Goal: Task Accomplishment & Management: Manage account settings

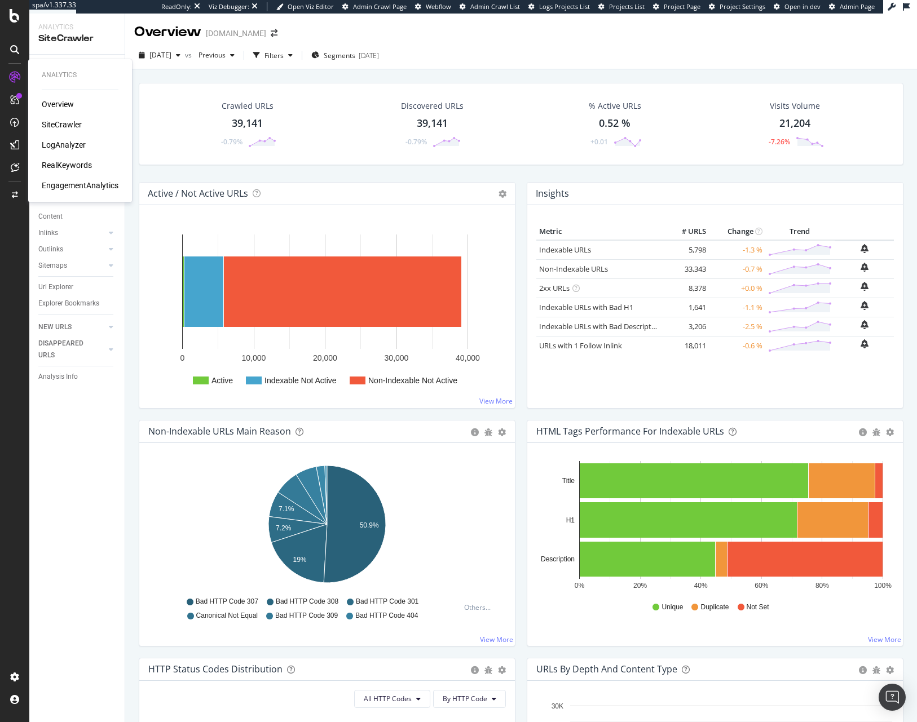
click at [65, 164] on div "RealKeywords" at bounding box center [67, 165] width 50 height 11
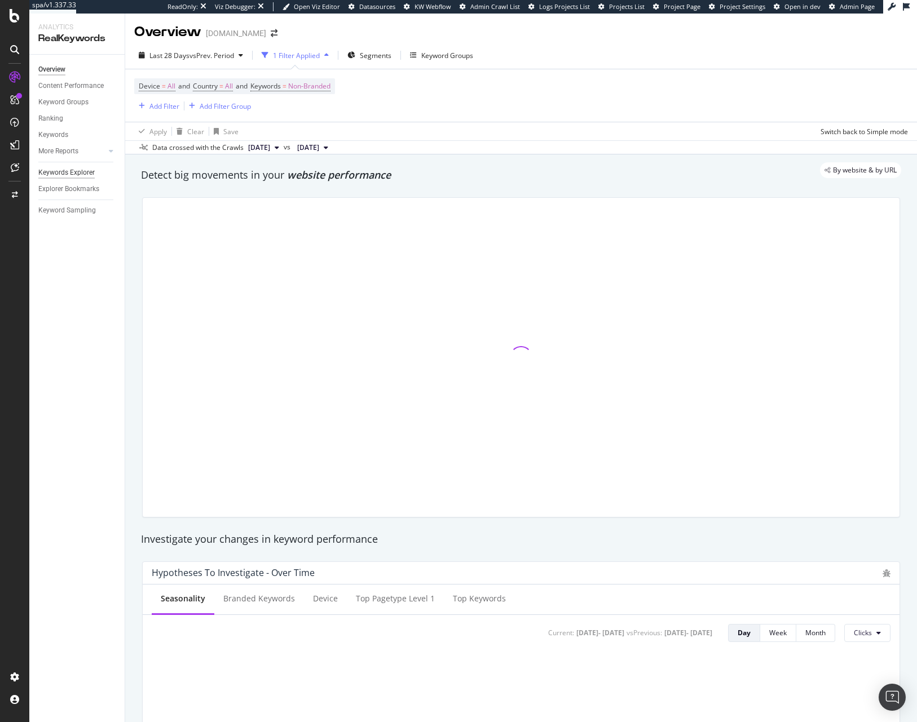
click at [61, 170] on div "Keywords Explorer" at bounding box center [66, 173] width 56 height 12
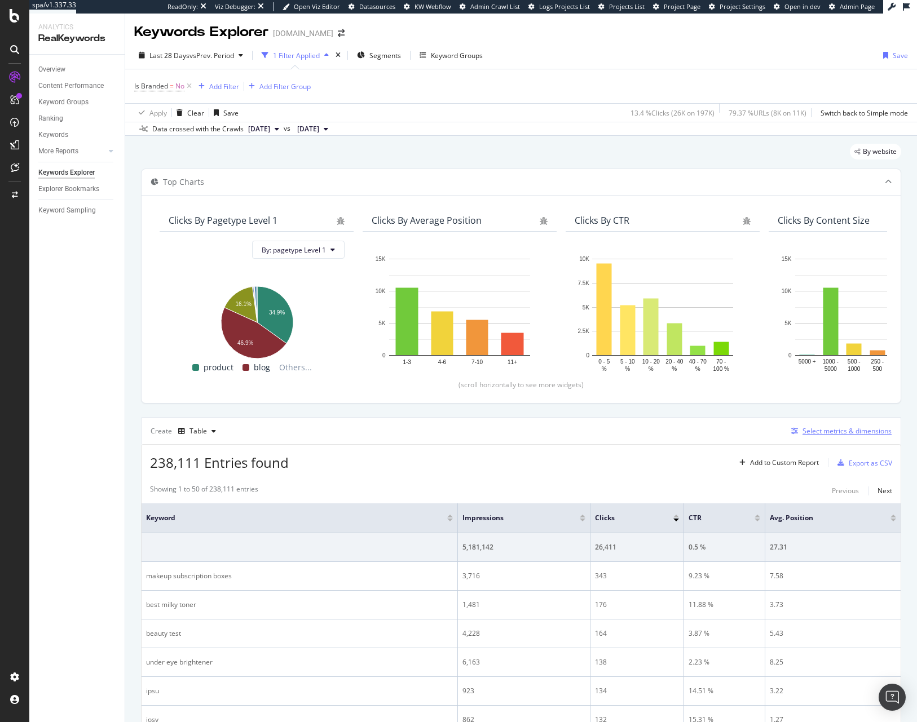
click at [799, 436] on div "Select metrics & dimensions" at bounding box center [838, 431] width 105 height 12
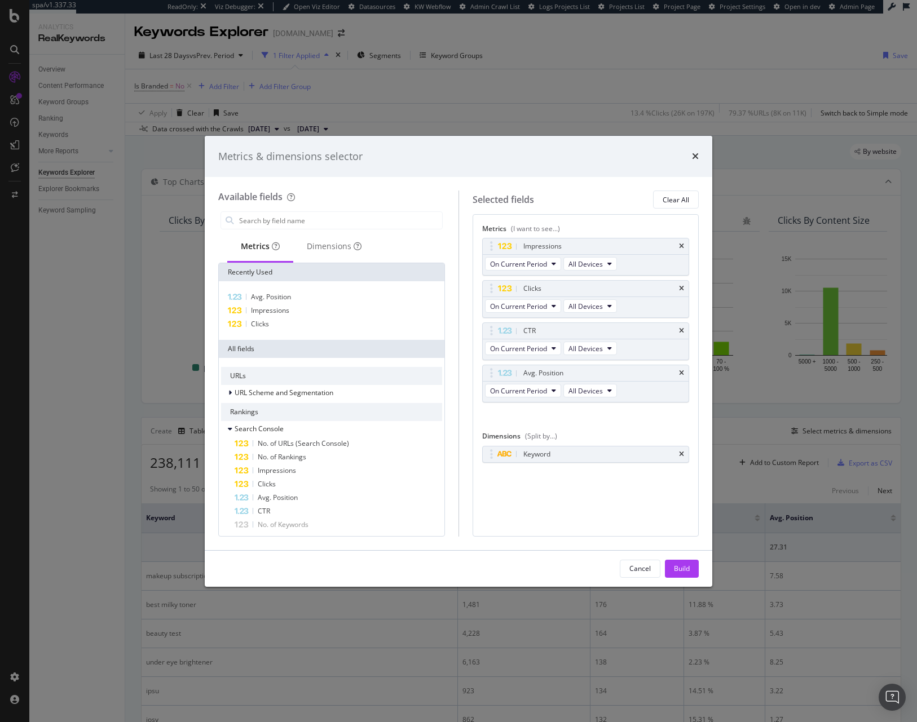
click at [198, 49] on div "Metrics & dimensions selector Available fields Metrics Dimensions Recently Used…" at bounding box center [458, 361] width 917 height 722
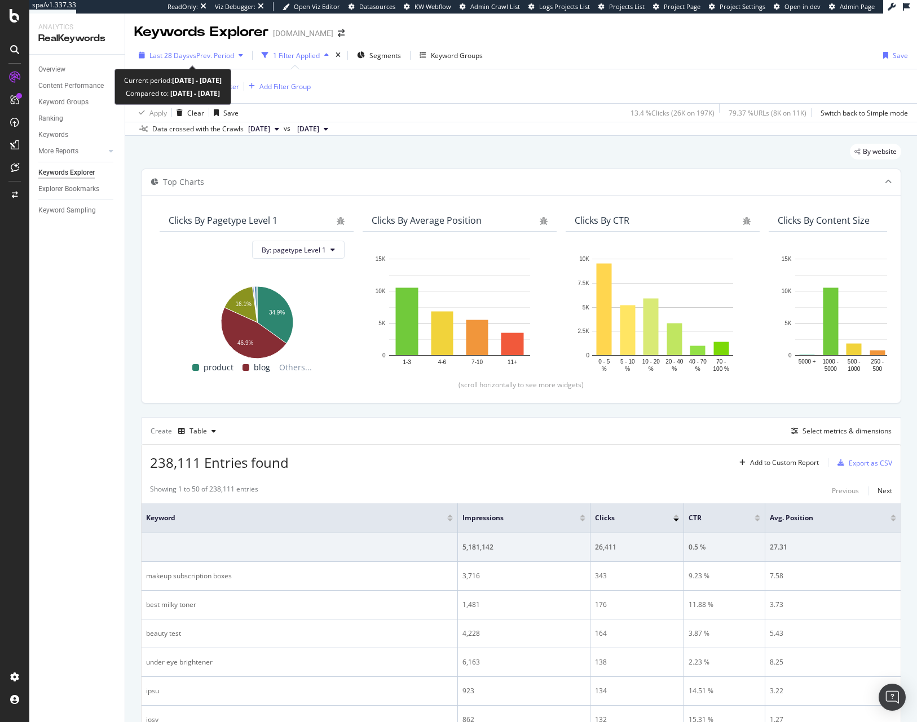
click at [208, 53] on span "vs Prev. Period" at bounding box center [211, 56] width 45 height 10
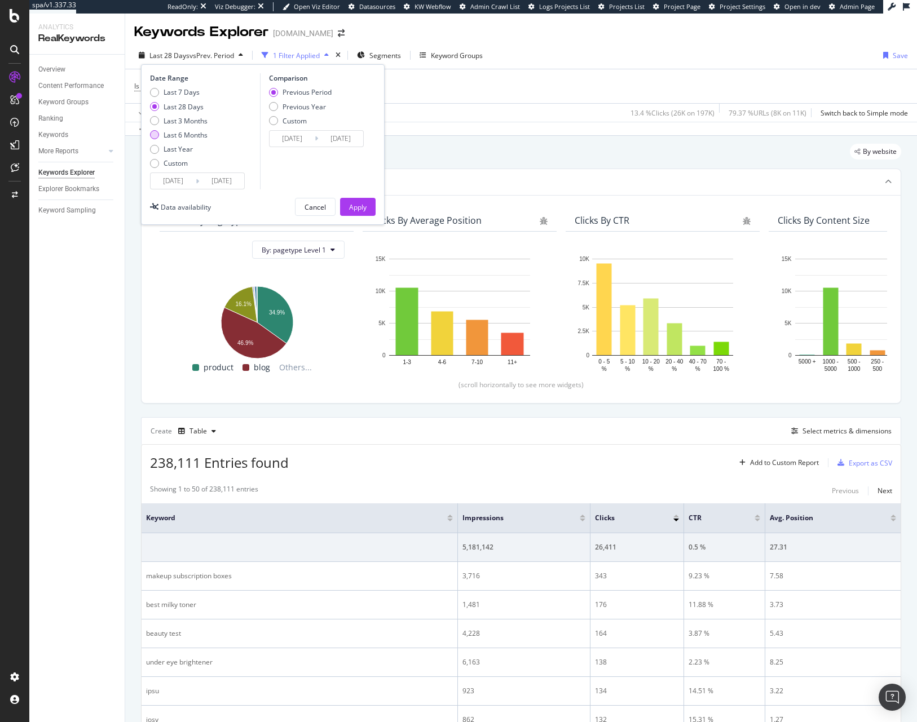
drag, startPoint x: 154, startPoint y: 131, endPoint x: 180, endPoint y: 135, distance: 25.8
click at [154, 131] on div "Last 6 Months" at bounding box center [154, 134] width 9 height 9
type input "[DATE]"
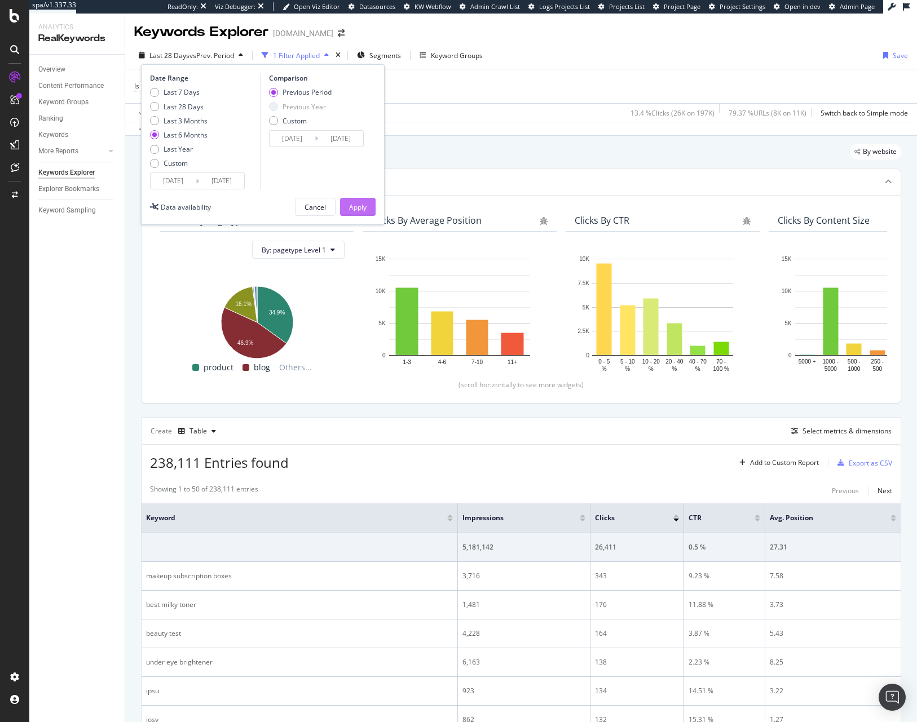
click at [366, 215] on div "Apply" at bounding box center [357, 206] width 17 height 17
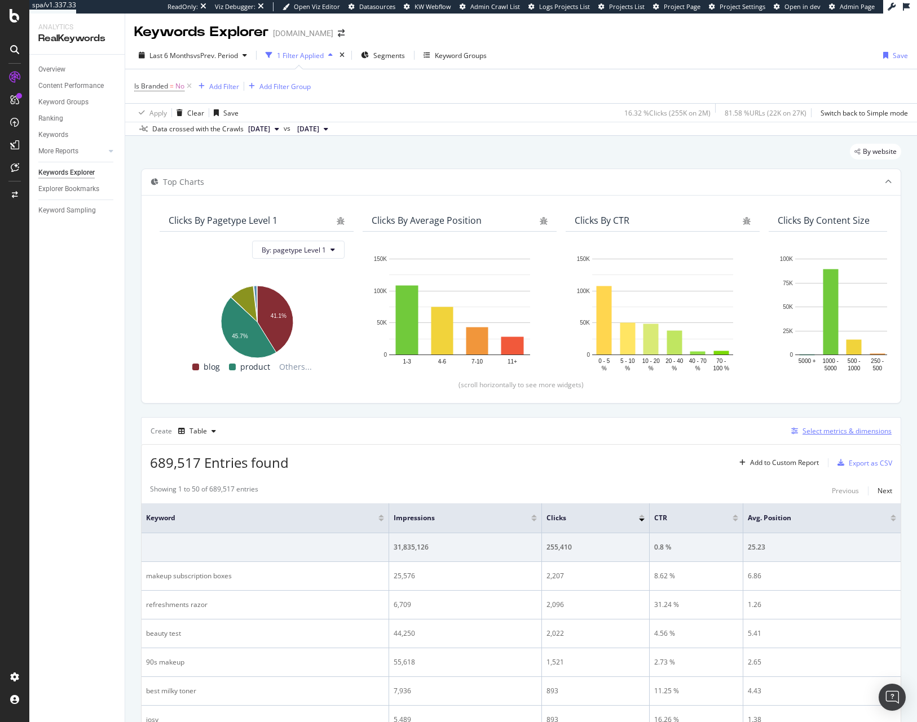
click at [822, 436] on div "Select metrics & dimensions" at bounding box center [838, 431] width 105 height 12
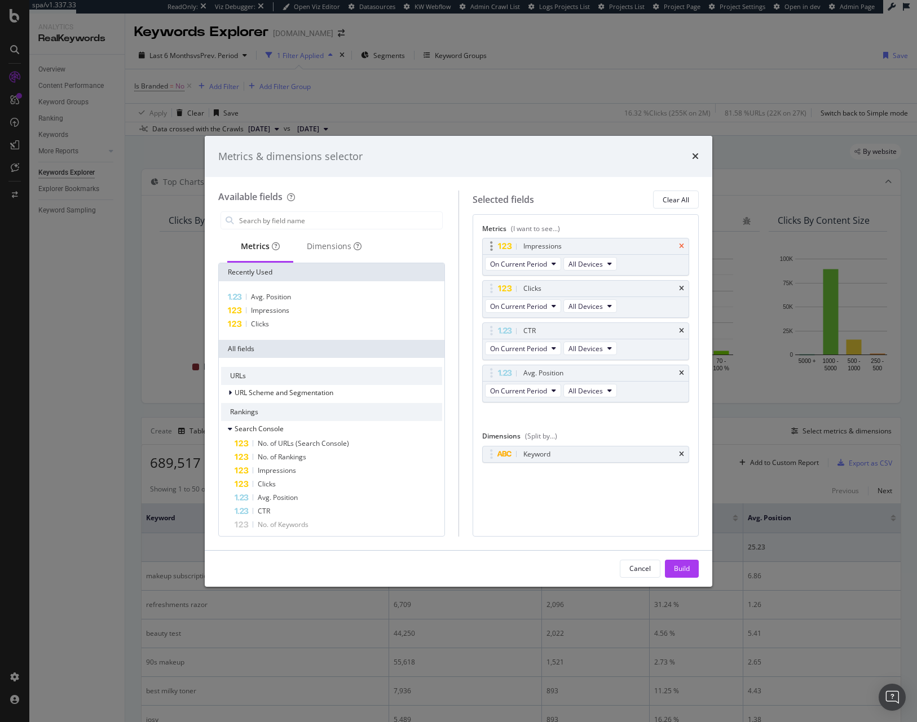
click at [683, 246] on icon "times" at bounding box center [681, 246] width 5 height 7
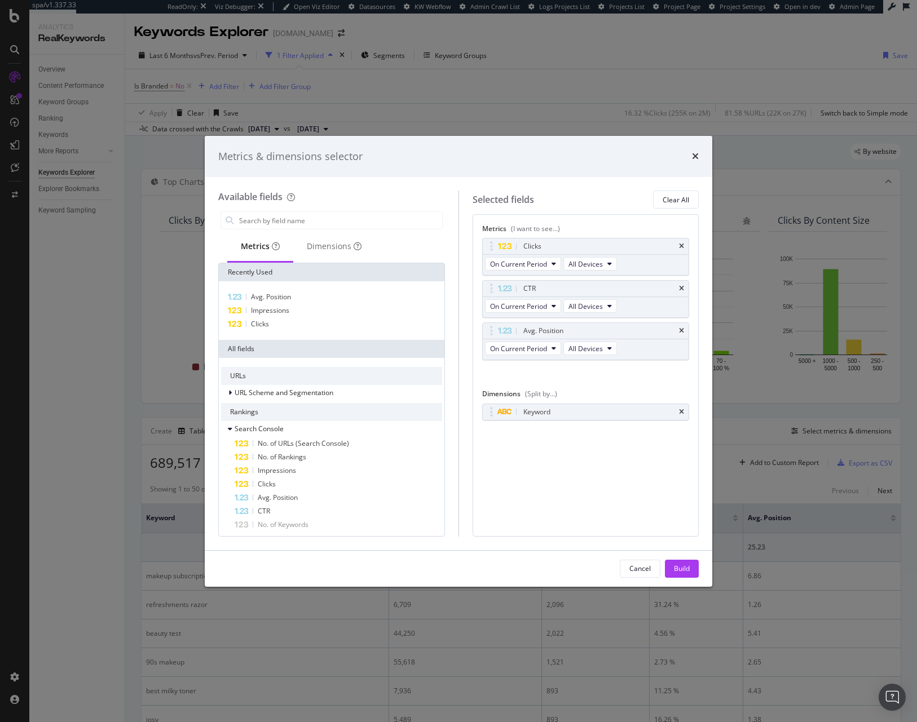
click at [683, 246] on icon "times" at bounding box center [681, 246] width 5 height 7
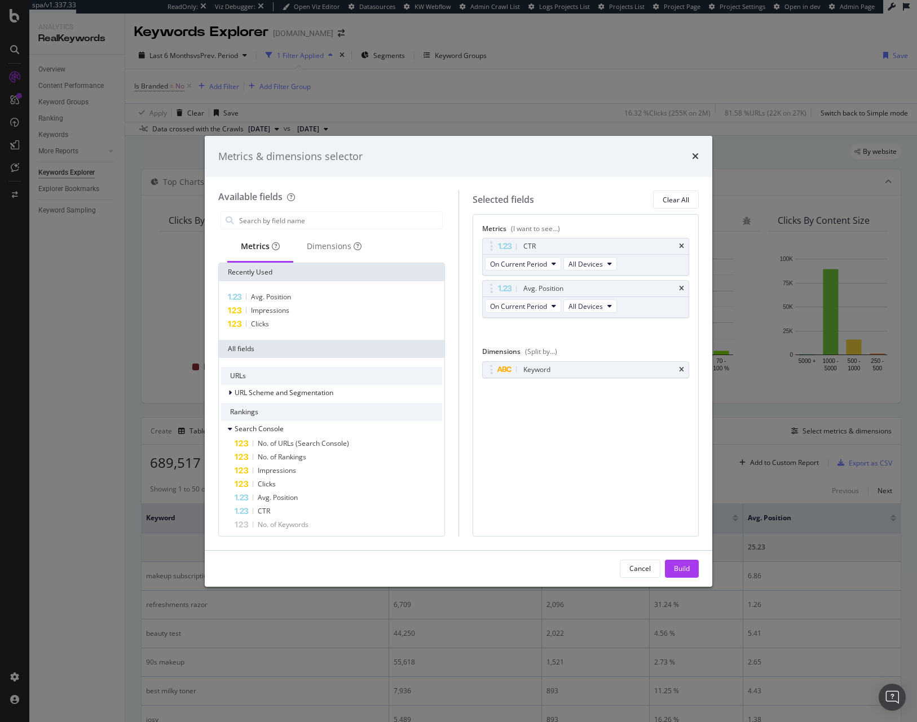
click at [683, 246] on icon "times" at bounding box center [681, 246] width 5 height 7
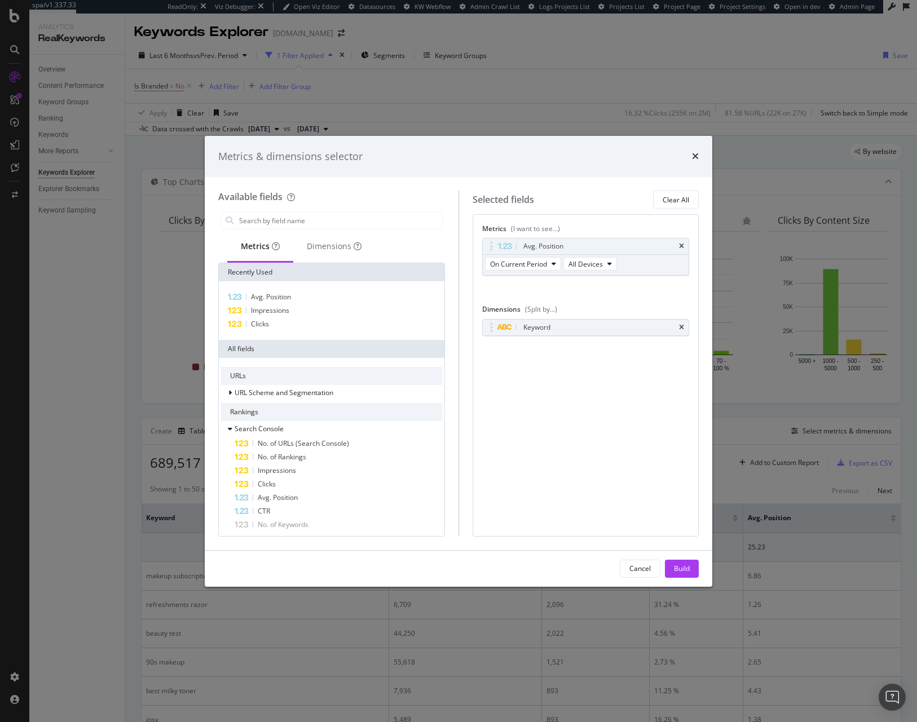
click at [683, 246] on icon "times" at bounding box center [681, 246] width 5 height 7
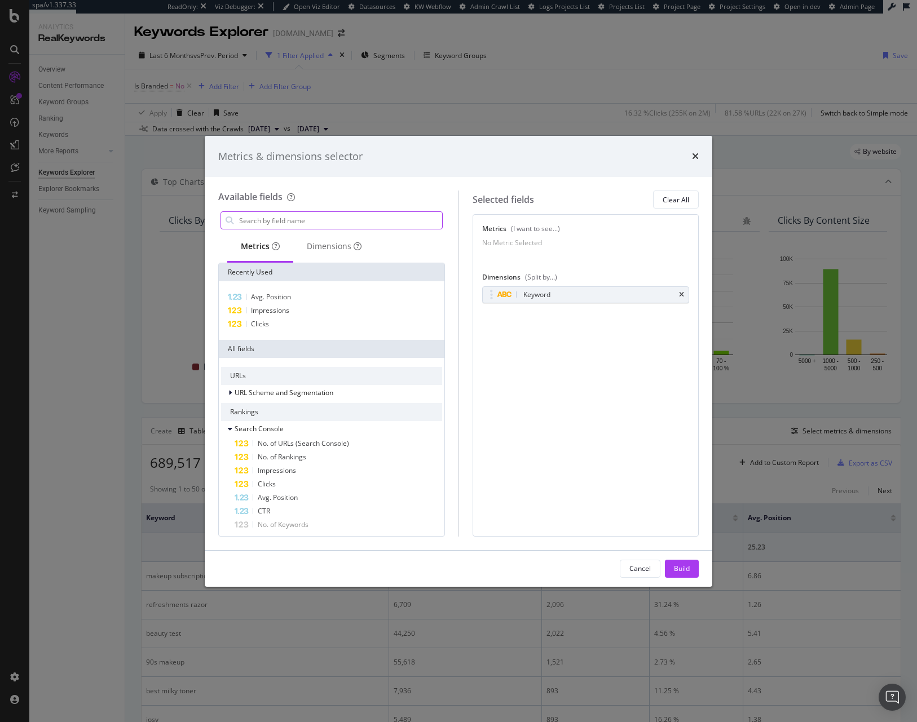
click at [299, 219] on input "modal" at bounding box center [340, 220] width 204 height 17
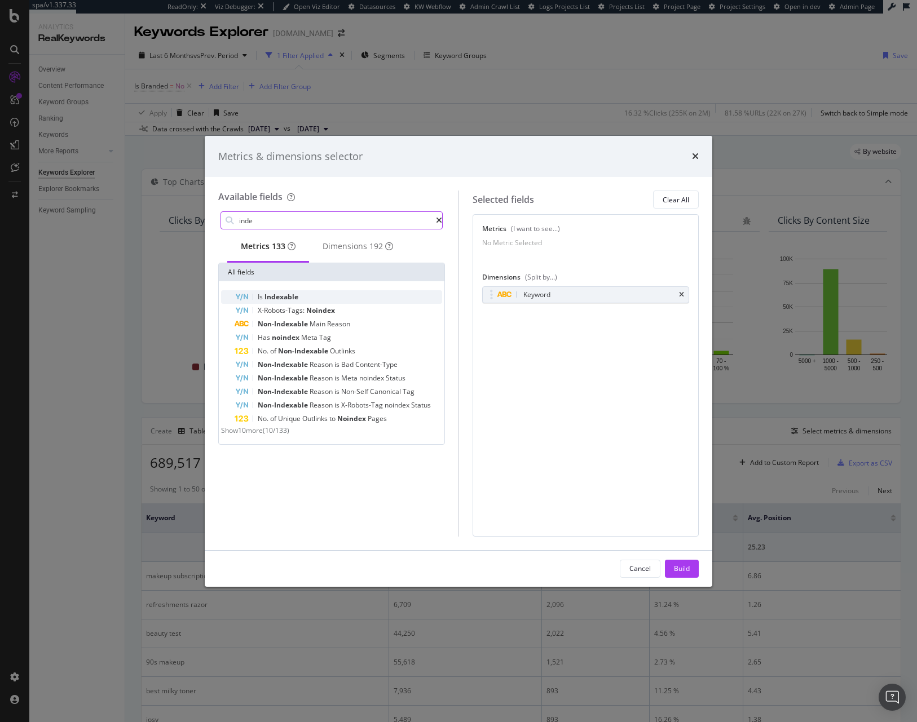
type input "inde"
click at [298, 294] on div "Is Indexable" at bounding box center [337, 297] width 207 height 14
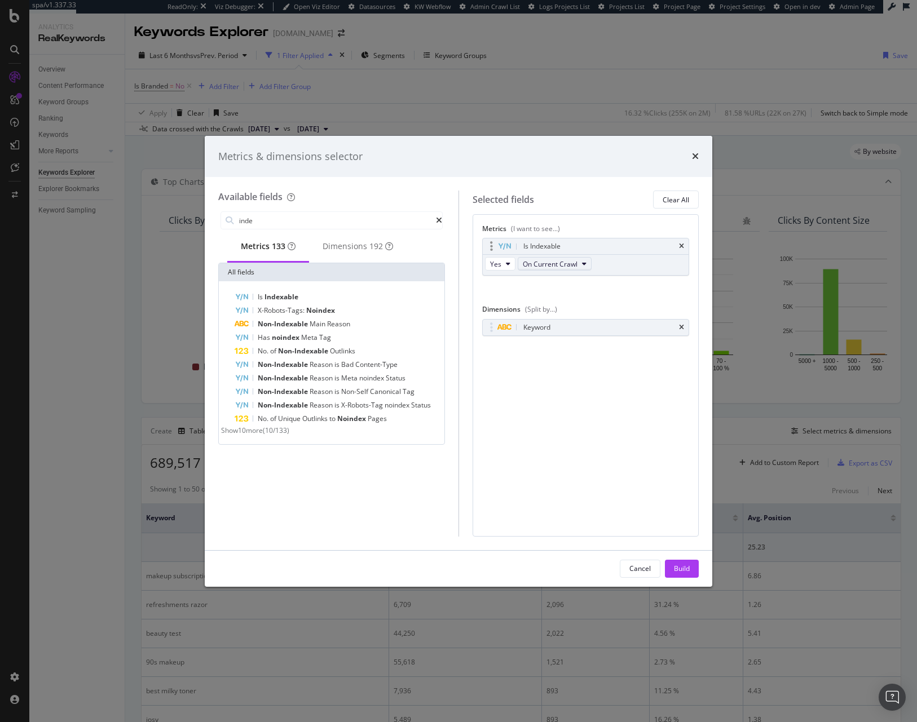
click at [541, 268] on span "On Current Crawl" at bounding box center [550, 264] width 55 height 10
drag, startPoint x: 153, startPoint y: 51, endPoint x: 133, endPoint y: 54, distance: 19.9
click at [152, 51] on div "Metrics & dimensions selector Available fields inde Metrics 133 Dimensions 192 …" at bounding box center [458, 361] width 917 height 722
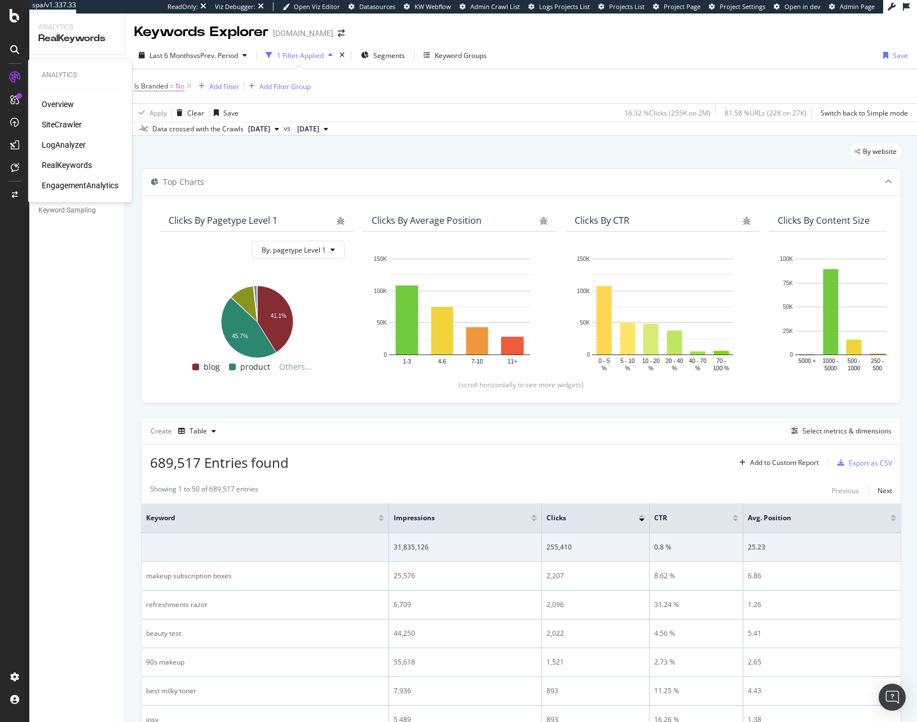
click at [70, 116] on div "Overview SiteCrawler LogAnalyzer RealKeywords EngagementAnalytics" at bounding box center [80, 145] width 77 height 92
click at [72, 119] on div "SiteCrawler" at bounding box center [62, 124] width 40 height 11
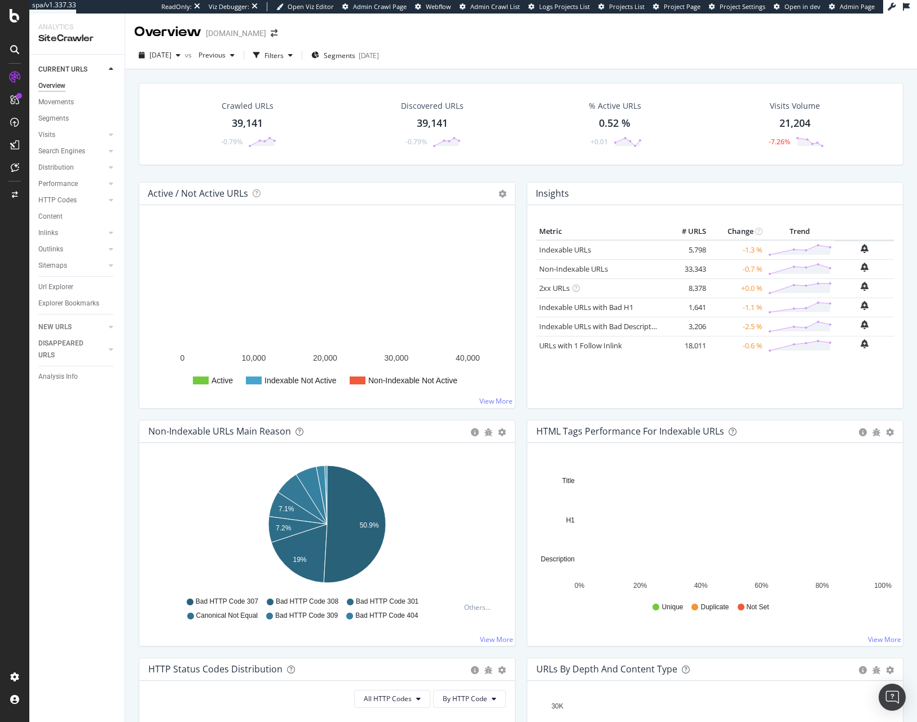
click at [194, 59] on span "vs" at bounding box center [189, 55] width 9 height 10
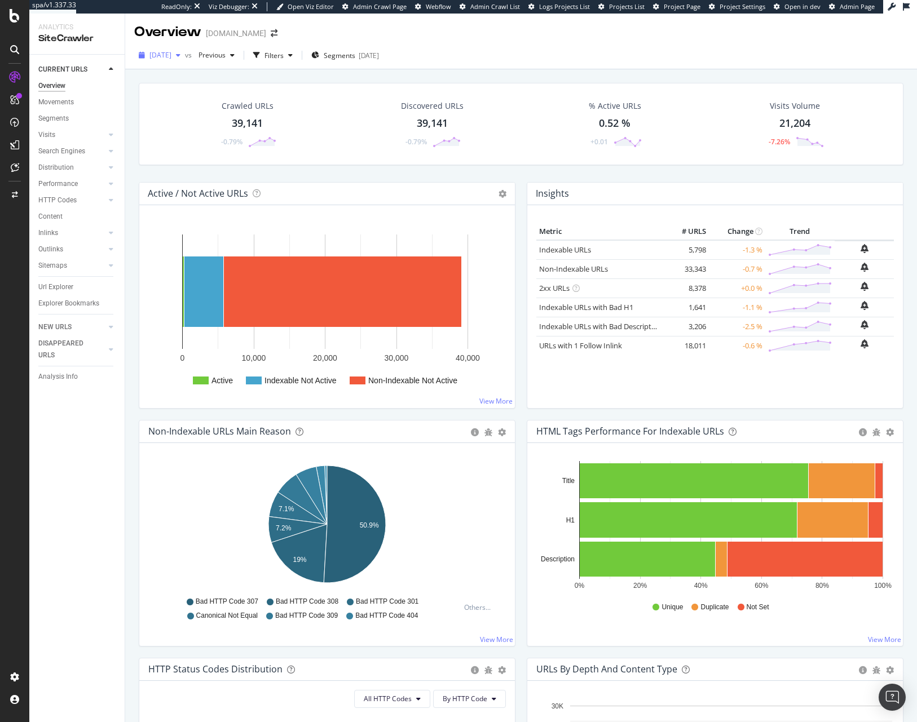
click at [149, 57] on span "2025 Sep. 14th" at bounding box center [160, 55] width 22 height 10
drag, startPoint x: 19, startPoint y: 144, endPoint x: 29, endPoint y: 149, distance: 11.6
click at [19, 144] on div at bounding box center [15, 145] width 18 height 18
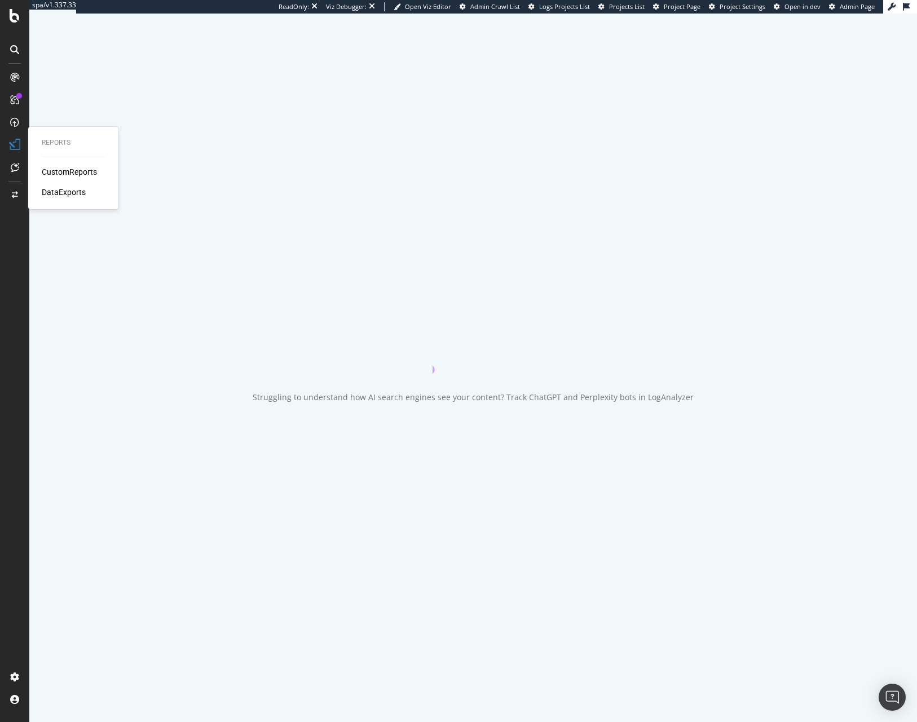
click at [64, 174] on div "CustomReports" at bounding box center [69, 171] width 55 height 11
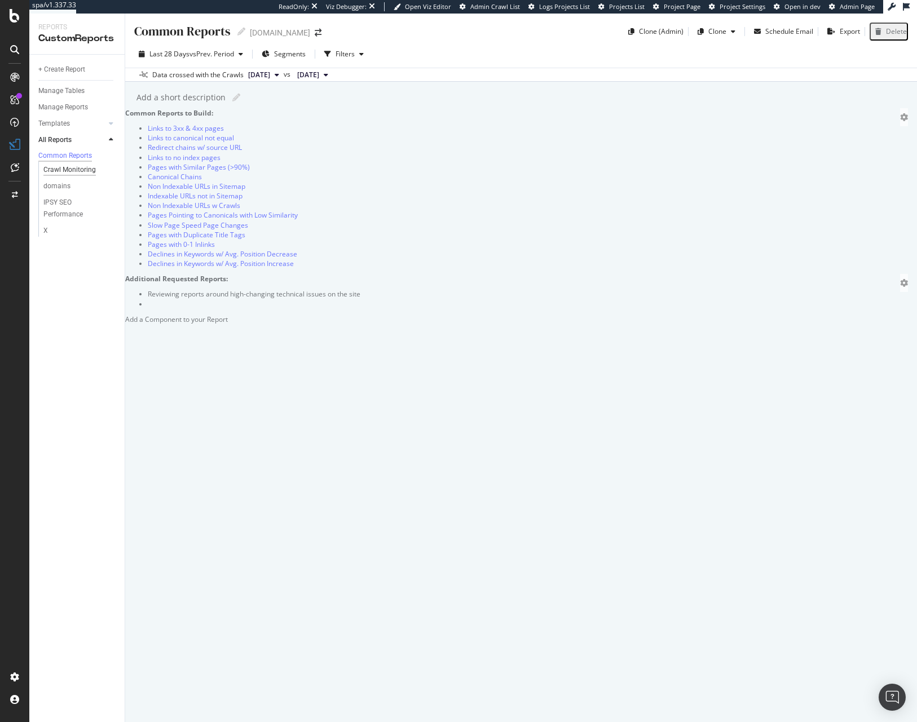
click at [83, 170] on div "Crawl Monitoring" at bounding box center [69, 170] width 52 height 12
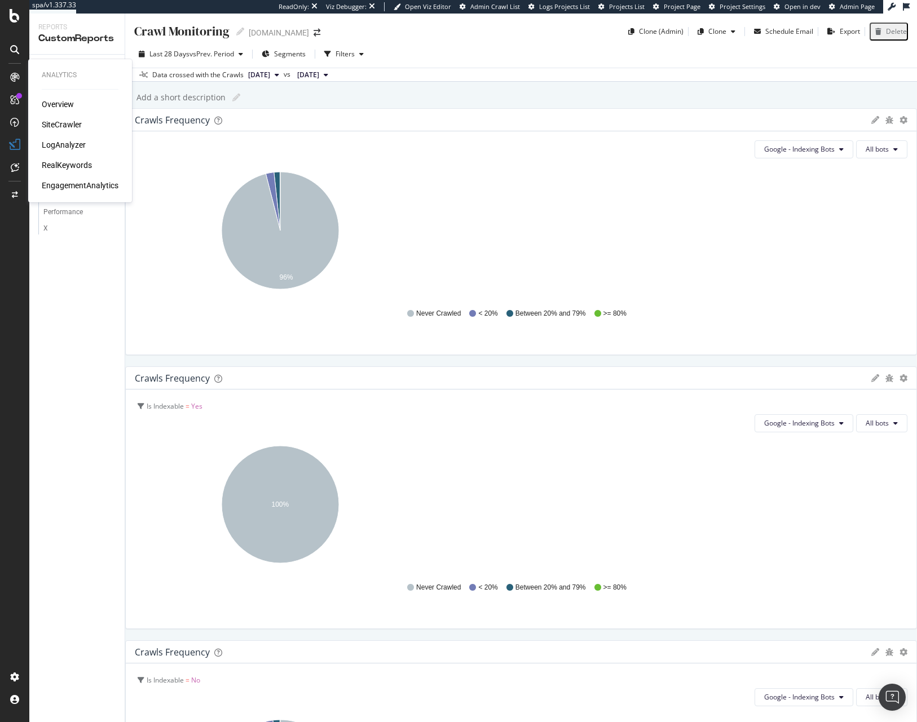
click at [56, 123] on div "SiteCrawler" at bounding box center [62, 124] width 40 height 11
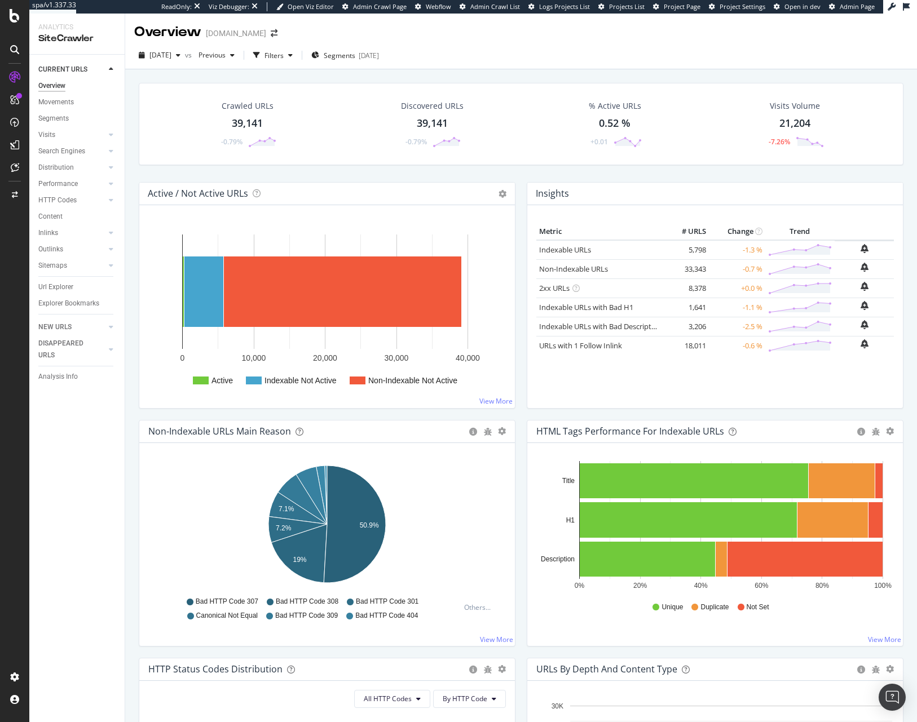
click at [16, 138] on div at bounding box center [15, 145] width 18 height 18
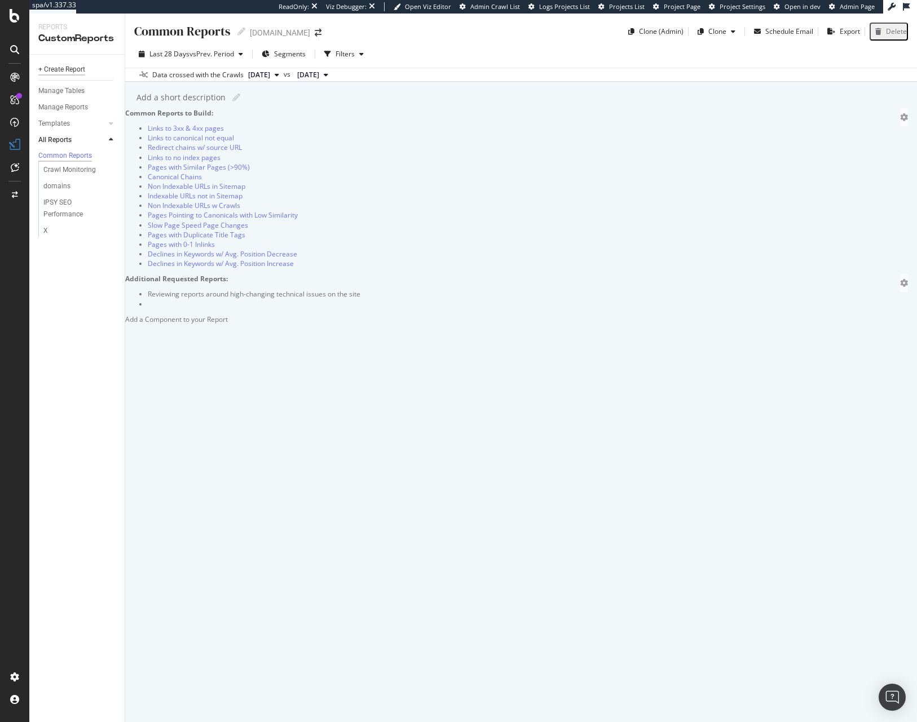
drag, startPoint x: 73, startPoint y: 68, endPoint x: 82, endPoint y: 73, distance: 10.1
click at [73, 68] on div "+ Create Report" at bounding box center [61, 70] width 47 height 12
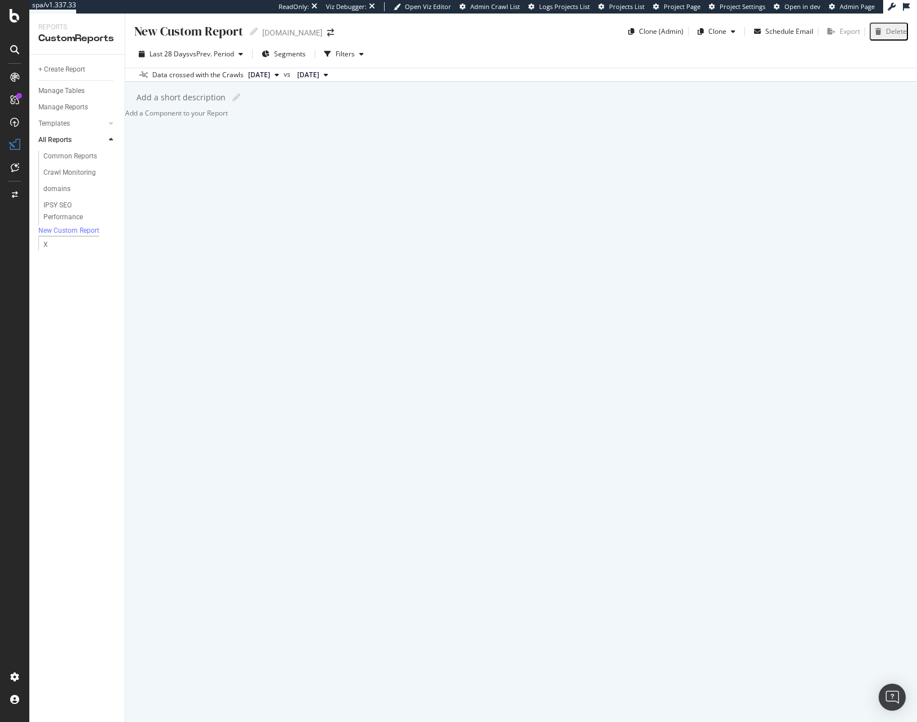
click at [125, 118] on div at bounding box center [125, 113] width 0 height 10
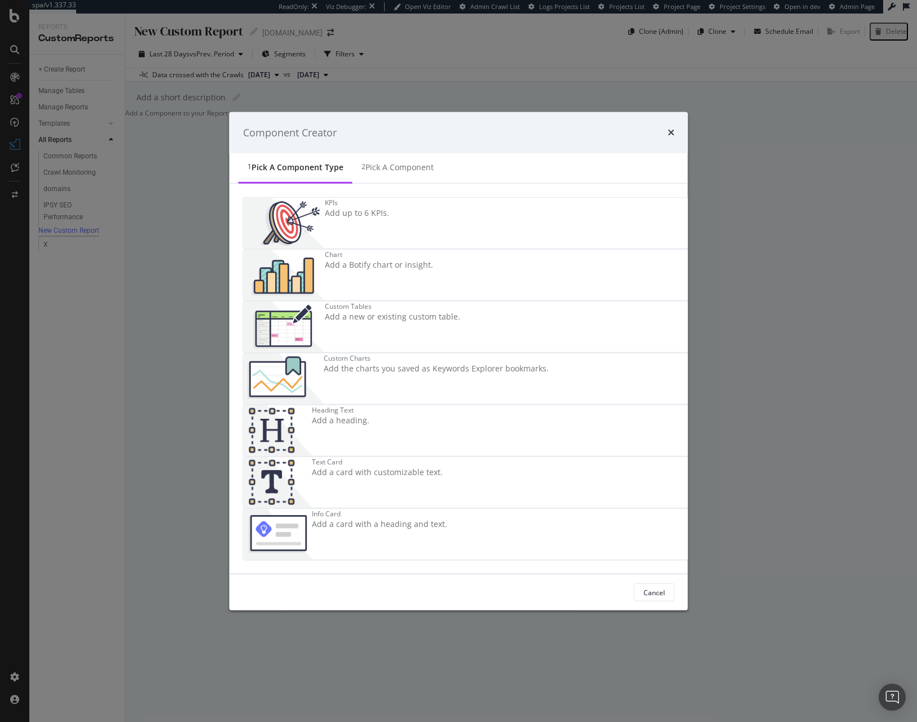
click at [433, 291] on div "Chart Add a Botify chart or insight." at bounding box center [379, 275] width 108 height 51
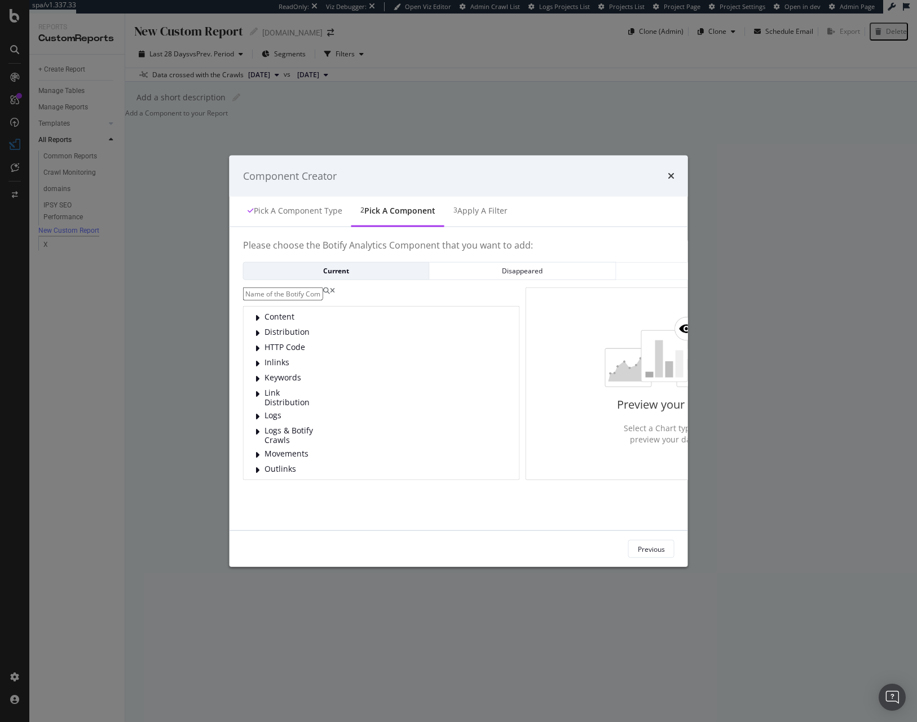
click at [296, 292] on input "modal" at bounding box center [283, 293] width 80 height 13
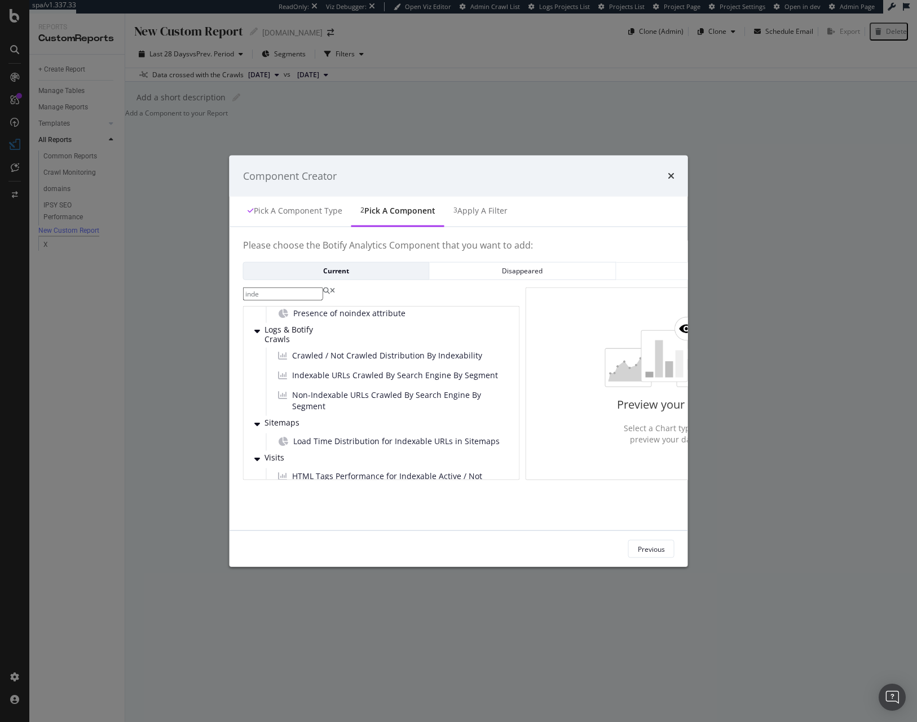
scroll to position [295, 0]
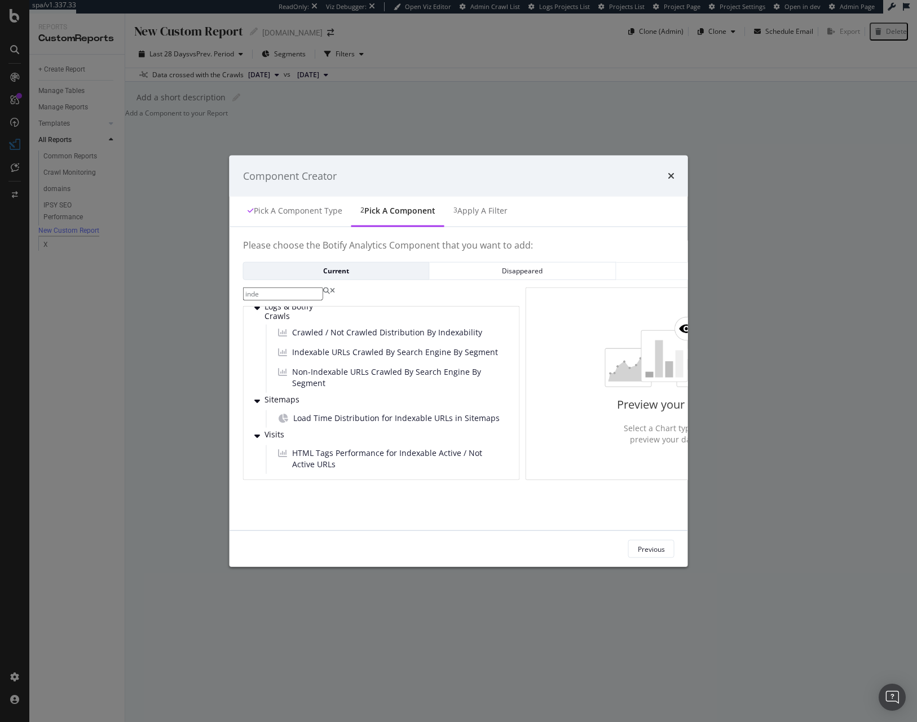
type input "inde"
click at [674, 172] on div "Component Creator" at bounding box center [458, 176] width 431 height 15
click at [674, 175] on icon "times" at bounding box center [670, 175] width 7 height 9
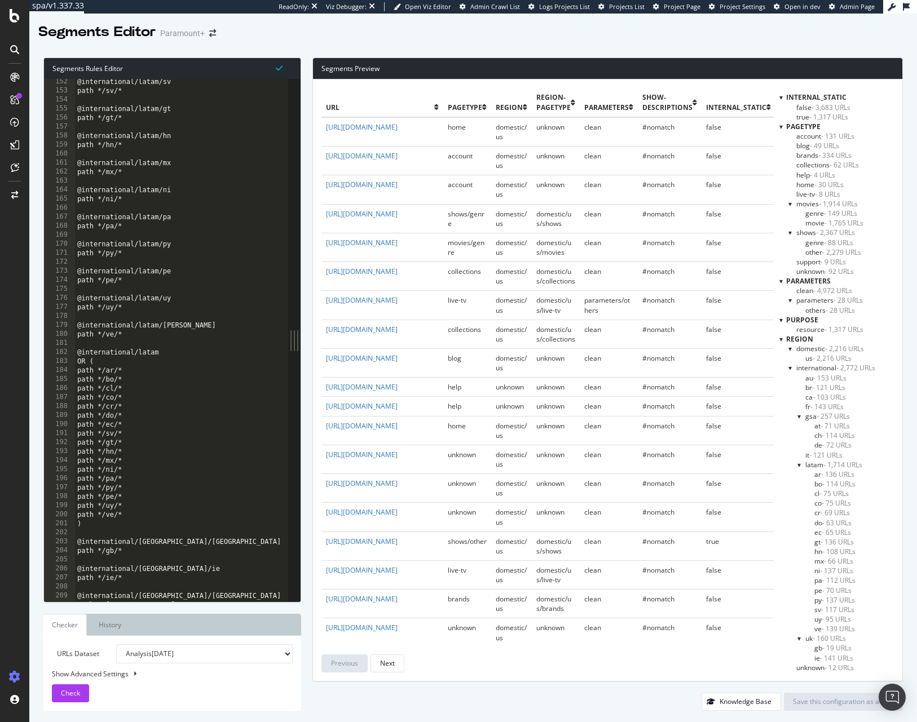
scroll to position [1430, 0]
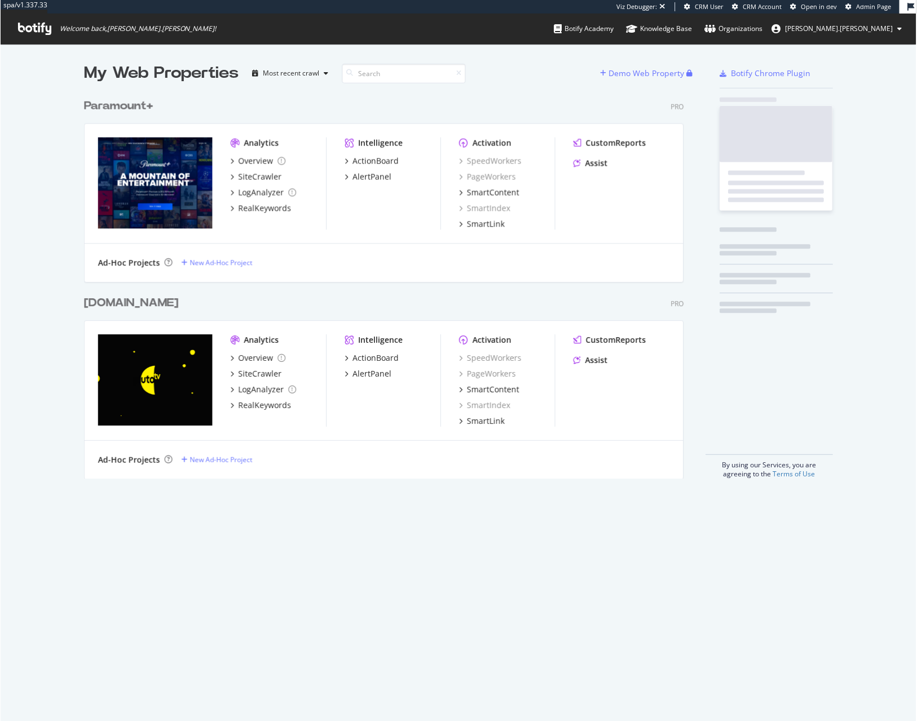
scroll to position [722, 917]
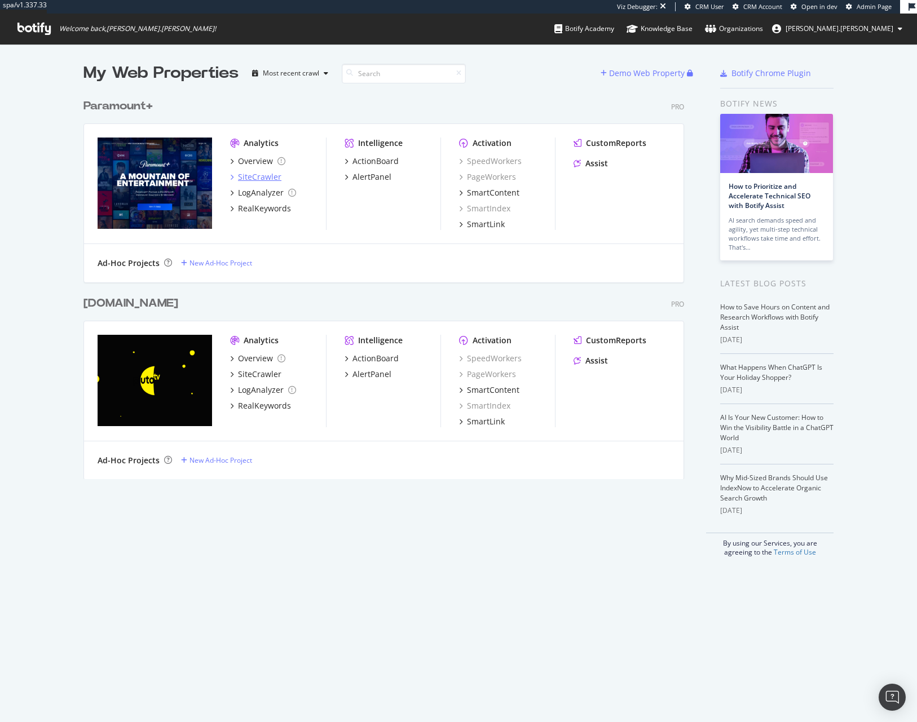
click at [267, 175] on div "SiteCrawler" at bounding box center [259, 176] width 43 height 11
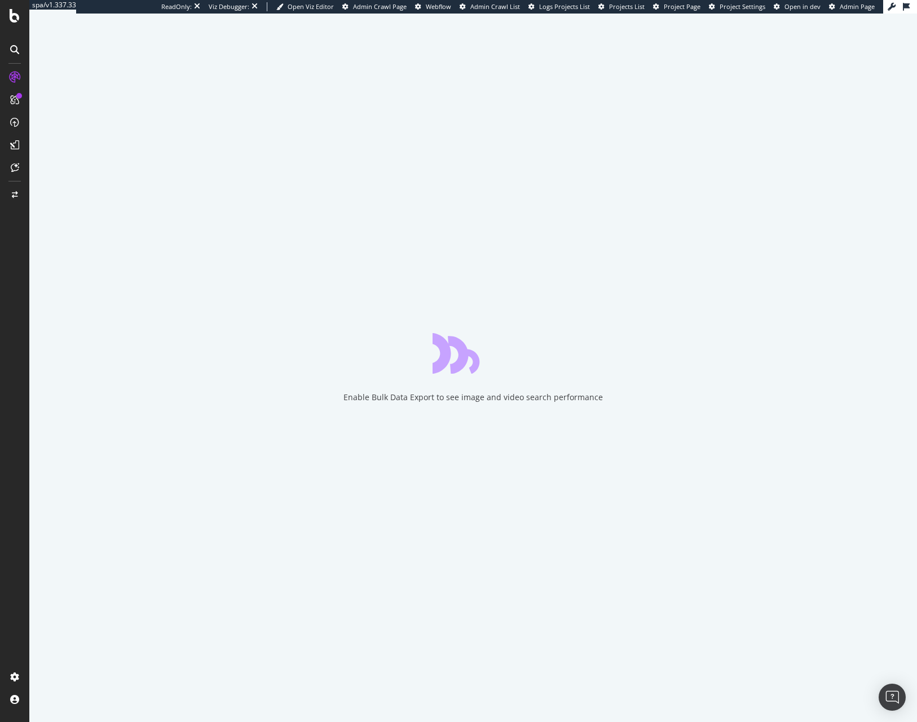
click at [14, 145] on icon at bounding box center [14, 144] width 9 height 9
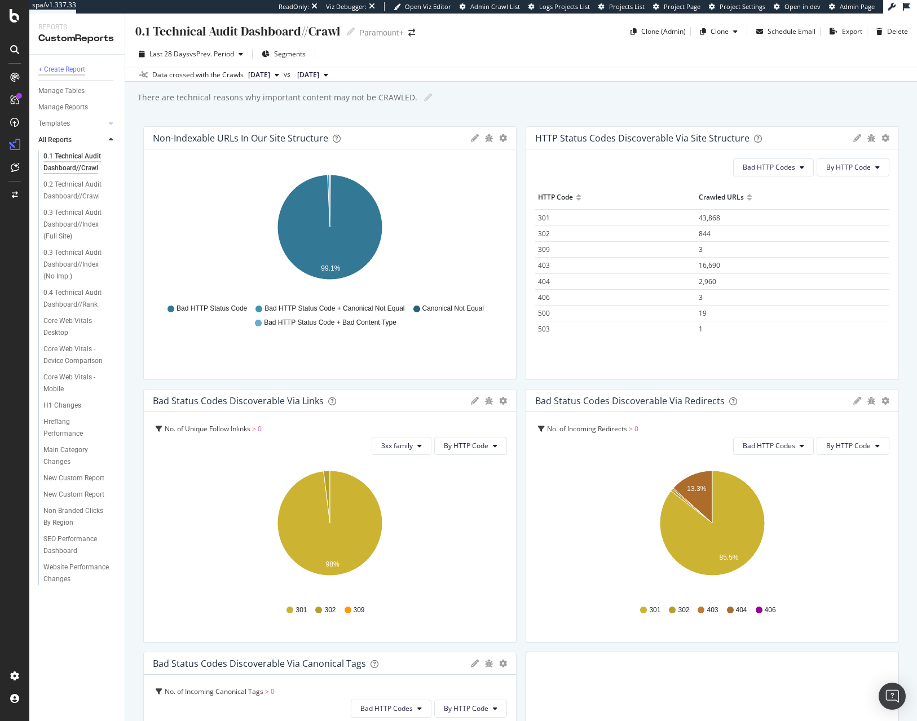
click at [81, 64] on div "+ Create Report" at bounding box center [61, 70] width 47 height 12
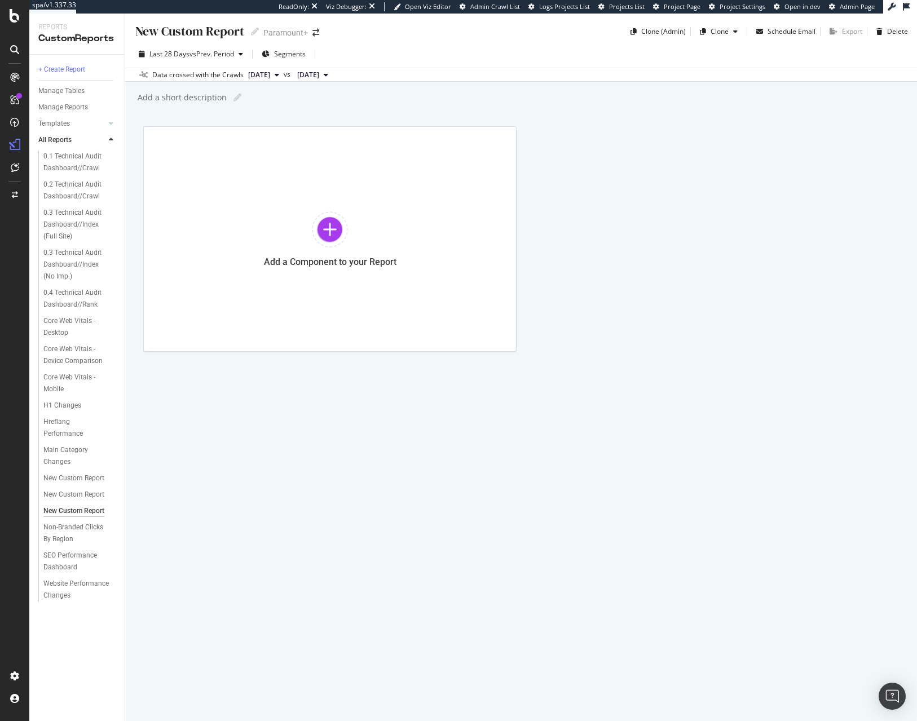
click at [179, 35] on div "New Custom Report" at bounding box center [189, 31] width 110 height 17
type input "Show Description Click Analysis"
click at [391, 272] on div "Add a Component to your Report" at bounding box center [329, 238] width 373 height 225
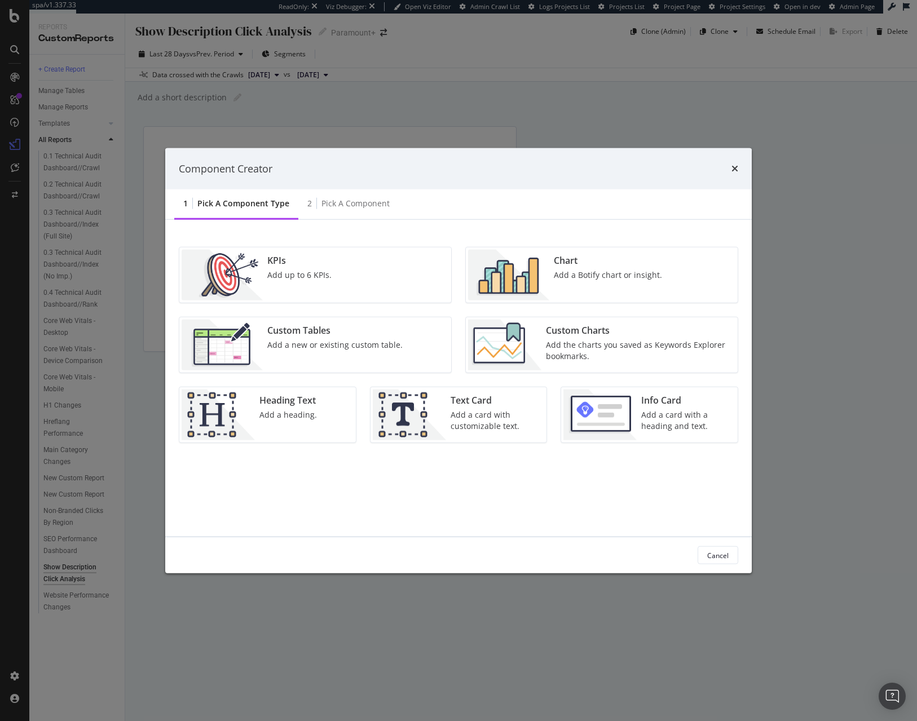
drag, startPoint x: 835, startPoint y: 189, endPoint x: 756, endPoint y: 48, distance: 162.0
click at [829, 174] on div "Component Creator 1 Pick a Component type 2 Pick a Component KPIs Add up to 6 K…" at bounding box center [458, 360] width 917 height 721
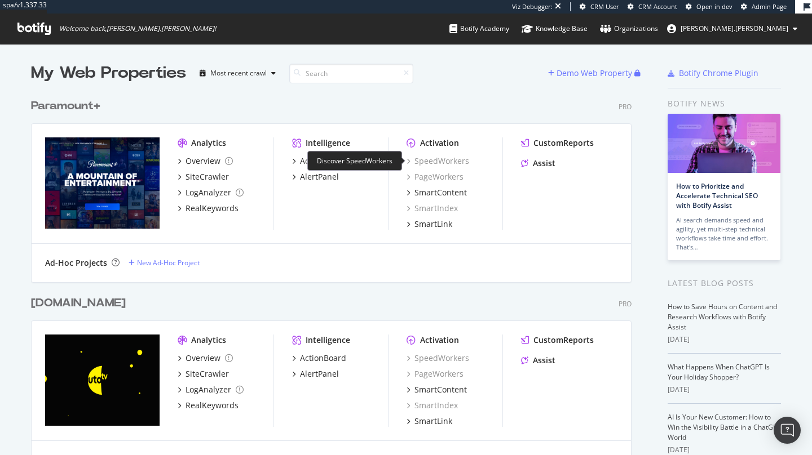
scroll to position [455, 812]
click at [215, 174] on div "SiteCrawler" at bounding box center [206, 176] width 43 height 11
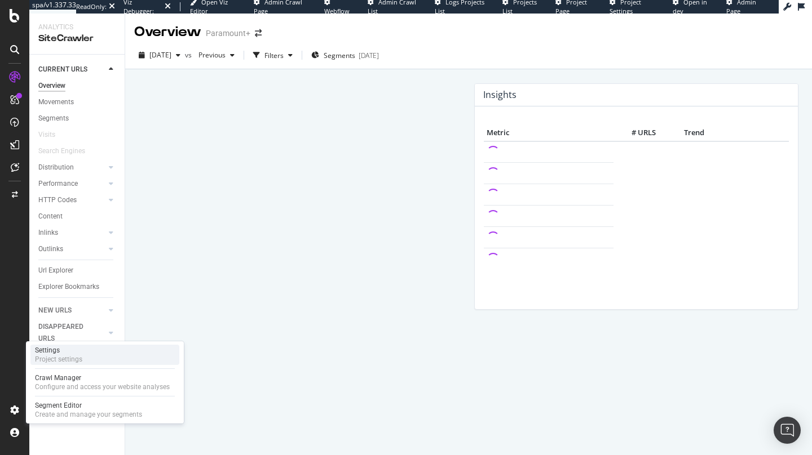
click at [81, 357] on div "Project settings" at bounding box center [58, 359] width 47 height 9
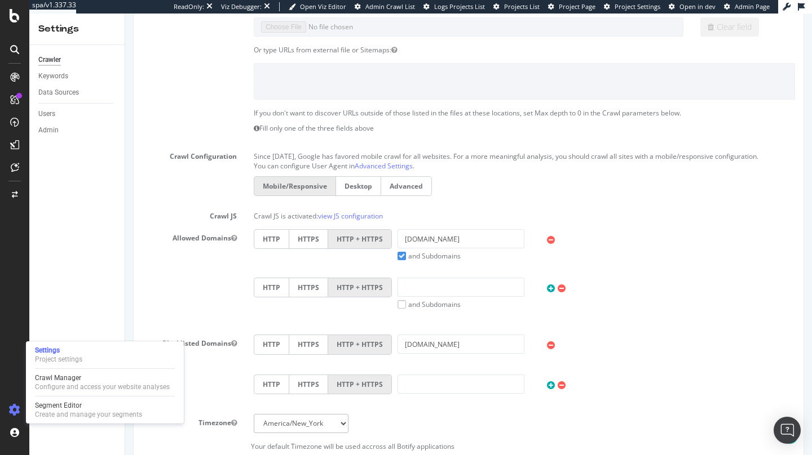
scroll to position [255, 0]
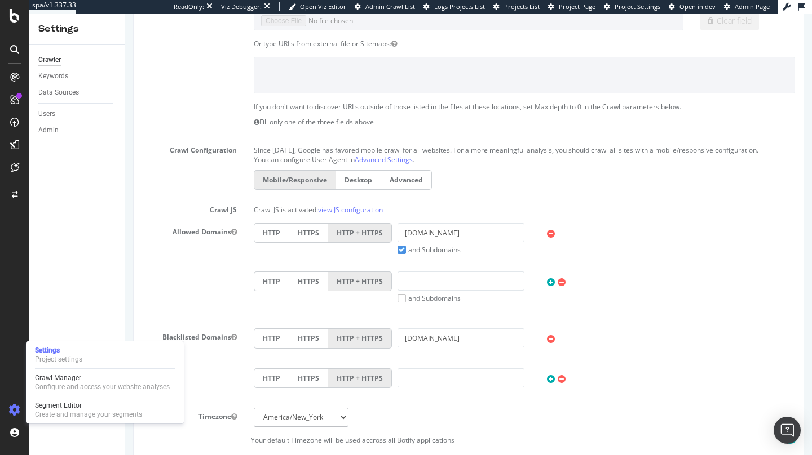
click at [608, 331] on div at bounding box center [576, 337] width 81 height 17
click at [467, 343] on input "link.us.paramountplus.com" at bounding box center [460, 338] width 127 height 19
click at [467, 343] on input "[DOMAIN_NAME]" at bounding box center [460, 338] width 127 height 19
click at [468, 343] on input "[DOMAIN_NAME]" at bounding box center [460, 338] width 127 height 19
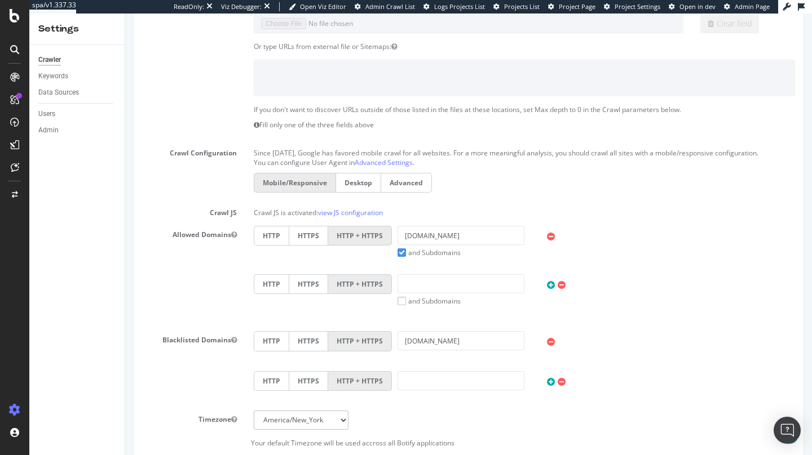
click at [99, 276] on div "Crawler Keywords Data Sources Users Admin" at bounding box center [76, 250] width 95 height 410
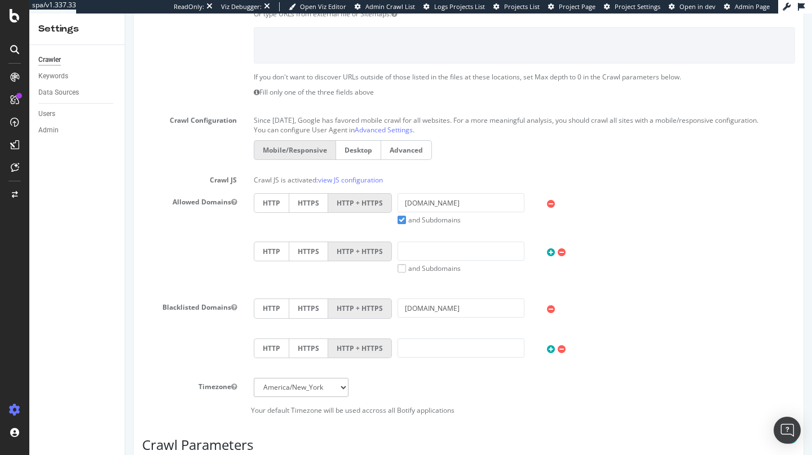
scroll to position [286, 0]
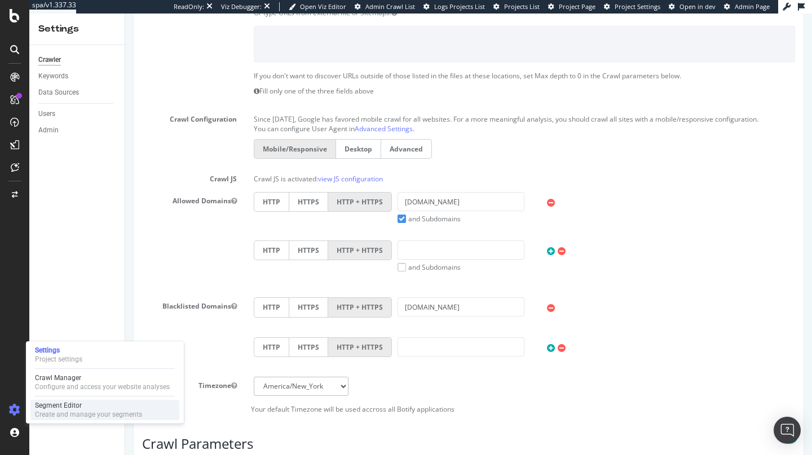
click at [56, 406] on div "Segment Editor" at bounding box center [88, 405] width 107 height 9
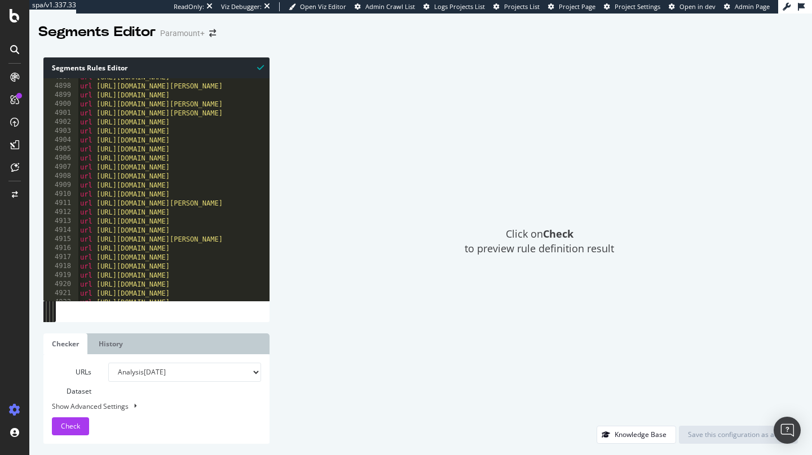
scroll to position [11134, 0]
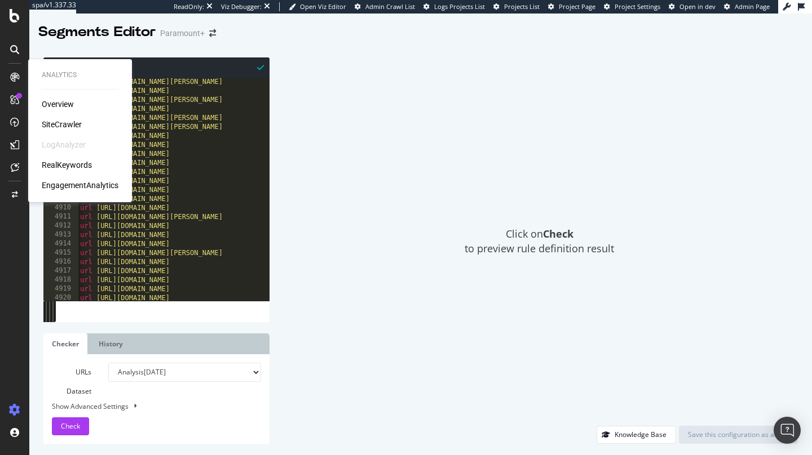
click at [64, 123] on div "SiteCrawler" at bounding box center [62, 124] width 40 height 11
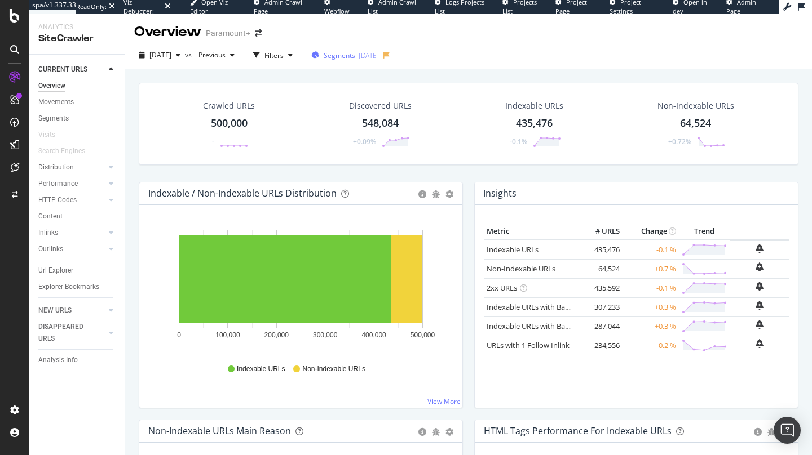
click at [379, 55] on div "[DATE]" at bounding box center [369, 56] width 20 height 10
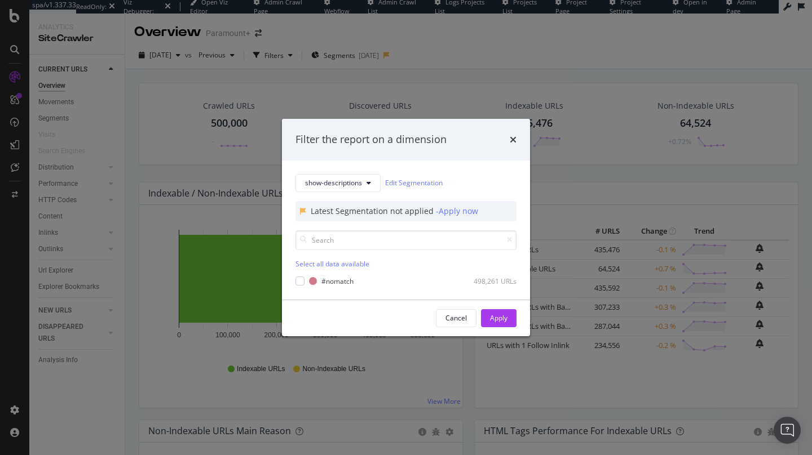
drag, startPoint x: 70, startPoint y: 347, endPoint x: 39, endPoint y: 379, distance: 45.4
click at [61, 355] on div "Filter the report on a dimension show-descriptions Edit Segmentation Latest Seg…" at bounding box center [406, 227] width 812 height 455
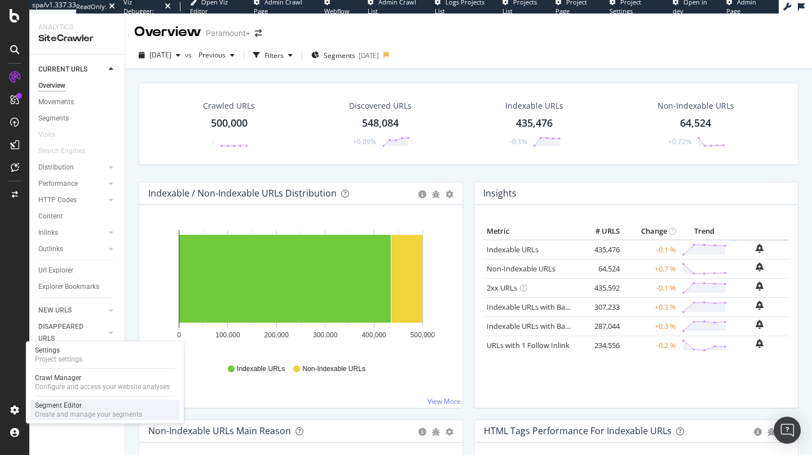
drag, startPoint x: 62, startPoint y: 404, endPoint x: 69, endPoint y: 402, distance: 7.4
click at [63, 404] on div "Segment Editor" at bounding box center [88, 405] width 107 height 9
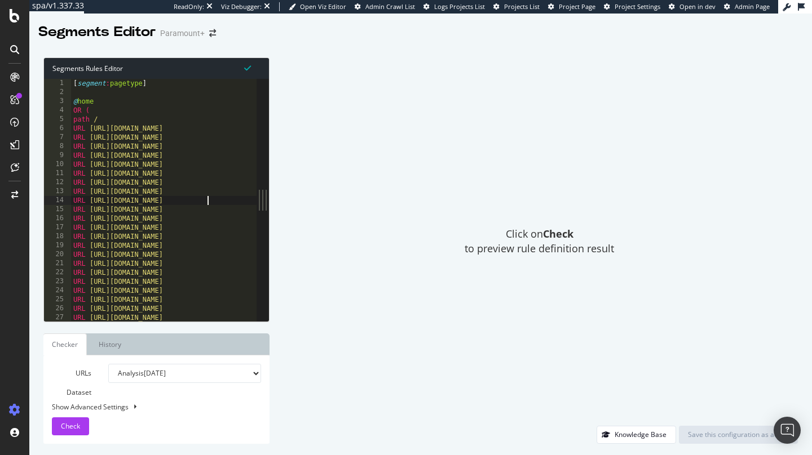
type textarea "URL [URL][DOMAIN_NAME]"
click at [209, 199] on div "[ segment : pagetype ] @ home OR ( path / URL [URL][DOMAIN_NAME] URL [URL][DOMA…" at bounding box center [286, 209] width 431 height 260
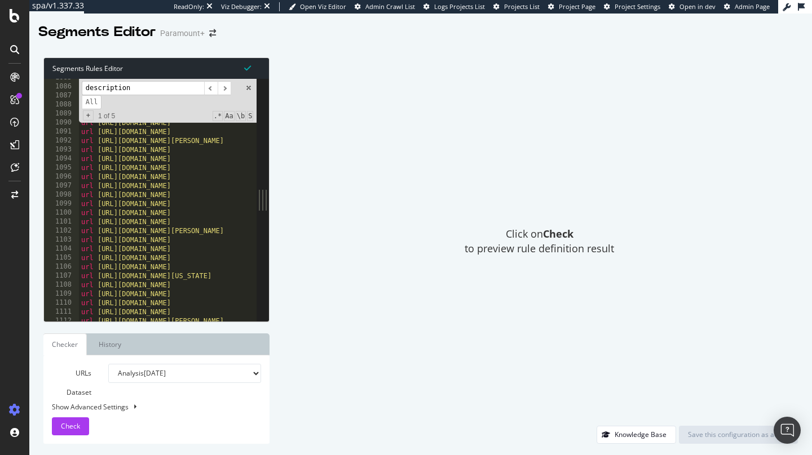
scroll to position [2467, 0]
click at [149, 92] on input "description" at bounding box center [143, 88] width 122 height 14
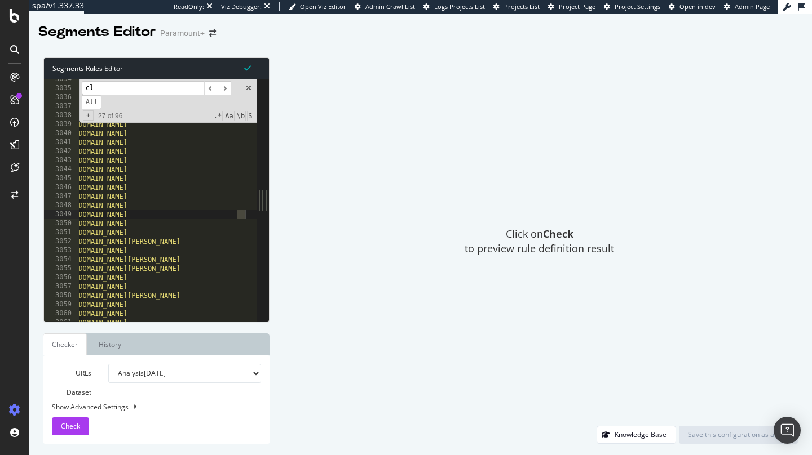
scroll to position [6893, 0]
click at [227, 88] on span "​" at bounding box center [225, 88] width 14 height 14
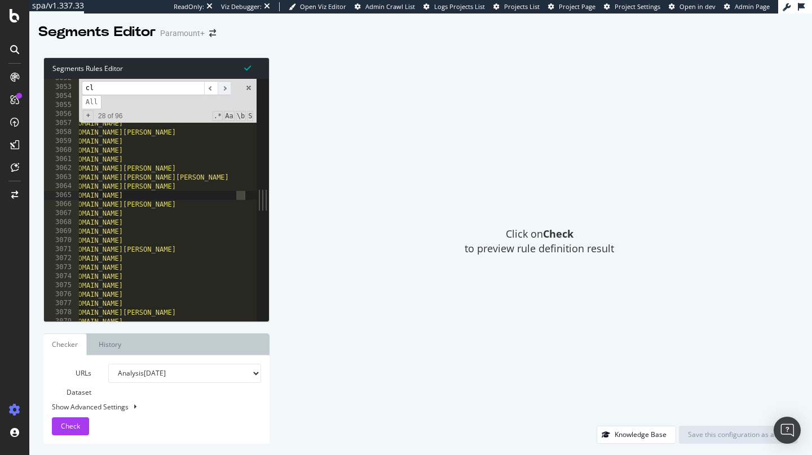
click at [227, 88] on span "​" at bounding box center [225, 88] width 14 height 14
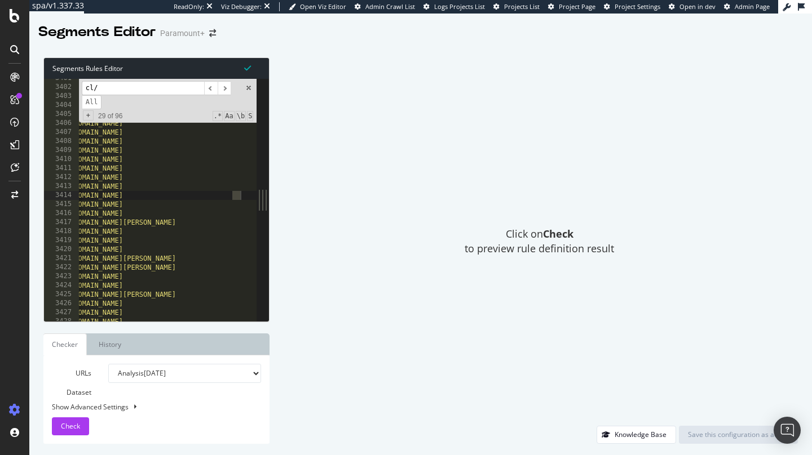
scroll to position [3, 0]
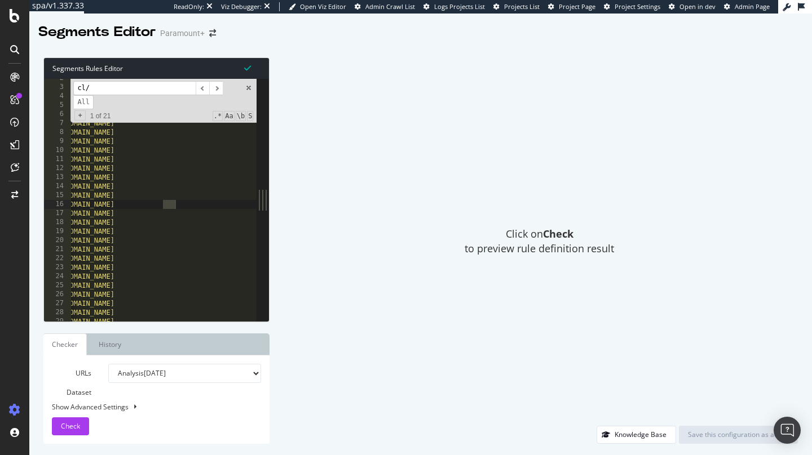
click at [78, 88] on input "cl/" at bounding box center [134, 88] width 122 height 14
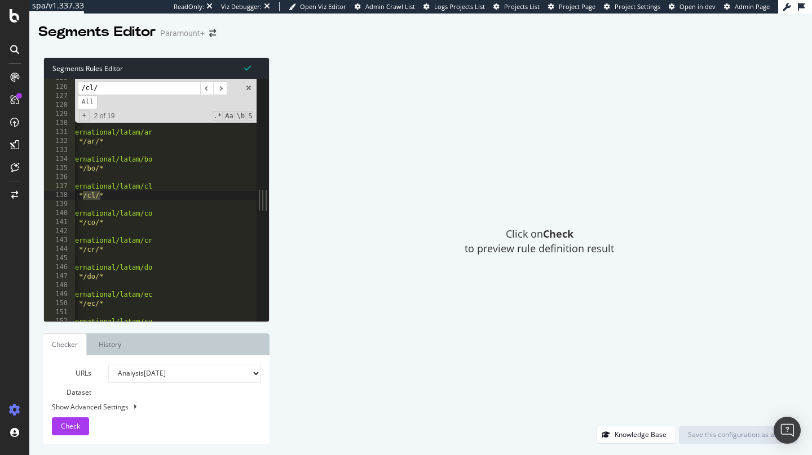
scroll to position [0, 0]
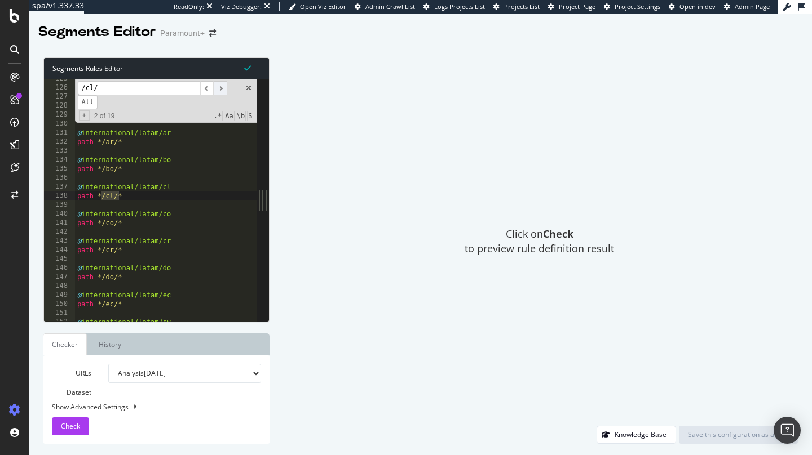
type input "/cl/"
click at [222, 90] on span "​" at bounding box center [220, 88] width 14 height 14
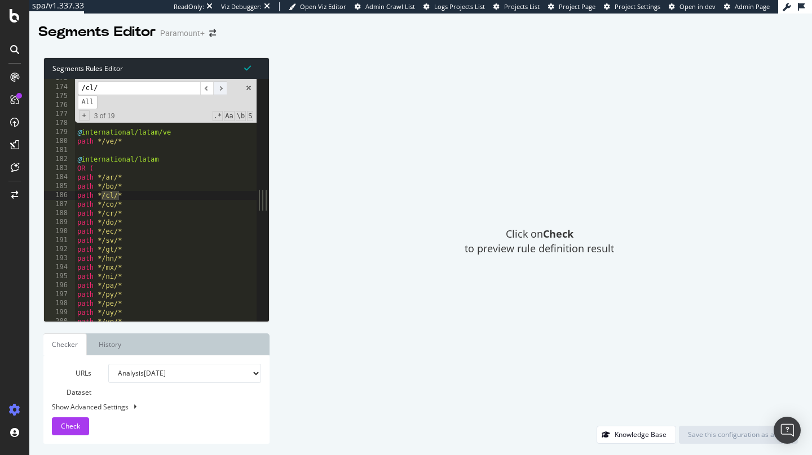
click at [222, 90] on span "​" at bounding box center [220, 88] width 14 height 14
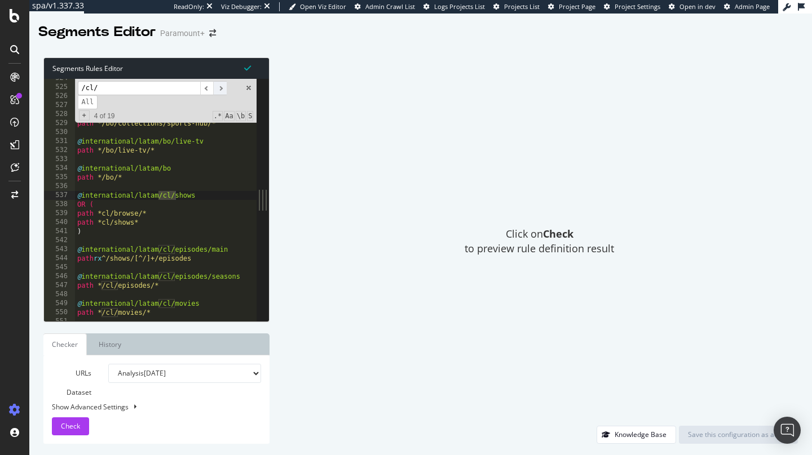
click at [222, 90] on span "​" at bounding box center [220, 88] width 14 height 14
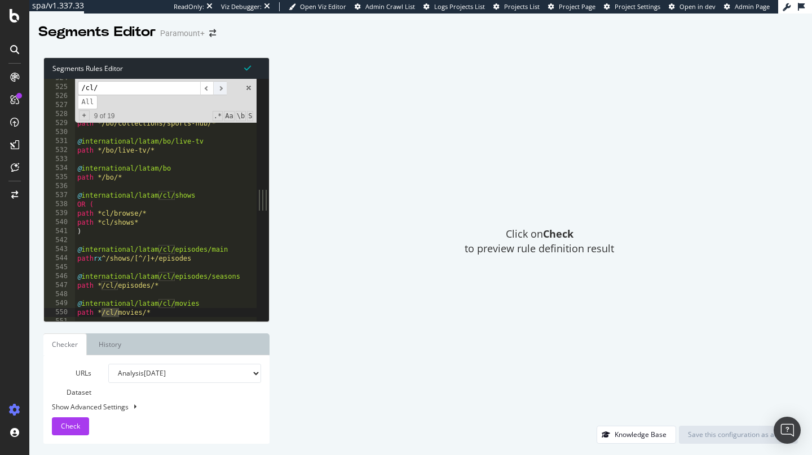
click at [222, 90] on span "​" at bounding box center [220, 88] width 14 height 14
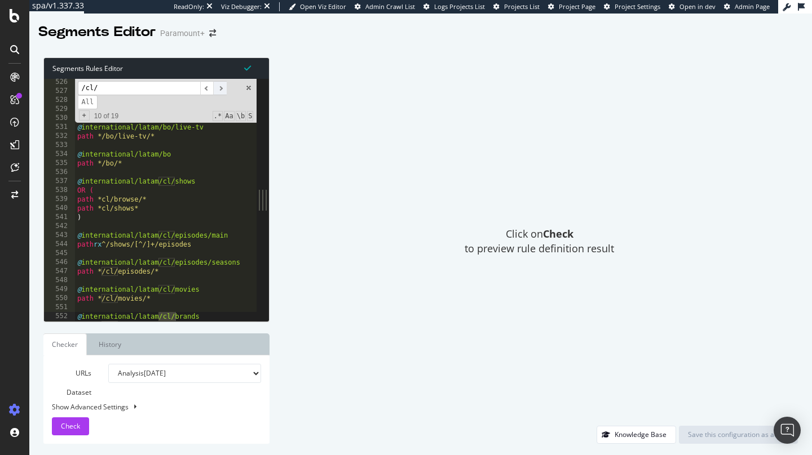
click at [222, 90] on span "​" at bounding box center [220, 88] width 14 height 14
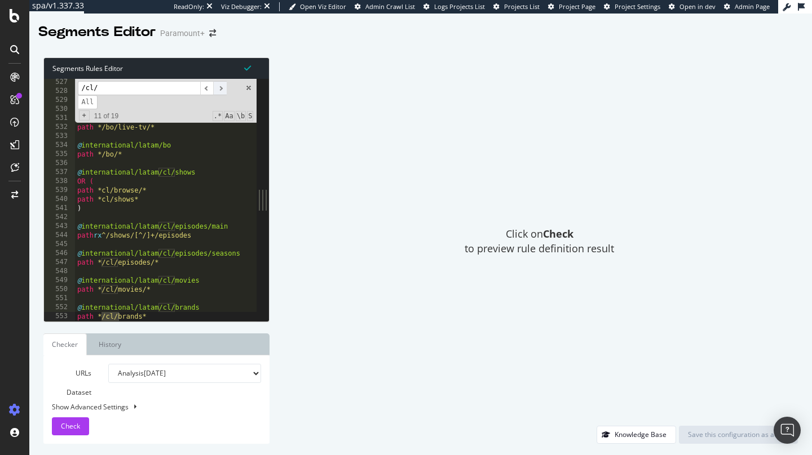
click at [222, 90] on span "​" at bounding box center [220, 88] width 14 height 14
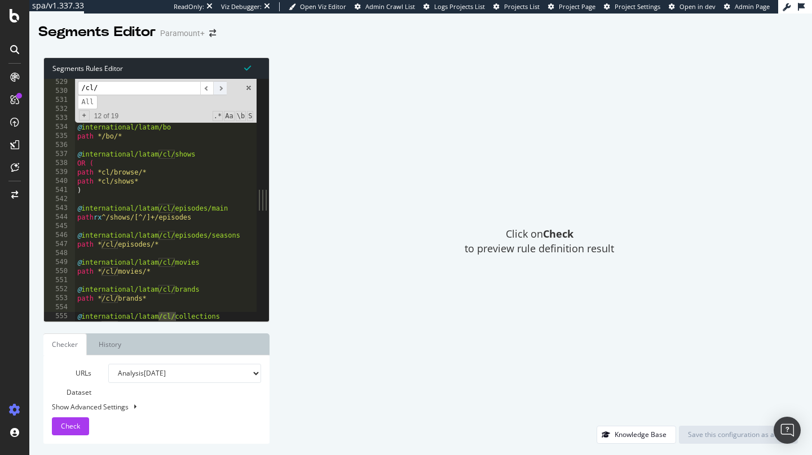
click at [222, 90] on span "​" at bounding box center [220, 88] width 14 height 14
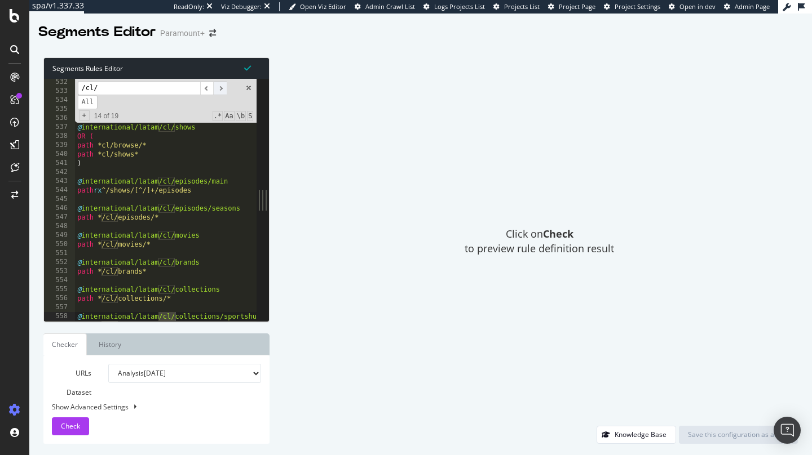
click at [222, 90] on span "​" at bounding box center [220, 88] width 14 height 14
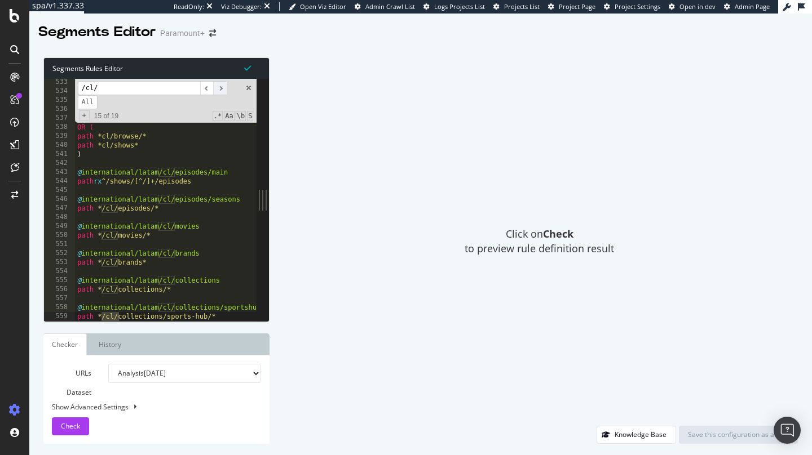
click at [222, 90] on span "​" at bounding box center [220, 88] width 14 height 14
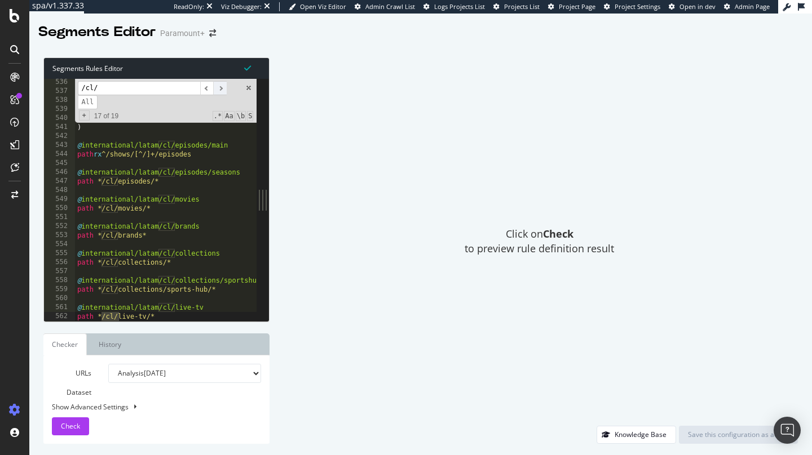
click at [222, 90] on span "​" at bounding box center [220, 88] width 14 height 14
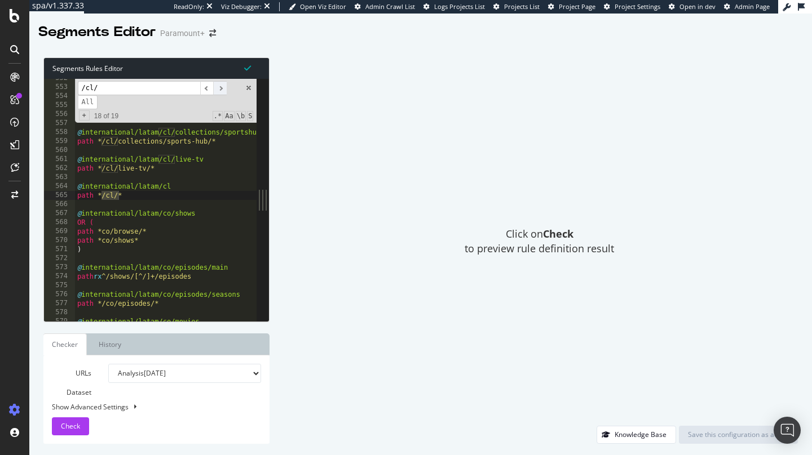
click at [222, 90] on span "​" at bounding box center [220, 88] width 14 height 14
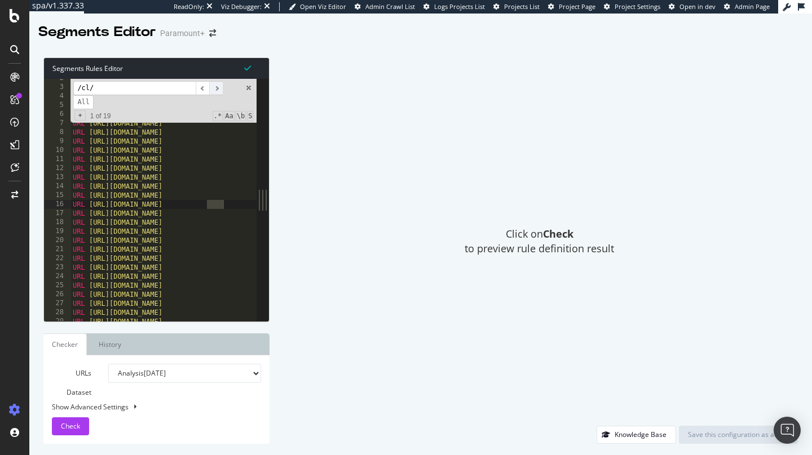
click at [222, 90] on span "​" at bounding box center [216, 88] width 14 height 14
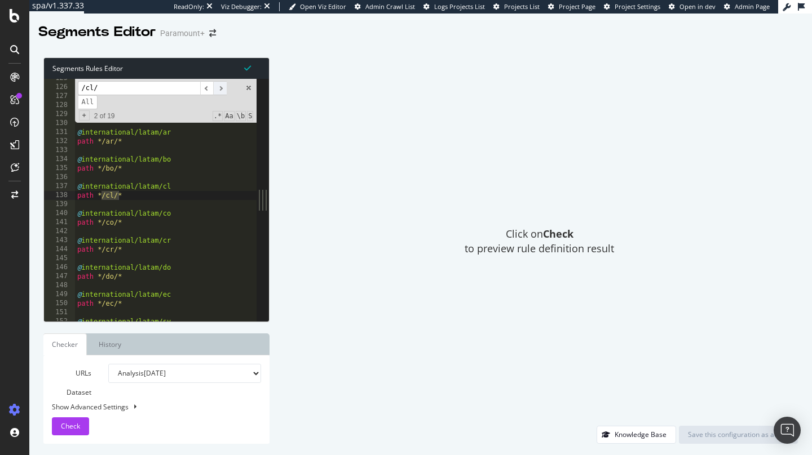
click at [222, 90] on span "​" at bounding box center [220, 88] width 14 height 14
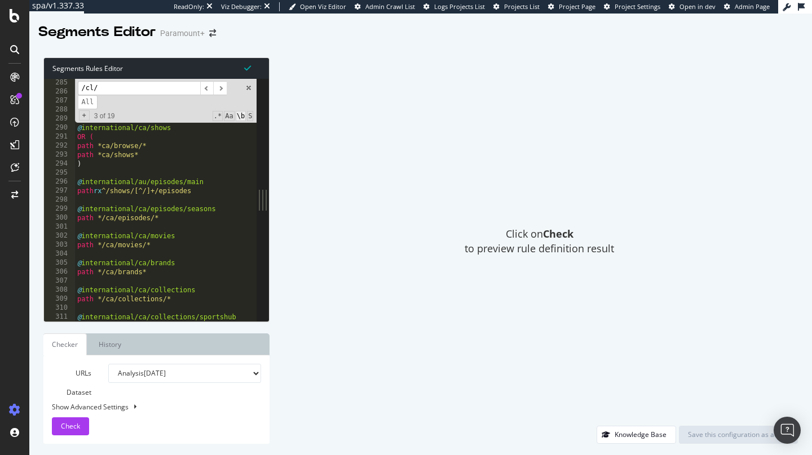
scroll to position [657, 0]
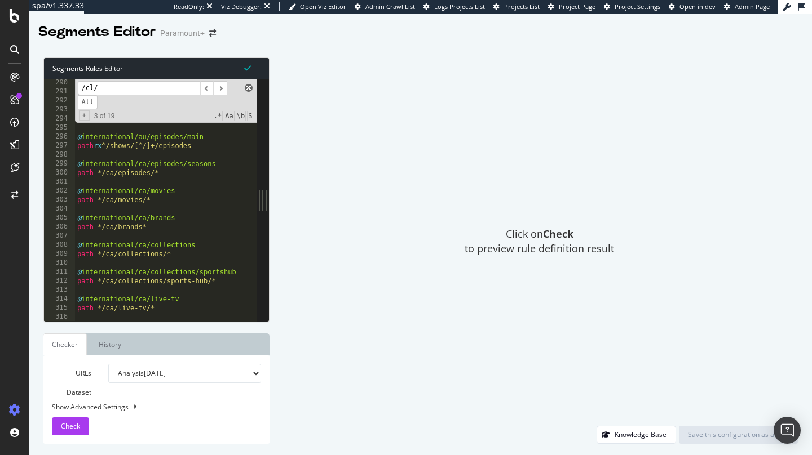
click at [251, 88] on span at bounding box center [249, 88] width 8 height 8
type textarea "path */cl/*"
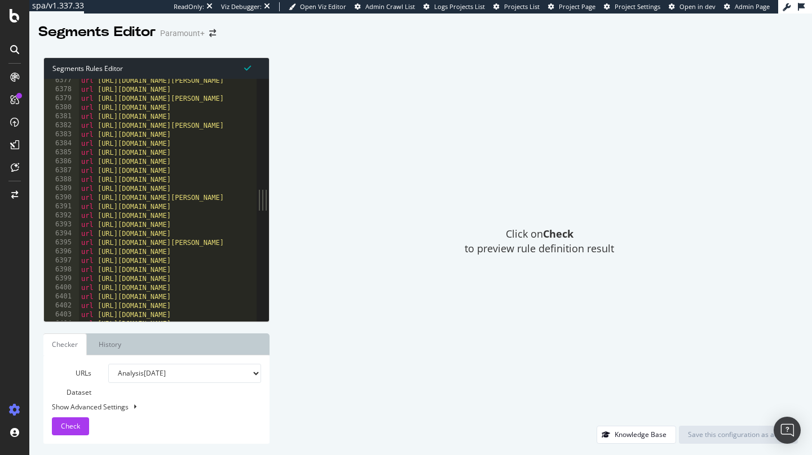
scroll to position [14294, 0]
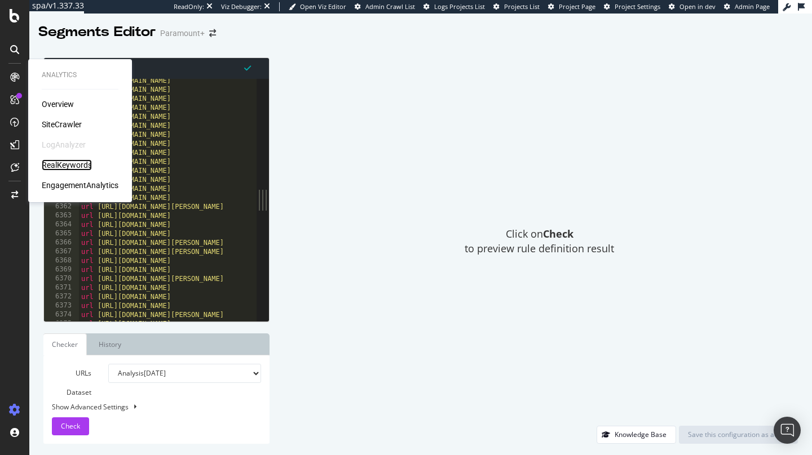
click at [59, 165] on div "RealKeywords" at bounding box center [67, 165] width 50 height 11
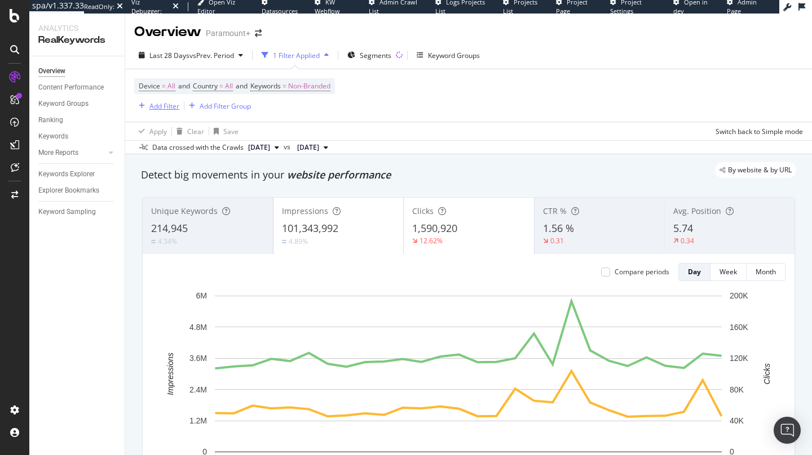
click at [172, 105] on div "Add Filter" at bounding box center [164, 106] width 30 height 10
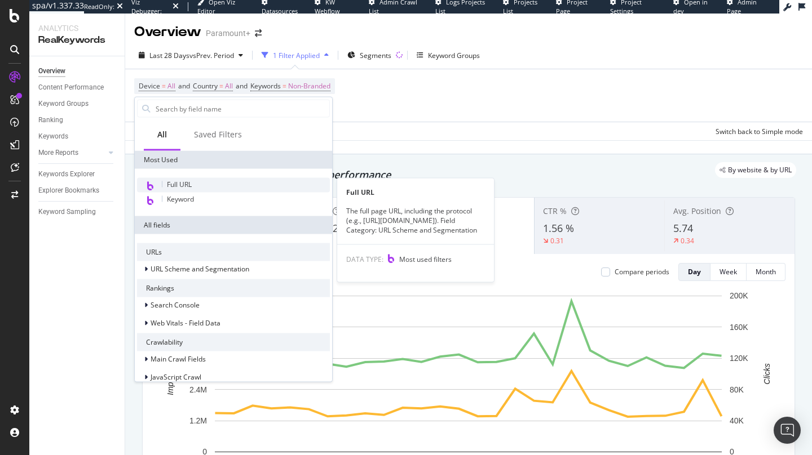
click at [197, 181] on div "Full URL" at bounding box center [233, 185] width 193 height 15
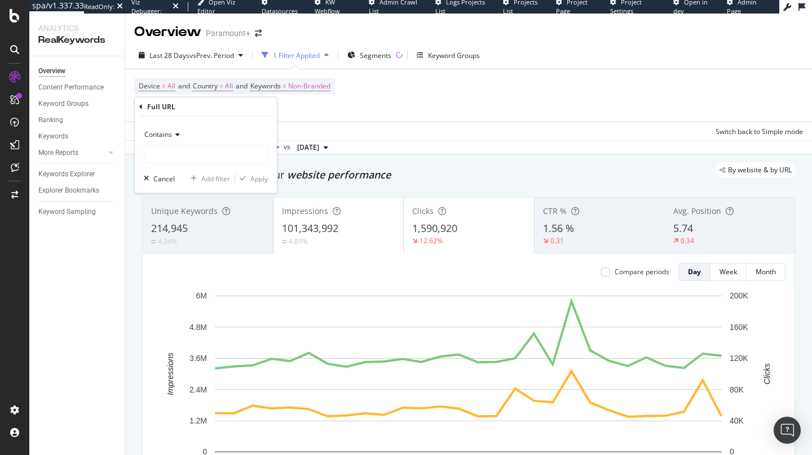
click at [414, 118] on div "Device = All and Country = All and Keywords = Non-Branded Add Filter Add Filter…" at bounding box center [468, 95] width 669 height 52
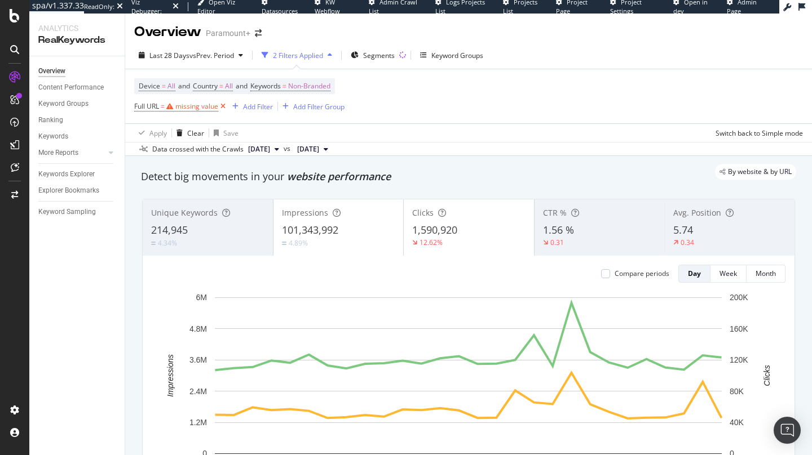
click at [225, 108] on icon at bounding box center [223, 106] width 10 height 11
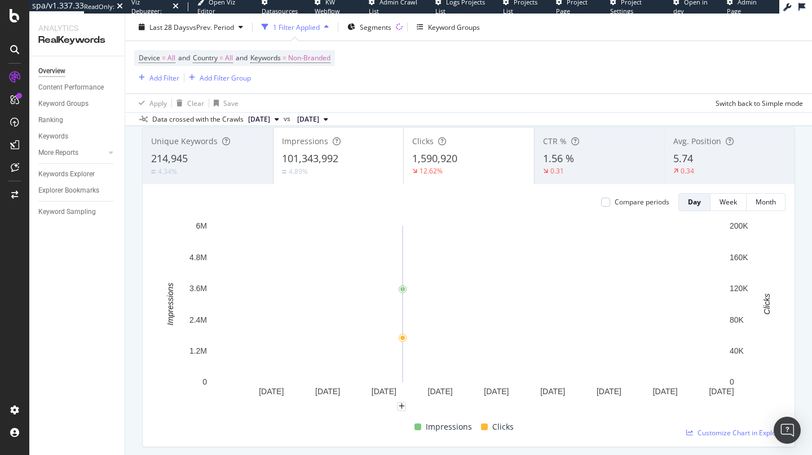
scroll to position [76, 0]
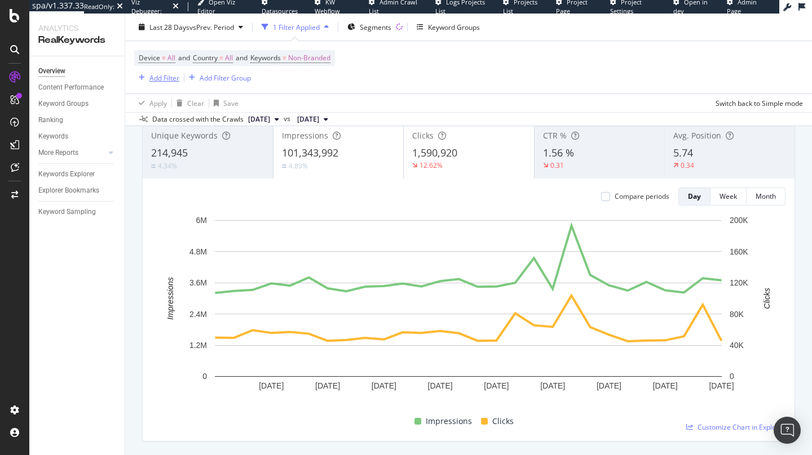
click at [171, 79] on div "Add Filter" at bounding box center [164, 78] width 30 height 10
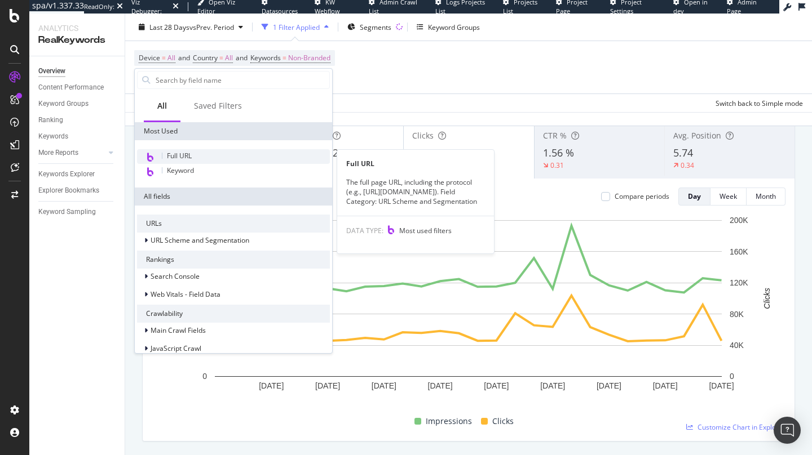
click at [193, 156] on div "Full URL" at bounding box center [233, 156] width 193 height 15
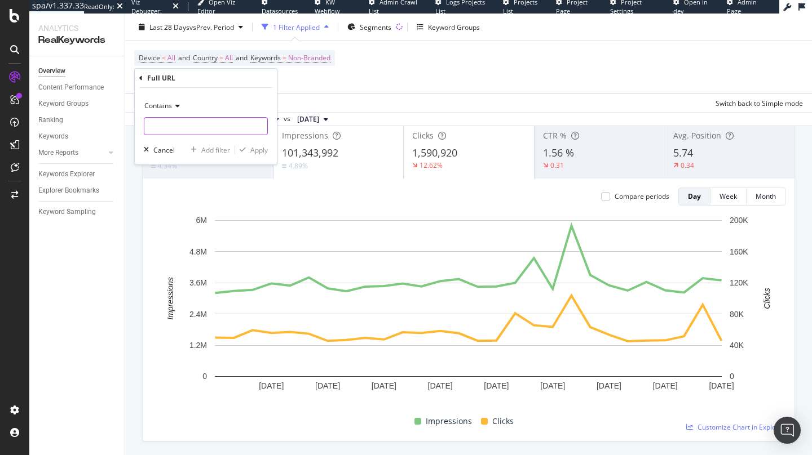
click at [194, 125] on input "text" at bounding box center [205, 126] width 123 height 18
paste input "/shows/A-Gentleman-in-Moscow/"
type input "/shows/A-Gentleman-in-Moscow/"
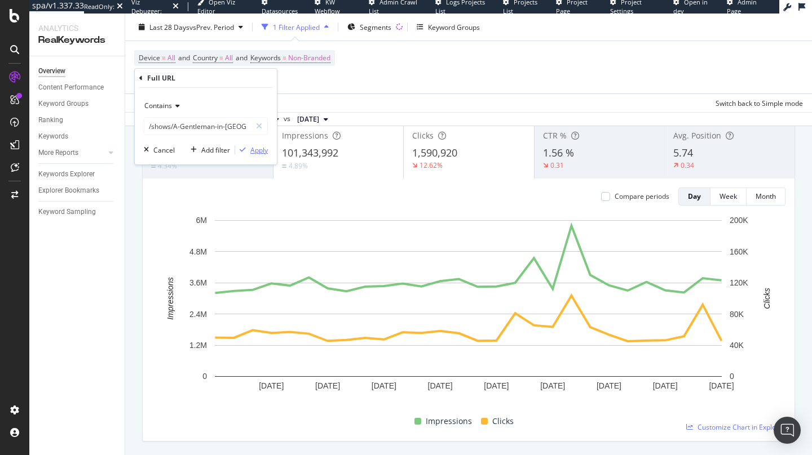
click at [249, 147] on div "button" at bounding box center [242, 150] width 15 height 7
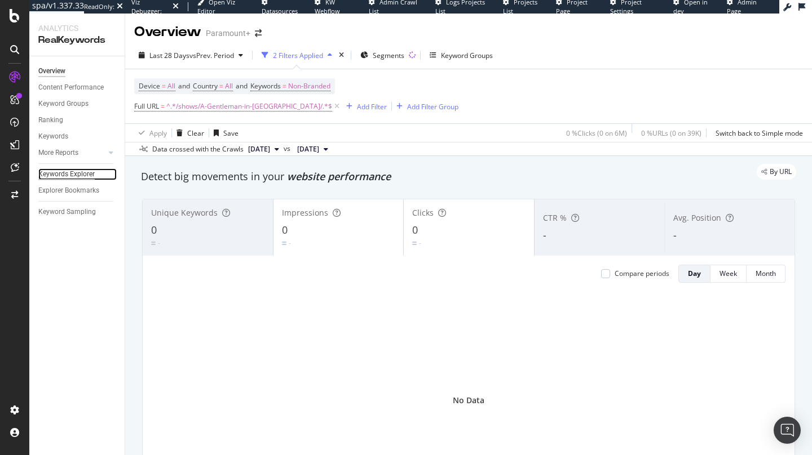
click at [76, 171] on div "Keywords Explorer" at bounding box center [66, 175] width 56 height 12
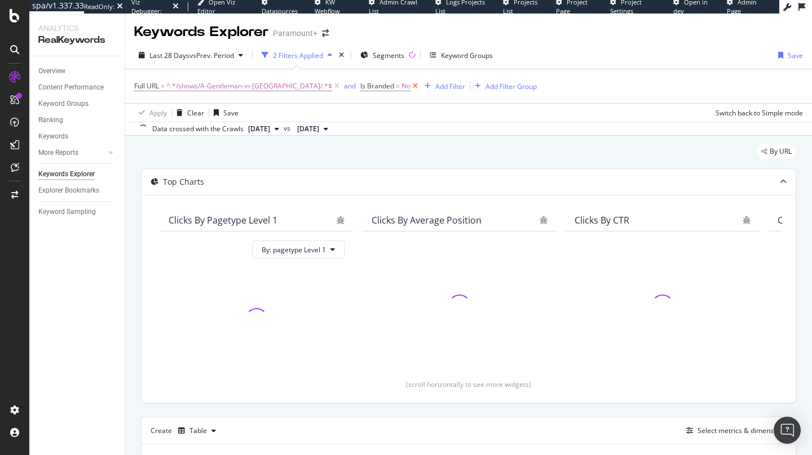
click at [410, 88] on icon at bounding box center [415, 86] width 10 height 11
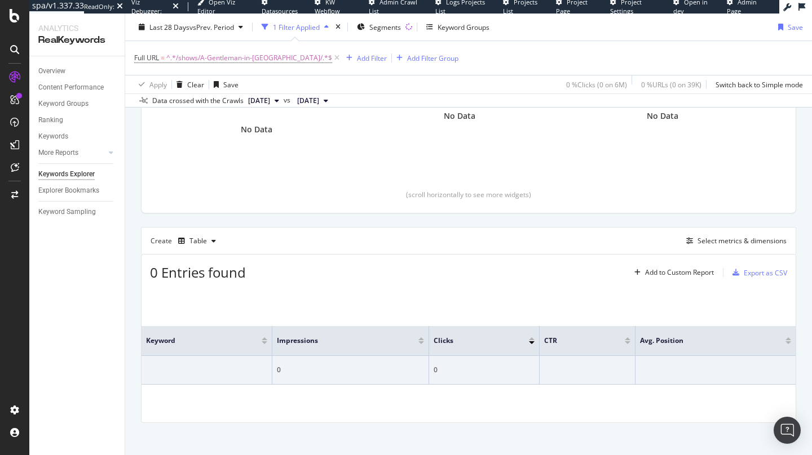
scroll to position [198, 0]
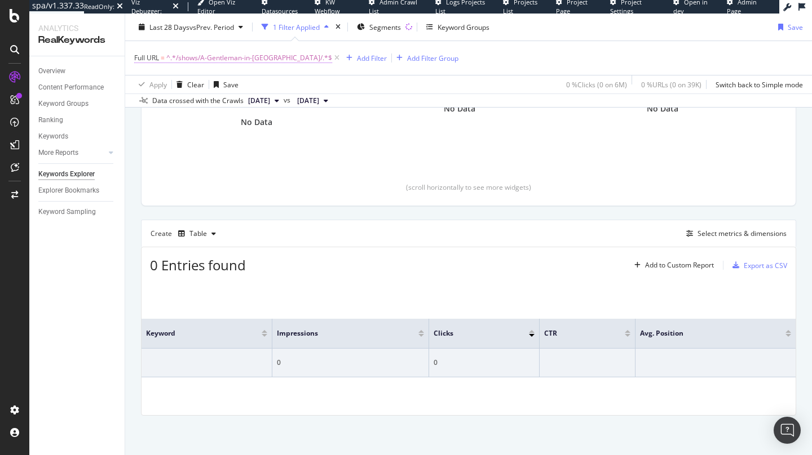
click at [255, 68] on div "Full URL = ^.*/shows/A-Gentleman-in-Moscow/.*$ Add Filter Add Filter Group" at bounding box center [468, 58] width 669 height 34
click at [255, 61] on span "^.*/shows/A-Gentleman-in-Moscow/.*$" at bounding box center [249, 58] width 166 height 16
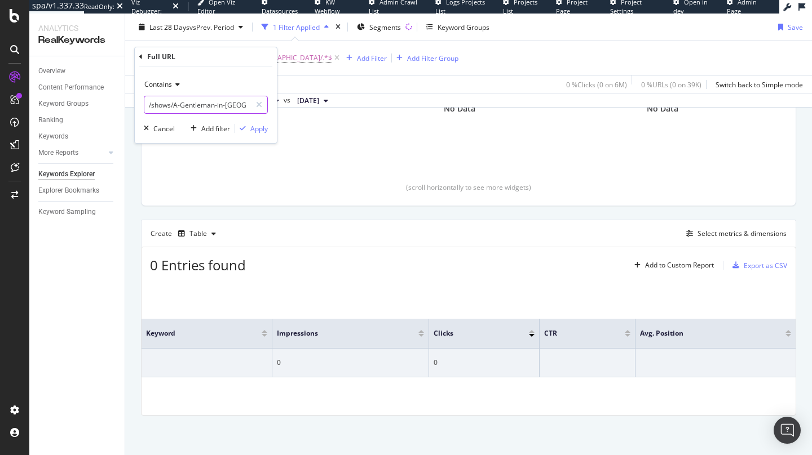
click at [176, 103] on input "/shows/A-Gentleman-in-Moscow/" at bounding box center [197, 105] width 107 height 18
click at [171, 104] on input "/shows/A-Gentleman-in-Moscow/" at bounding box center [197, 105] width 107 height 18
drag, startPoint x: 170, startPoint y: 103, endPoint x: 140, endPoint y: 102, distance: 30.5
click at [140, 102] on div "Contains /shows/A-Gentleman-in-Moscow/ Cancel Add filter Apply" at bounding box center [206, 105] width 142 height 77
type input "/A-Gentleman-in-Moscow/"
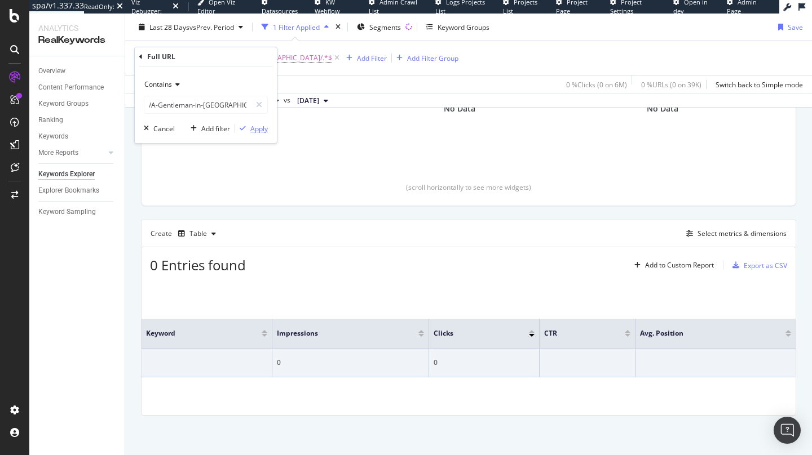
click at [257, 130] on div "Apply" at bounding box center [258, 129] width 17 height 10
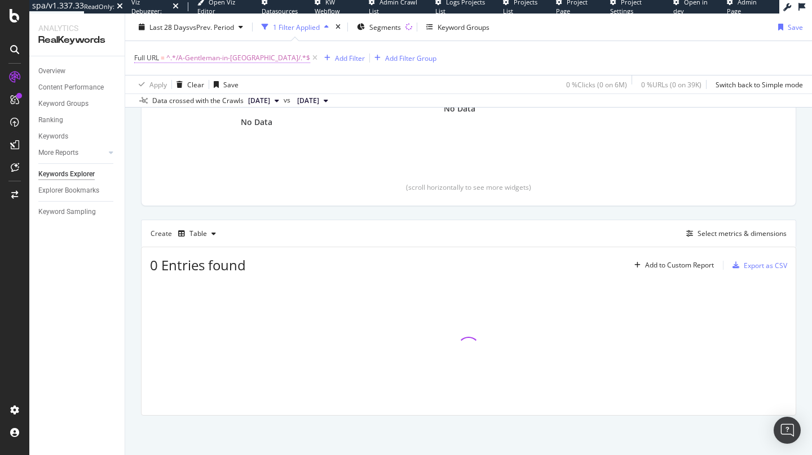
click at [216, 57] on span "^.*/A-Gentleman-in-Moscow/.*$" at bounding box center [238, 58] width 144 height 16
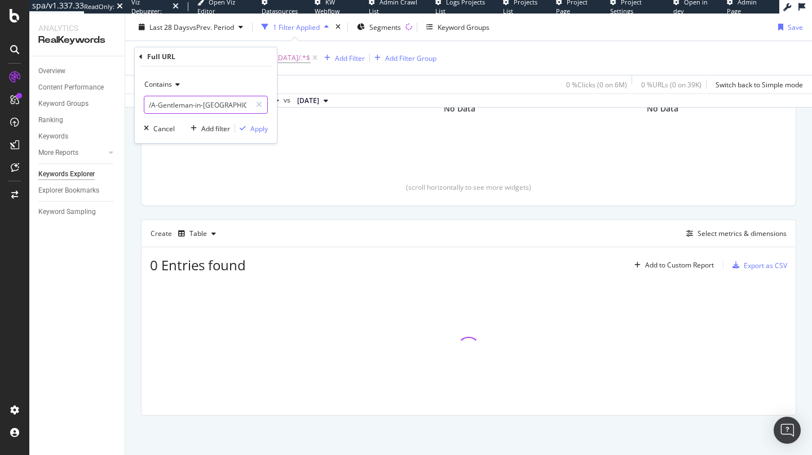
click at [157, 104] on input "/A-Gentleman-in-Moscow/" at bounding box center [197, 105] width 107 height 18
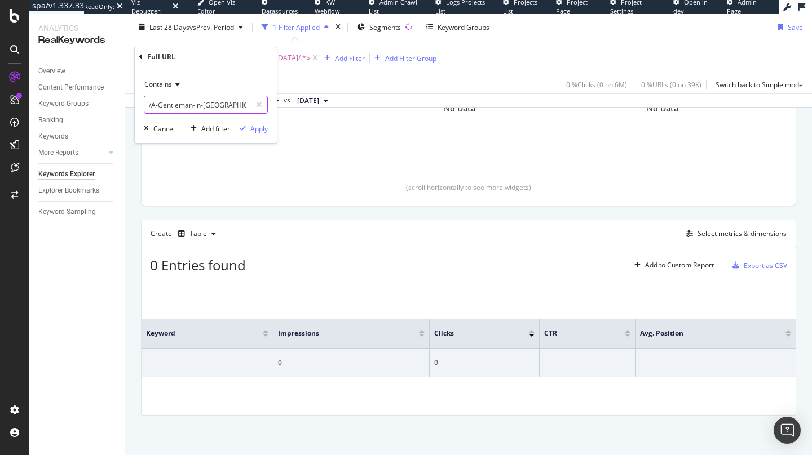
drag, startPoint x: 155, startPoint y: 105, endPoint x: 163, endPoint y: 109, distance: 9.6
click at [156, 105] on input "/A-Gentleman-in-Moscow/" at bounding box center [197, 105] width 107 height 18
click at [160, 107] on input "/a-Gentleman-in-Moscow/" at bounding box center [197, 105] width 107 height 18
click at [206, 104] on input "/a-gentleman-in-Moscow/" at bounding box center [197, 105] width 107 height 18
type input "/a-gentleman-in-moscow/"
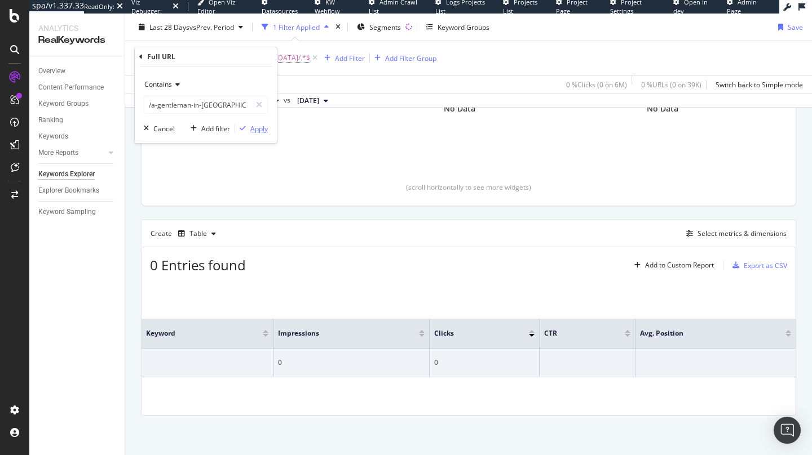
click at [263, 124] on div "Apply" at bounding box center [258, 129] width 17 height 10
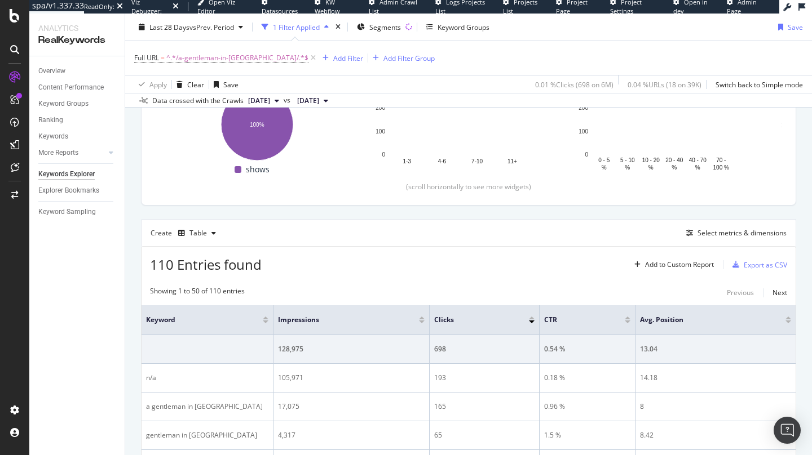
scroll to position [222, 0]
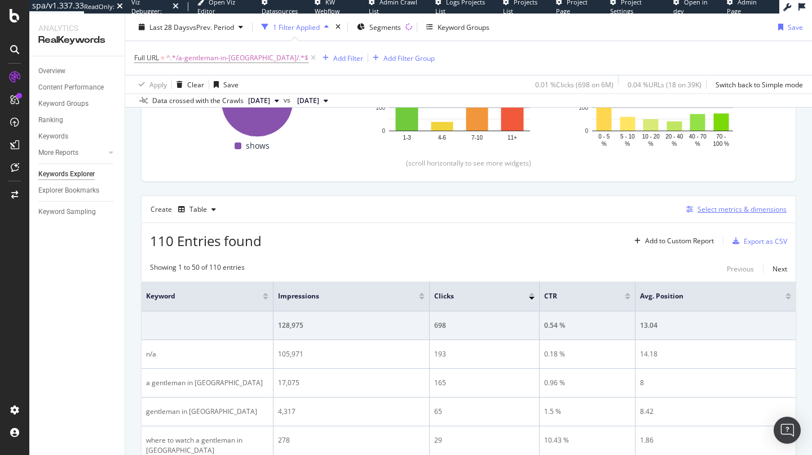
click at [714, 215] on div "Select metrics & dimensions" at bounding box center [733, 209] width 105 height 12
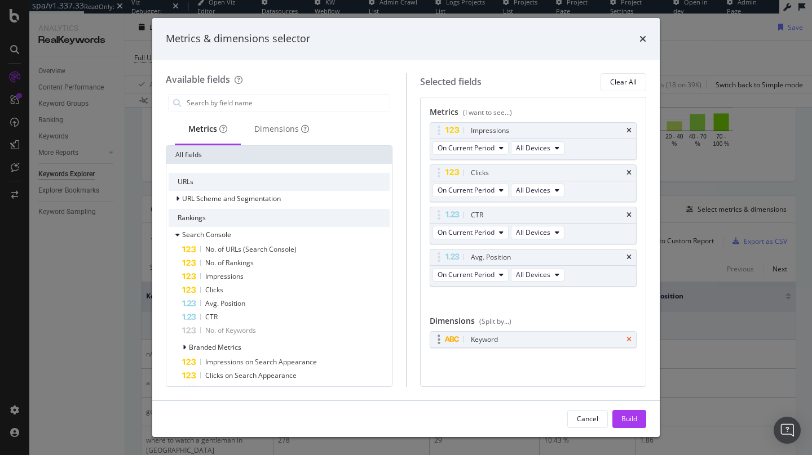
click at [627, 340] on icon "times" at bounding box center [628, 340] width 5 height 7
click at [627, 125] on div "Impressions" at bounding box center [533, 131] width 206 height 16
click at [627, 129] on icon "times" at bounding box center [628, 130] width 5 height 7
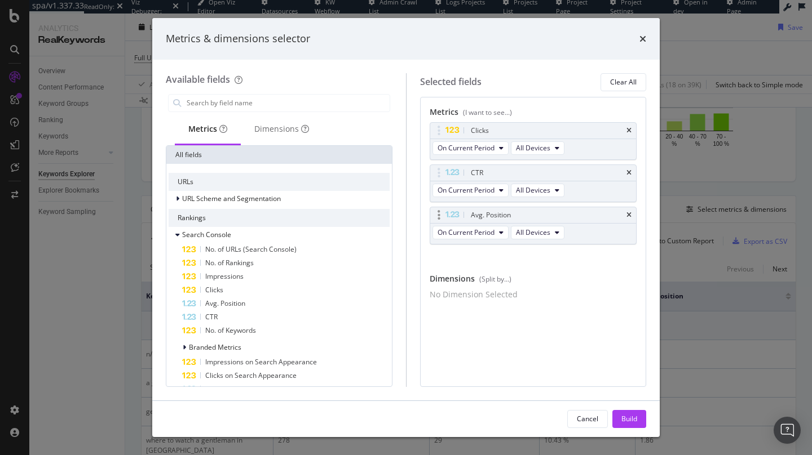
drag, startPoint x: 628, startPoint y: 169, endPoint x: 631, endPoint y: 182, distance: 12.7
click at [628, 170] on icon "times" at bounding box center [628, 173] width 5 height 7
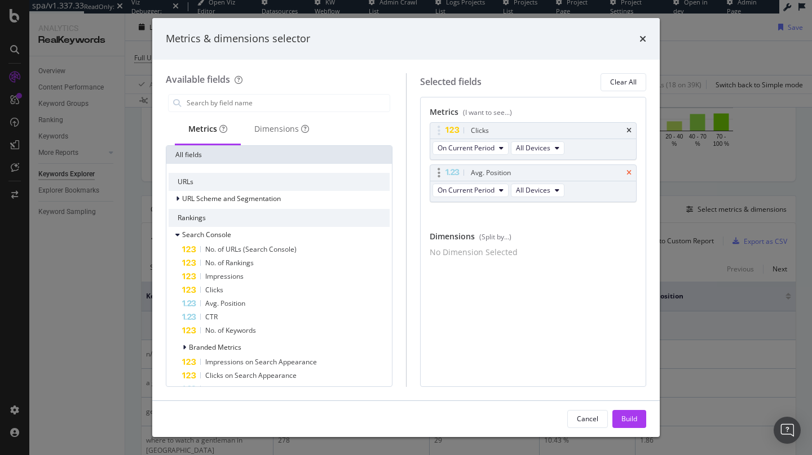
click at [629, 174] on icon "times" at bounding box center [628, 173] width 5 height 7
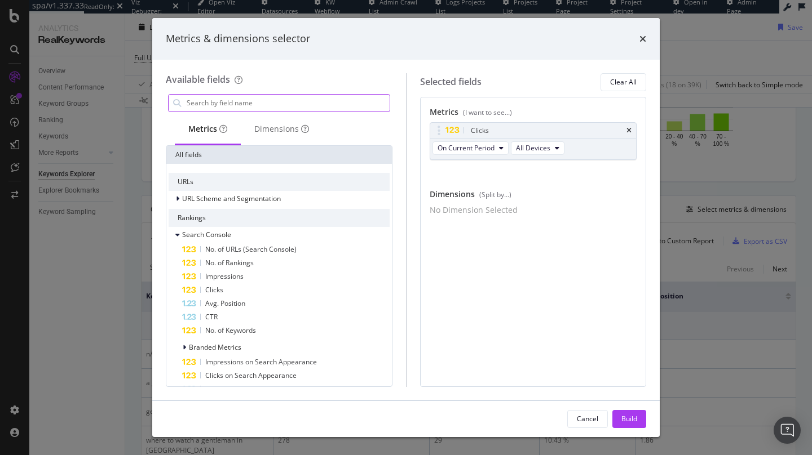
click at [253, 107] on input "modal" at bounding box center [287, 103] width 204 height 17
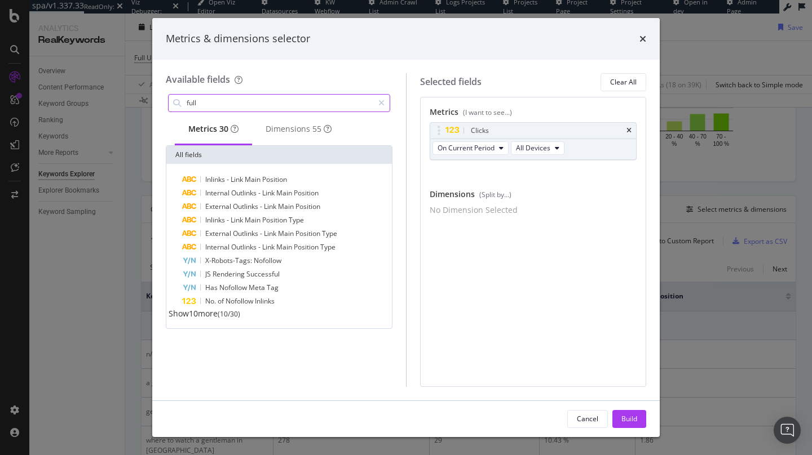
type input "full"
click at [204, 329] on div "Inlinks - Link Main Position Internal Outlinks - Link Main Position External Ou…" at bounding box center [278, 246] width 225 height 165
click at [210, 319] on span "Show 10 more" at bounding box center [193, 313] width 49 height 11
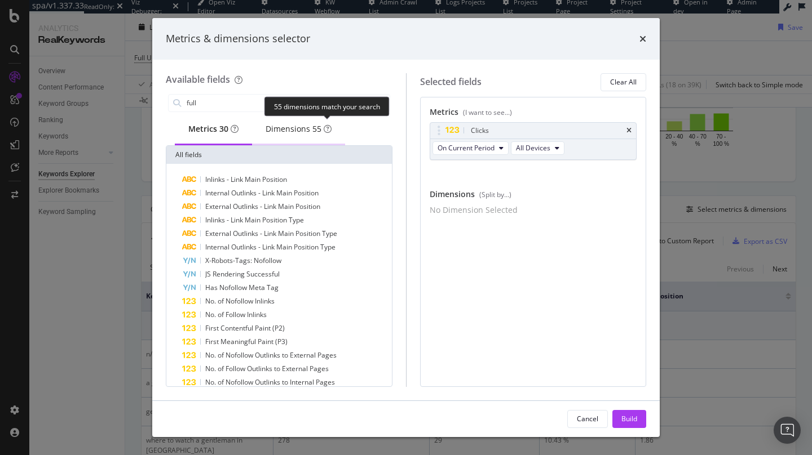
drag, startPoint x: 322, startPoint y: 125, endPoint x: 320, endPoint y: 147, distance: 22.7
click at [321, 125] on div "55" at bounding box center [316, 128] width 9 height 11
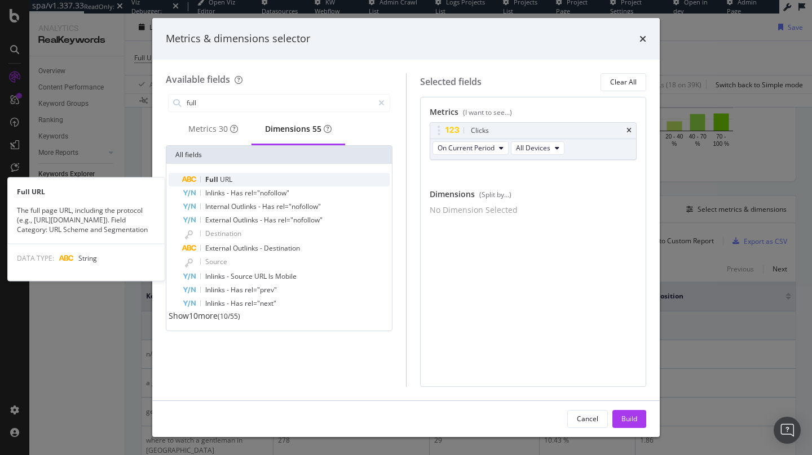
drag, startPoint x: 250, startPoint y: 182, endPoint x: 259, endPoint y: 183, distance: 8.6
click at [259, 183] on div "Full URL" at bounding box center [285, 180] width 207 height 14
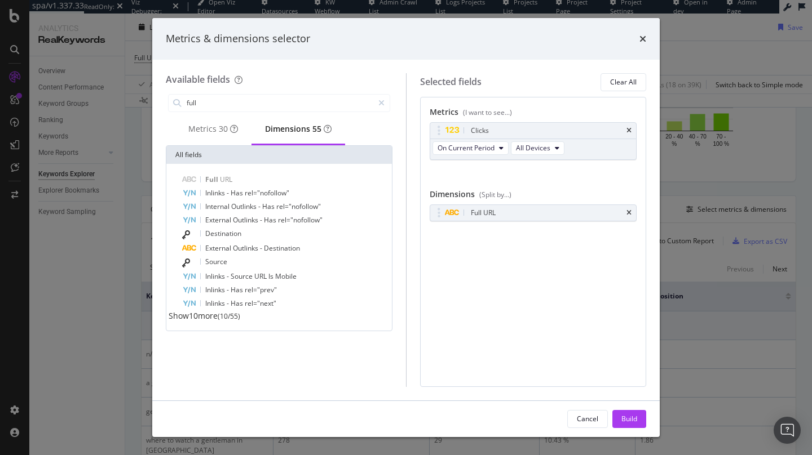
click at [627, 419] on div "Build" at bounding box center [629, 419] width 16 height 10
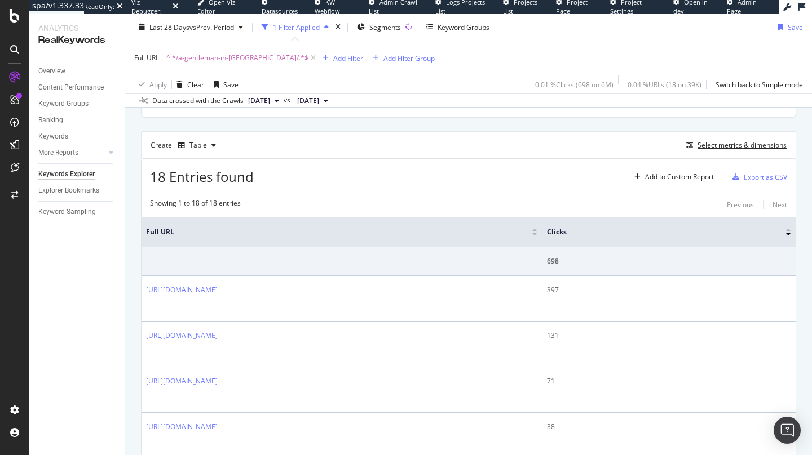
scroll to position [281, 0]
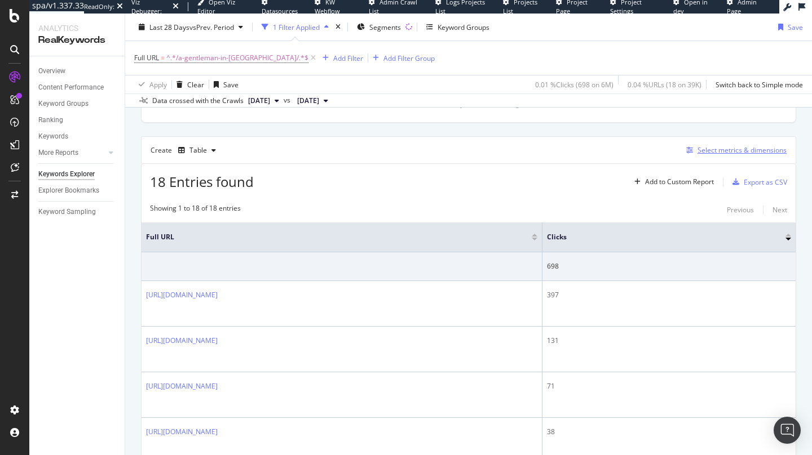
click at [723, 154] on div "Select metrics & dimensions" at bounding box center [741, 150] width 89 height 10
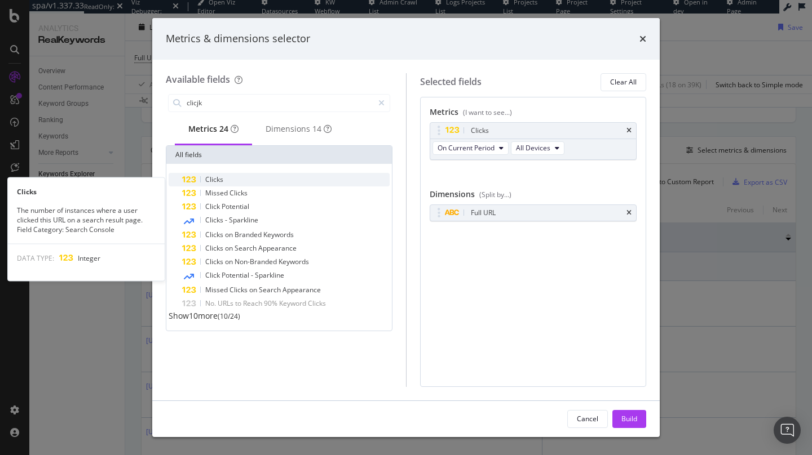
type input "clicjk"
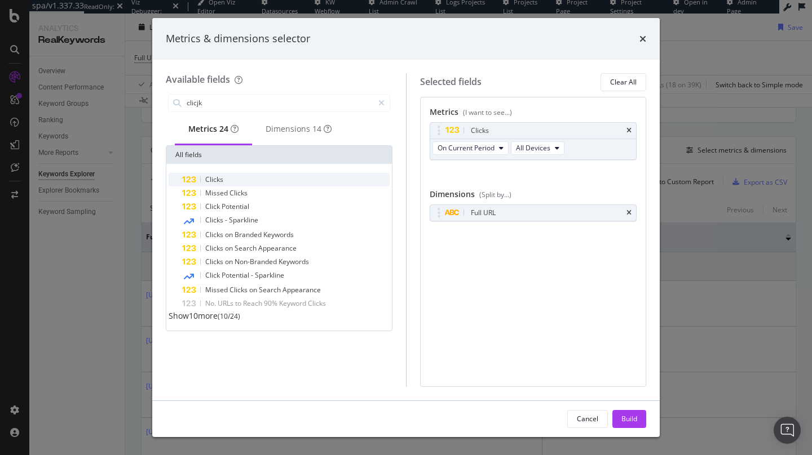
click at [308, 180] on div "Clicks" at bounding box center [285, 180] width 207 height 14
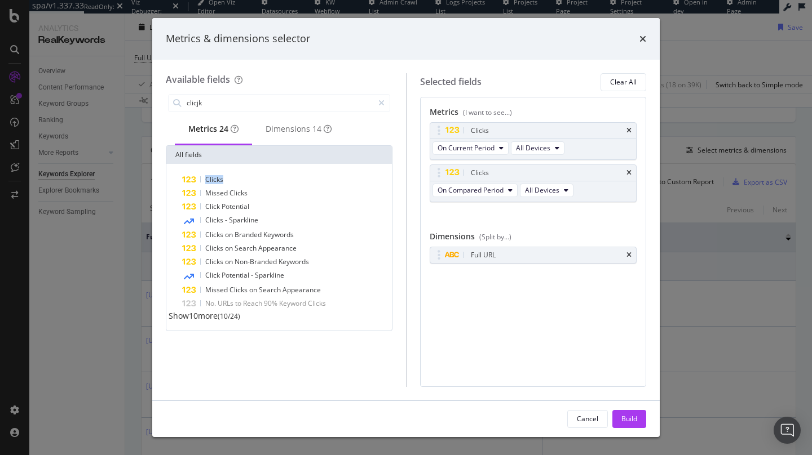
click at [308, 180] on div "Clicks" at bounding box center [285, 180] width 207 height 14
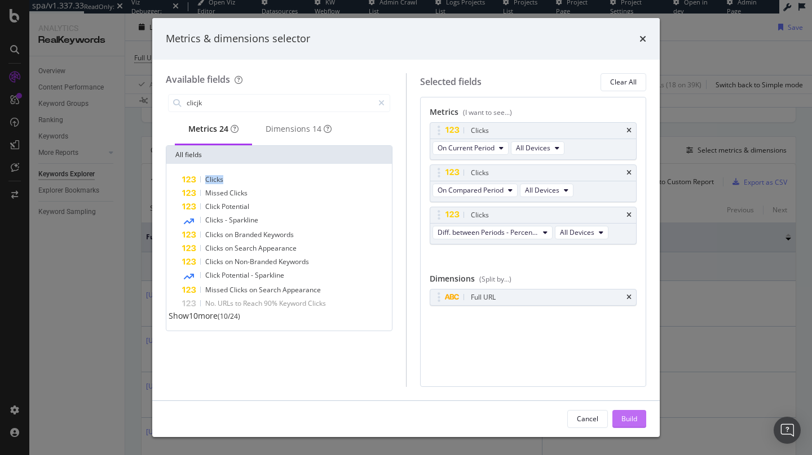
click at [625, 421] on div "Build" at bounding box center [629, 419] width 16 height 10
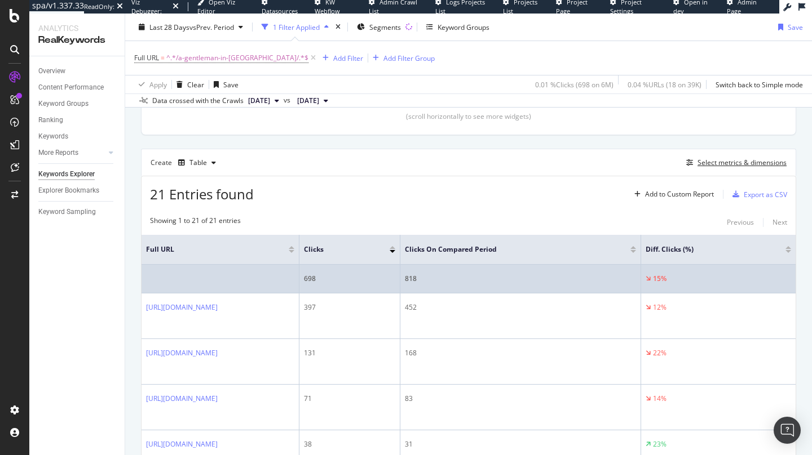
scroll to position [270, 0]
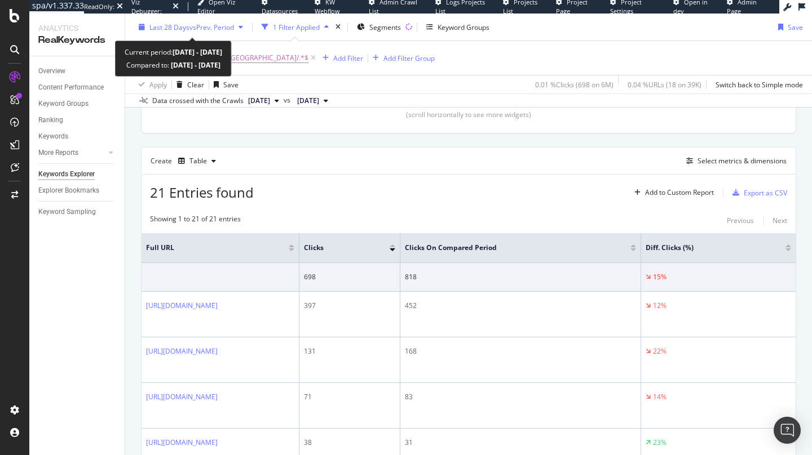
click at [175, 29] on span "Last 28 Days" at bounding box center [169, 27] width 40 height 10
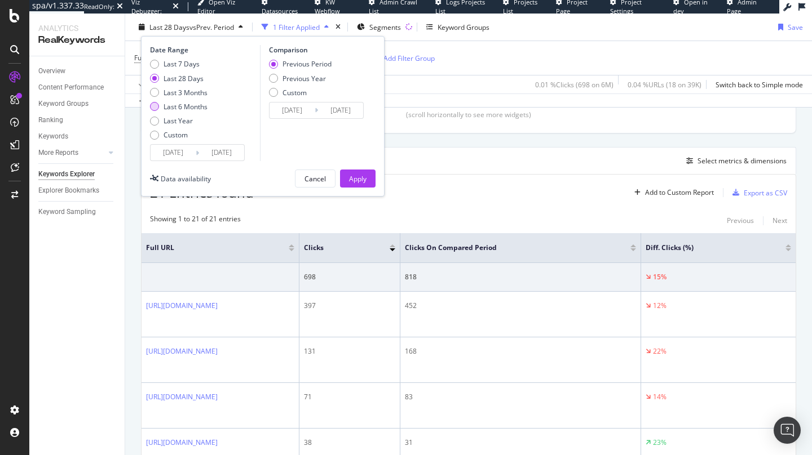
click at [180, 108] on div "Last 6 Months" at bounding box center [185, 107] width 44 height 10
type input "[DATE]"
type input "2024/09/13"
type input "2025/03/15"
click at [192, 150] on input "[DATE]" at bounding box center [173, 153] width 45 height 16
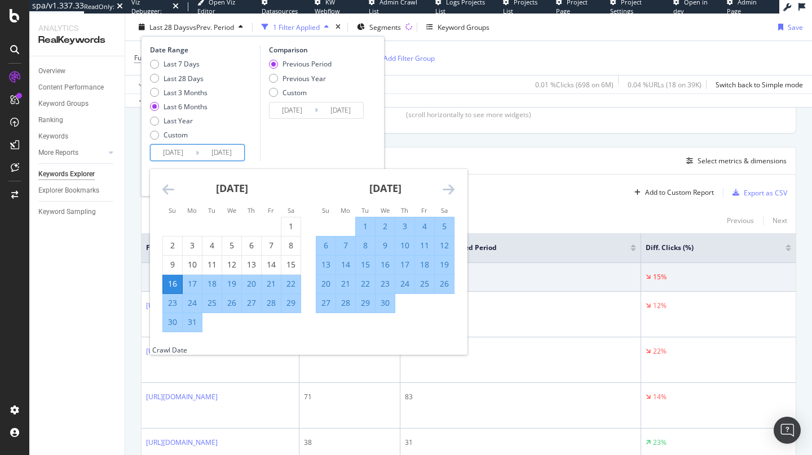
click at [167, 185] on icon "Move backward to switch to the previous month." at bounding box center [168, 190] width 12 height 14
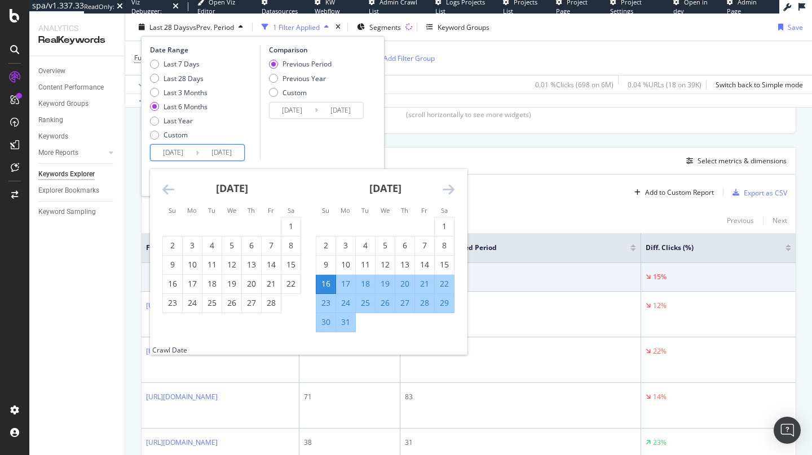
click at [440, 188] on div "March 2025" at bounding box center [385, 193] width 139 height 48
click at [444, 188] on icon "Move forward to switch to the next month." at bounding box center [448, 190] width 12 height 14
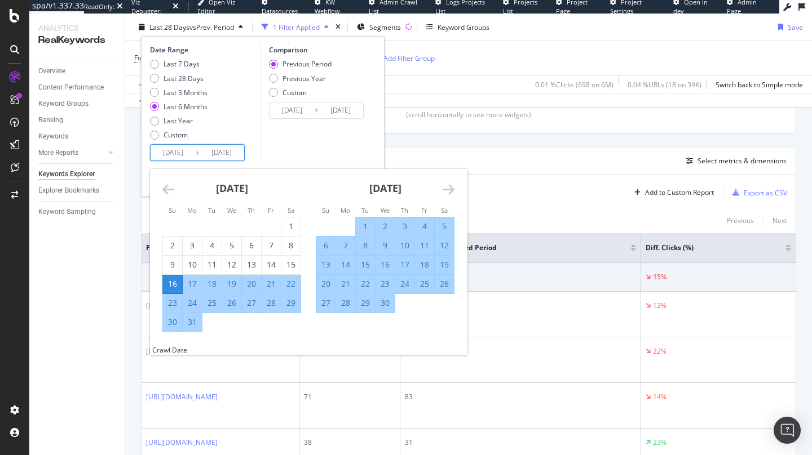
click at [444, 188] on icon "Move forward to switch to the next month." at bounding box center [448, 190] width 12 height 14
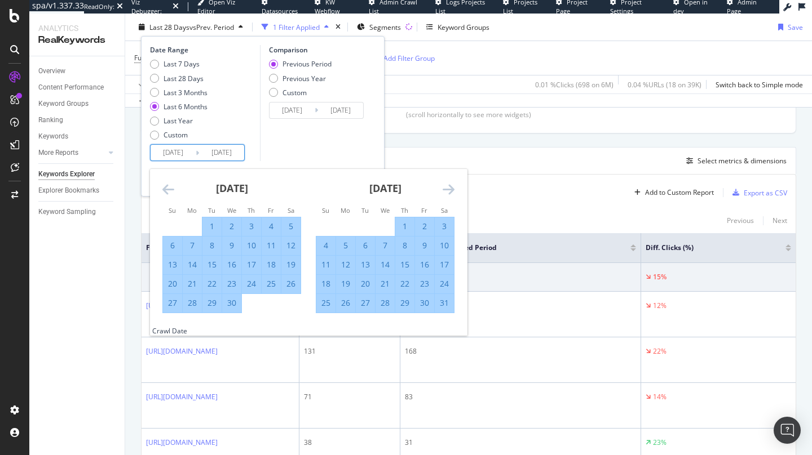
click at [452, 188] on icon "Move forward to switch to the next month." at bounding box center [448, 190] width 12 height 14
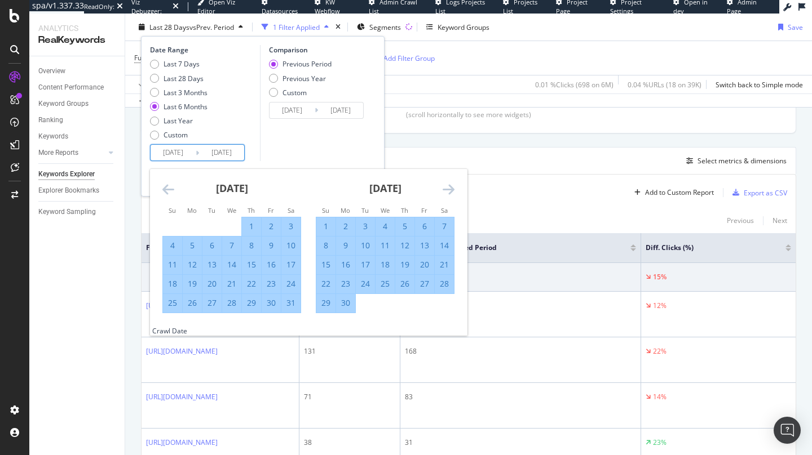
click at [322, 228] on div "1" at bounding box center [325, 226] width 19 height 11
type input "2025/06/01"
type input "2025/02/14"
type input "2025/05/31"
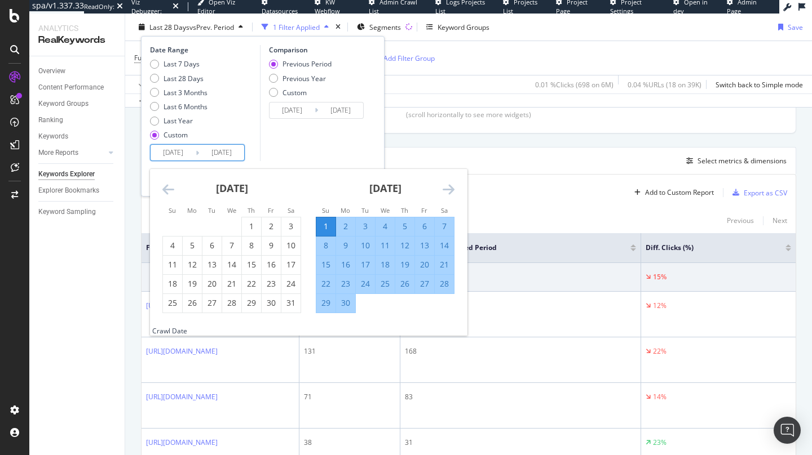
click at [445, 187] on icon "Move forward to switch to the next month." at bounding box center [448, 190] width 12 height 14
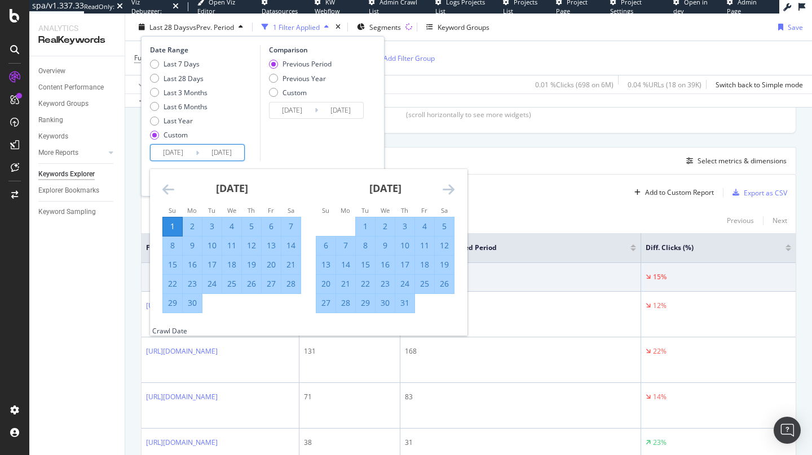
click at [445, 187] on icon "Move forward to switch to the next month." at bounding box center [448, 190] width 12 height 14
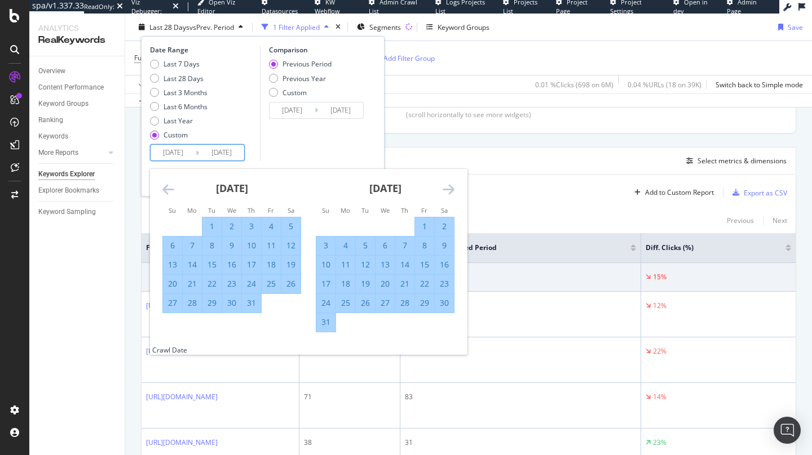
click at [445, 187] on icon "Move forward to switch to the next month." at bounding box center [448, 190] width 12 height 14
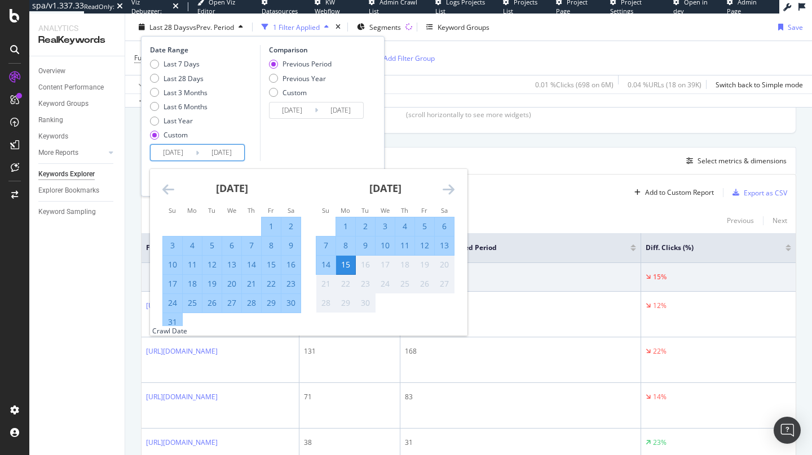
click at [348, 267] on div "15" at bounding box center [345, 264] width 19 height 11
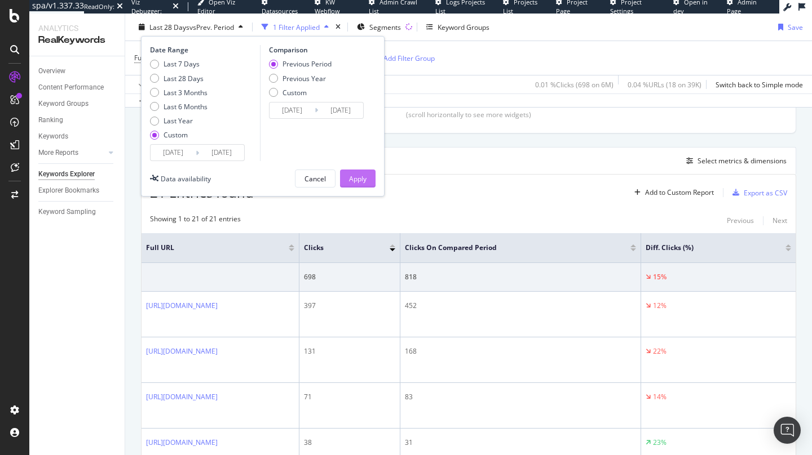
click at [365, 183] on div "Apply" at bounding box center [357, 179] width 17 height 10
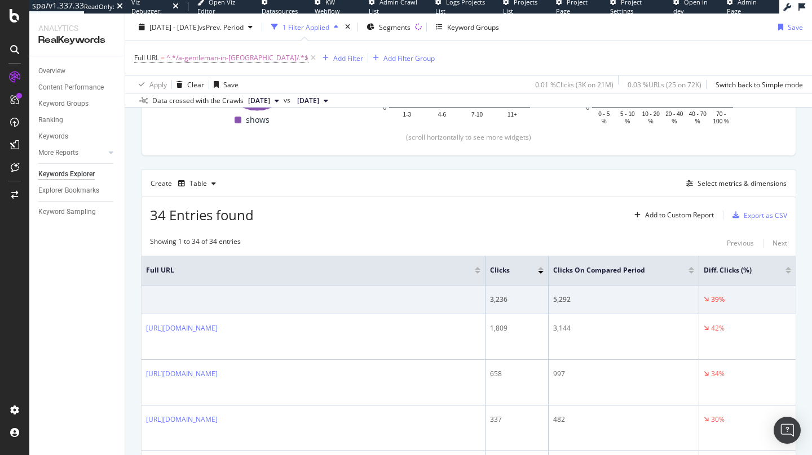
scroll to position [226, 0]
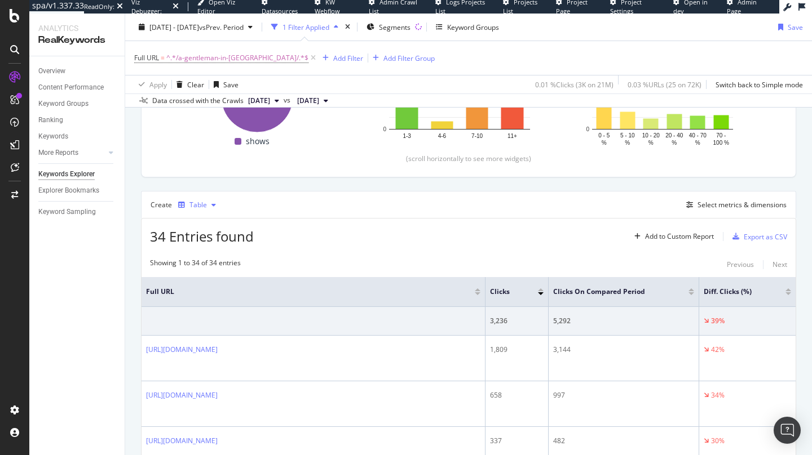
click at [202, 204] on div "Table" at bounding box center [197, 205] width 17 height 7
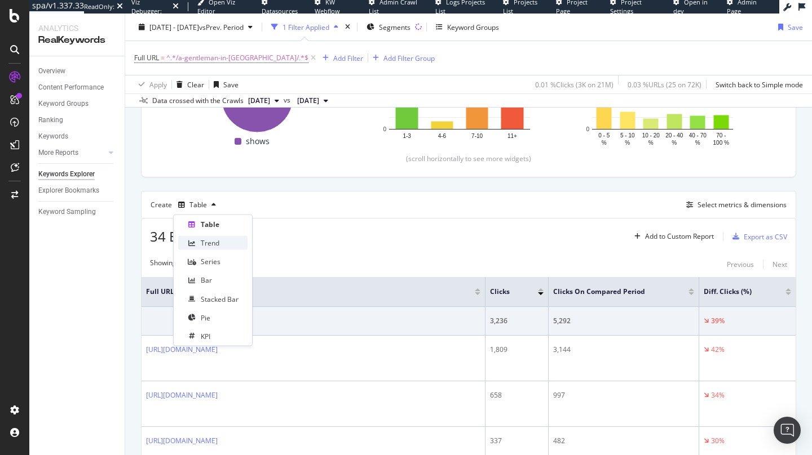
click at [222, 241] on div "Trend" at bounding box center [212, 243] width 69 height 14
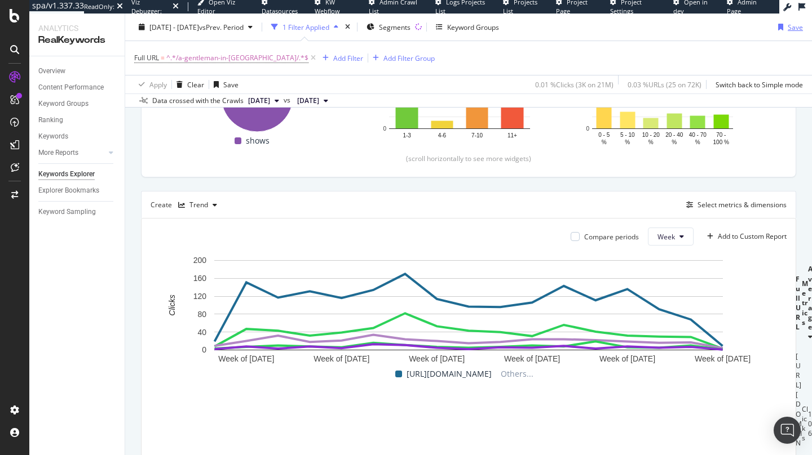
drag, startPoint x: 796, startPoint y: 15, endPoint x: 792, endPoint y: 26, distance: 12.5
click at [6, 455] on icon "close toast" at bounding box center [3, 460] width 6 height 11
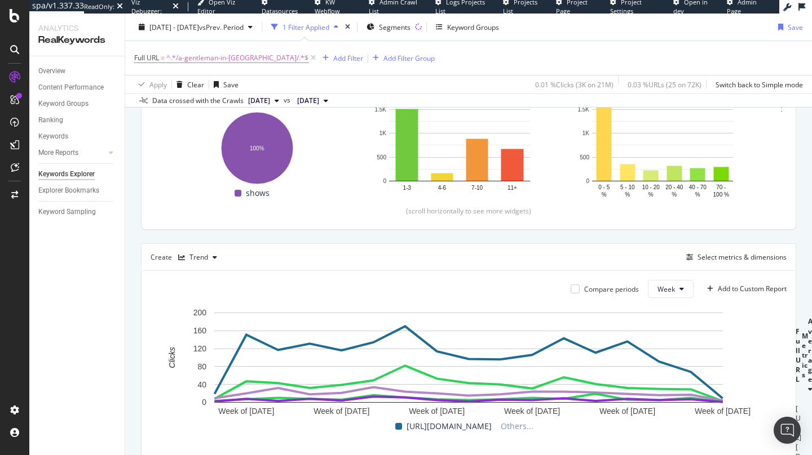
scroll to position [170, 0]
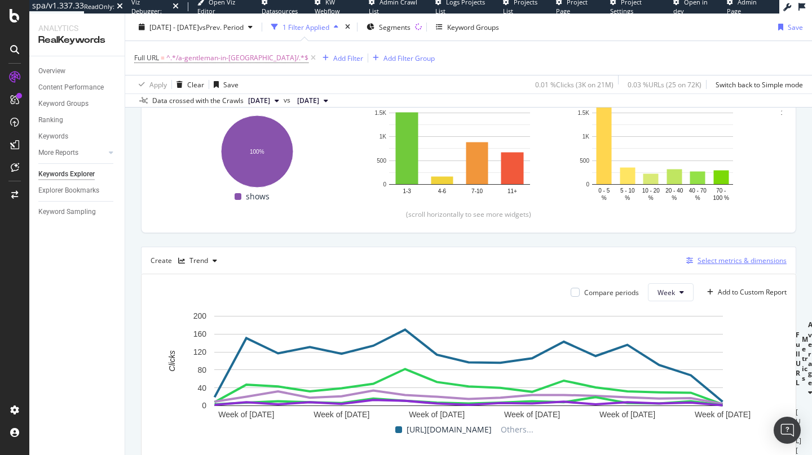
click at [728, 259] on div "Select metrics & dimensions" at bounding box center [741, 261] width 89 height 10
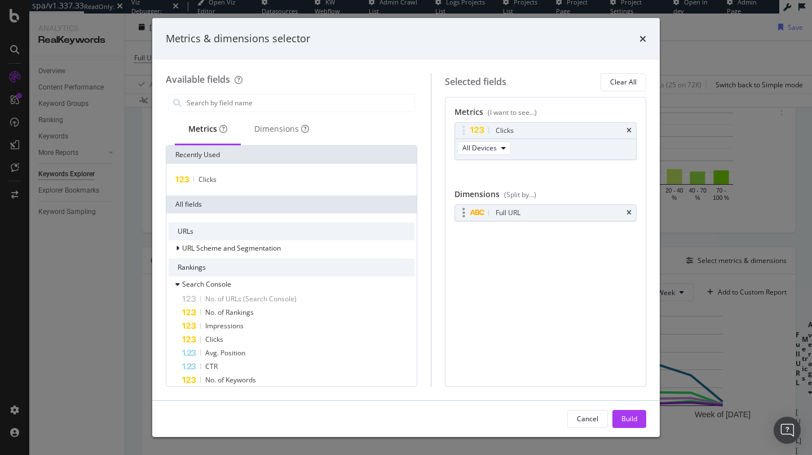
click at [625, 213] on div "Full URL" at bounding box center [545, 213] width 181 height 16
click at [632, 214] on div "Full URL" at bounding box center [545, 213] width 181 height 16
click at [627, 214] on icon "times" at bounding box center [628, 213] width 5 height 7
click at [635, 412] on div "Build" at bounding box center [629, 419] width 16 height 17
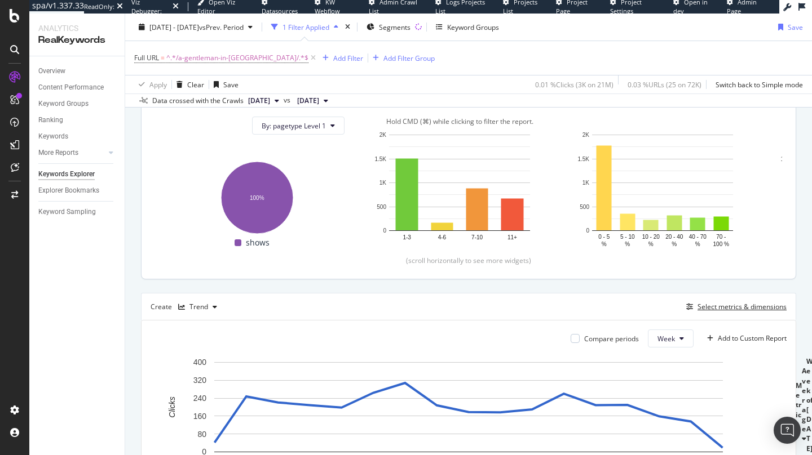
scroll to position [167, 0]
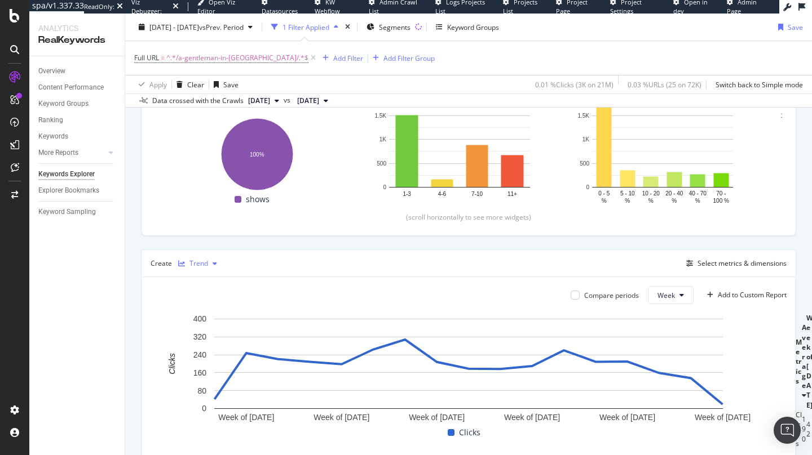
drag, startPoint x: 209, startPoint y: 267, endPoint x: 215, endPoint y: 269, distance: 6.4
click at [209, 267] on div "button" at bounding box center [215, 263] width 14 height 7
click at [223, 287] on div "Table" at bounding box center [212, 283] width 69 height 14
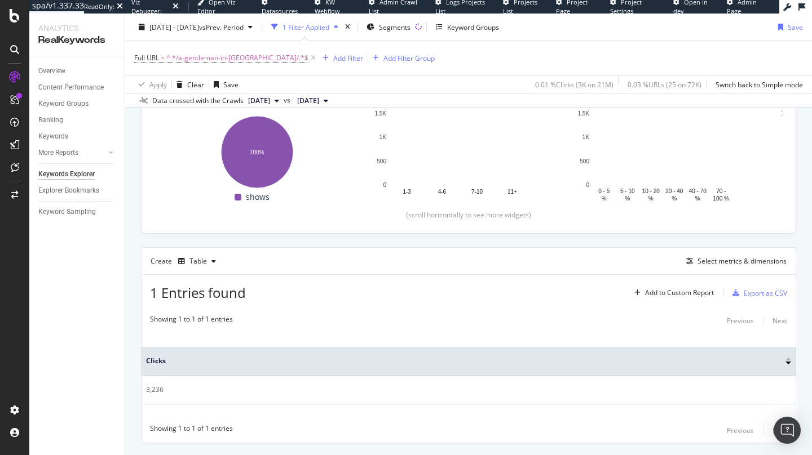
scroll to position [198, 0]
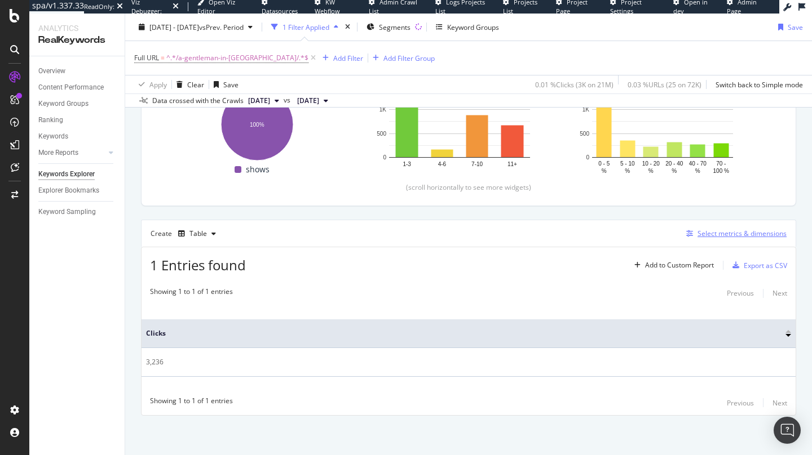
click at [732, 235] on div "Select metrics & dimensions" at bounding box center [741, 234] width 89 height 10
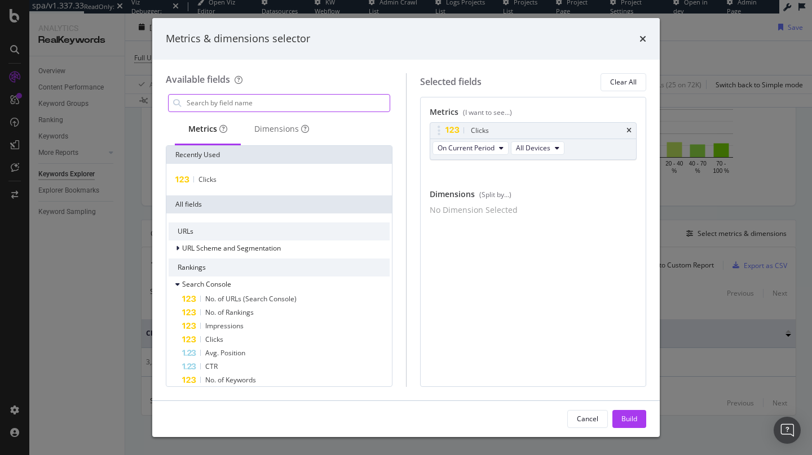
click at [290, 100] on input "modal" at bounding box center [287, 103] width 204 height 17
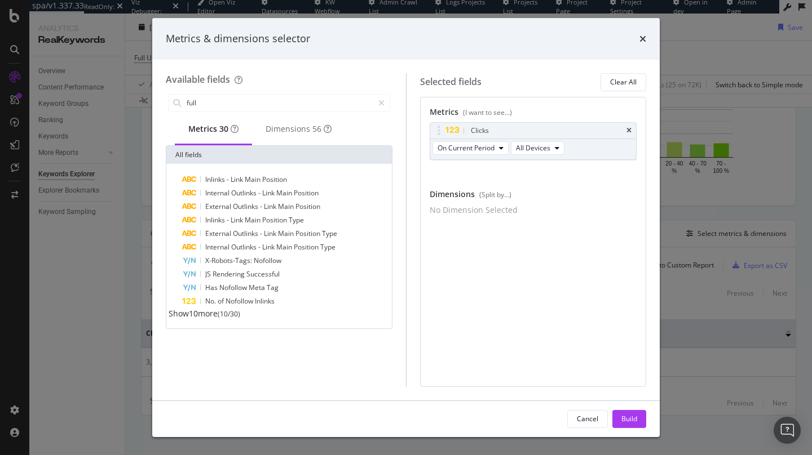
type input "full"
click at [207, 319] on span "Show 10 more" at bounding box center [193, 313] width 49 height 11
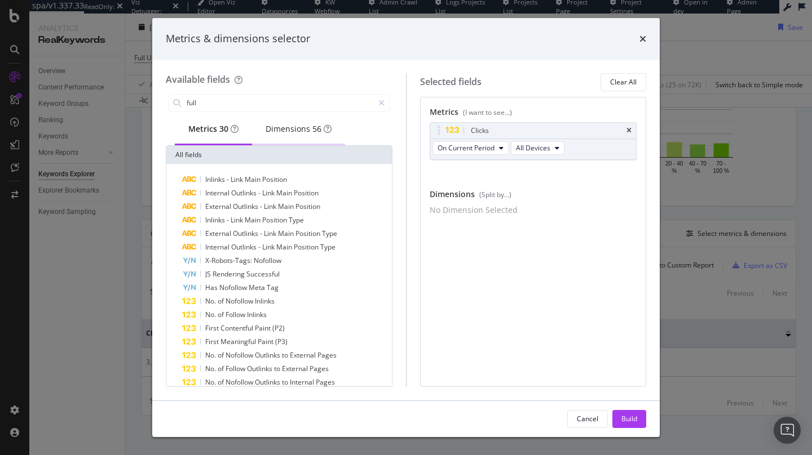
click at [326, 141] on div "Dimensions 56" at bounding box center [298, 129] width 93 height 31
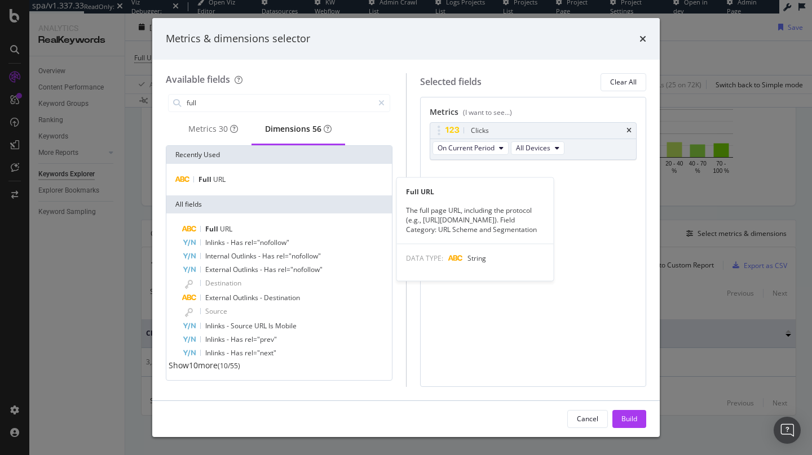
drag, startPoint x: 249, startPoint y: 185, endPoint x: 269, endPoint y: 193, distance: 22.0
click at [253, 187] on div "Full URL" at bounding box center [279, 180] width 221 height 14
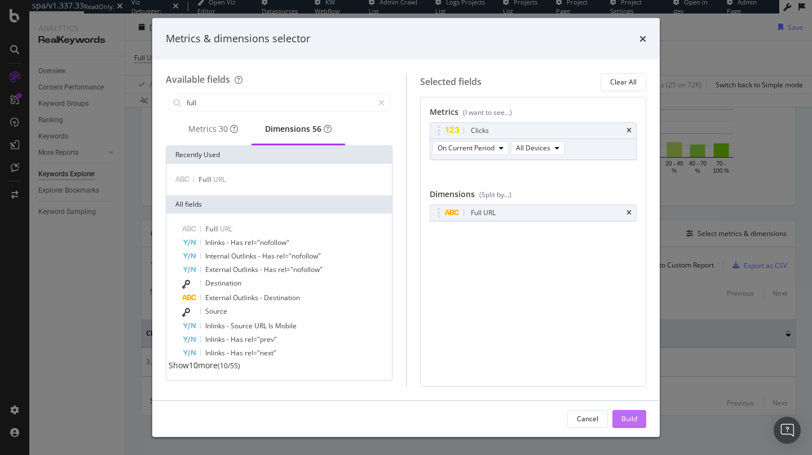
click at [632, 416] on div "Build" at bounding box center [629, 419] width 16 height 10
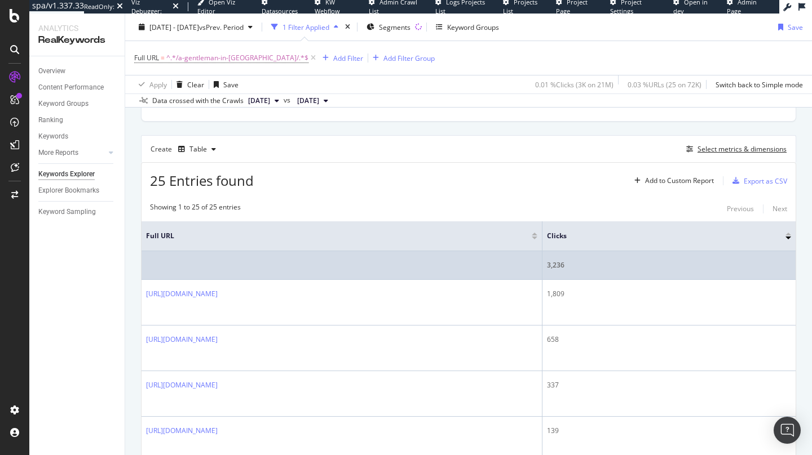
scroll to position [279, 0]
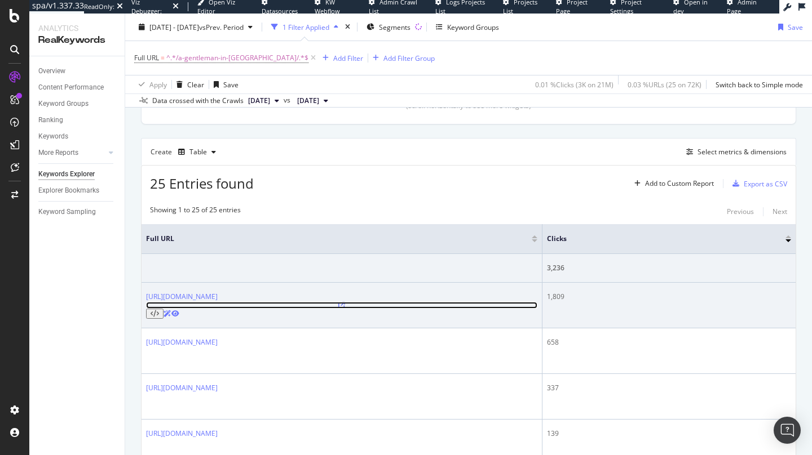
click at [345, 302] on icon at bounding box center [341, 305] width 7 height 7
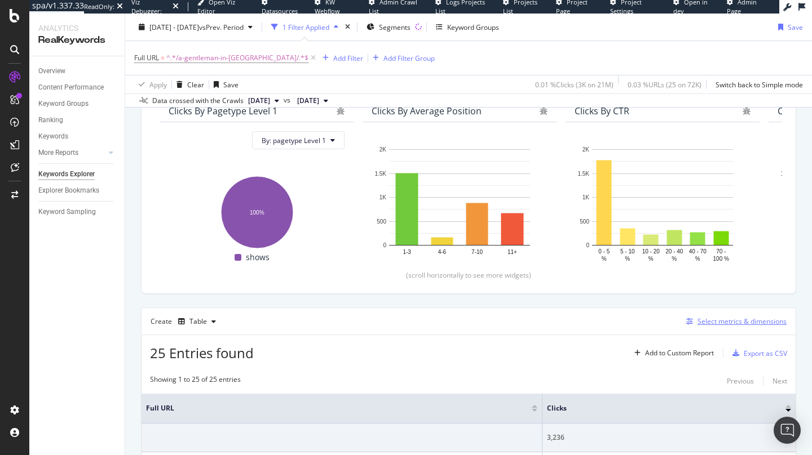
click at [736, 321] on div "Select metrics & dimensions" at bounding box center [741, 322] width 89 height 10
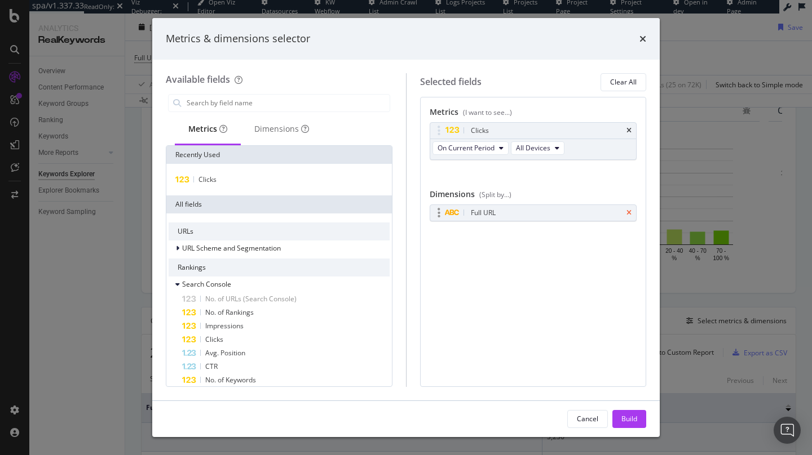
click at [630, 215] on icon "times" at bounding box center [628, 213] width 5 height 7
click at [637, 411] on button "Build" at bounding box center [629, 419] width 34 height 18
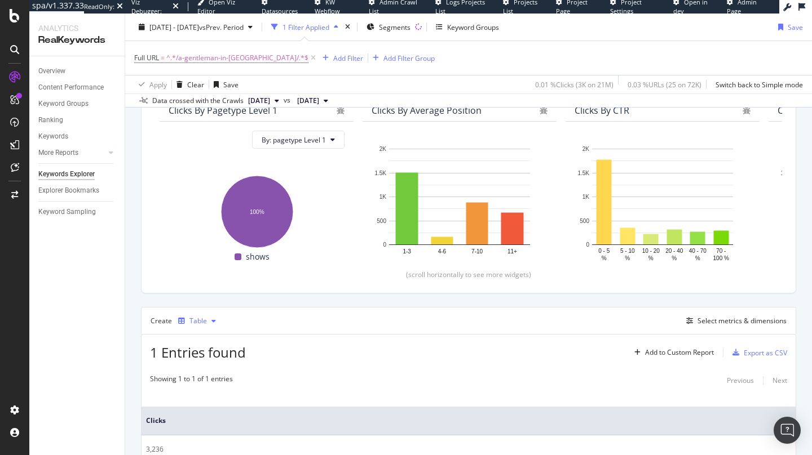
click at [202, 321] on div "Table" at bounding box center [197, 321] width 17 height 7
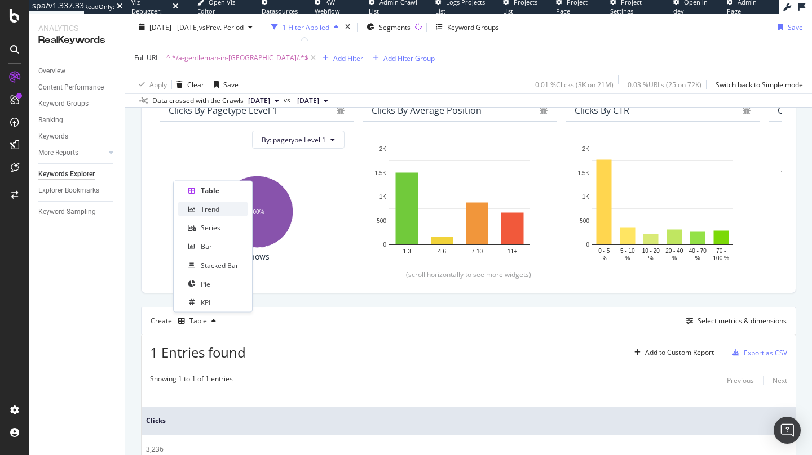
click at [212, 214] on div "Trend" at bounding box center [212, 209] width 69 height 14
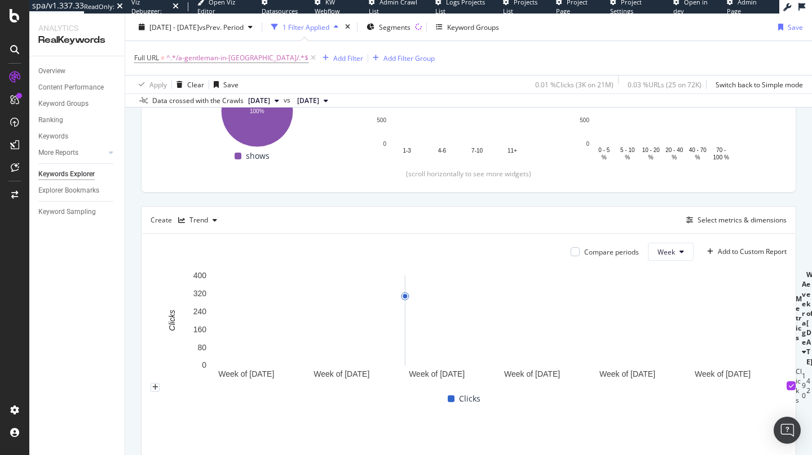
scroll to position [213, 0]
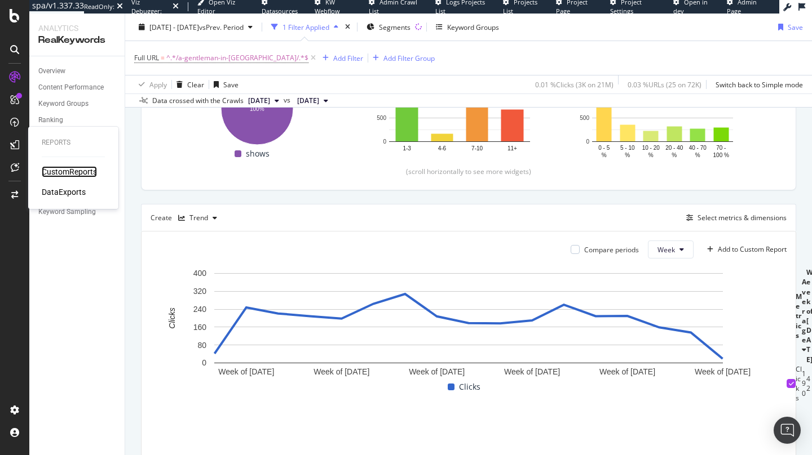
click at [73, 176] on div "CustomReports" at bounding box center [69, 171] width 55 height 11
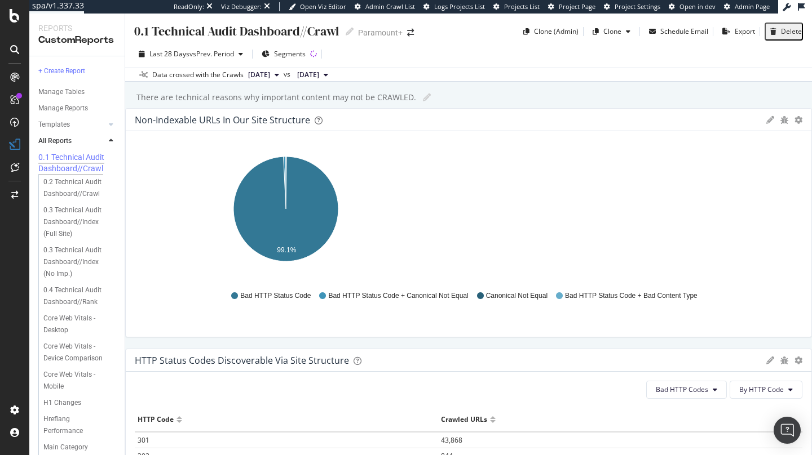
scroll to position [168, 0]
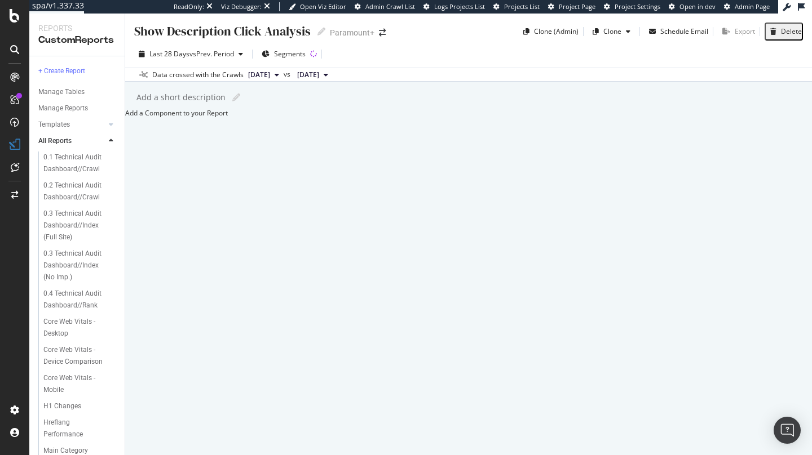
click at [362, 118] on div "Add a Component to your Report" at bounding box center [468, 113] width 687 height 10
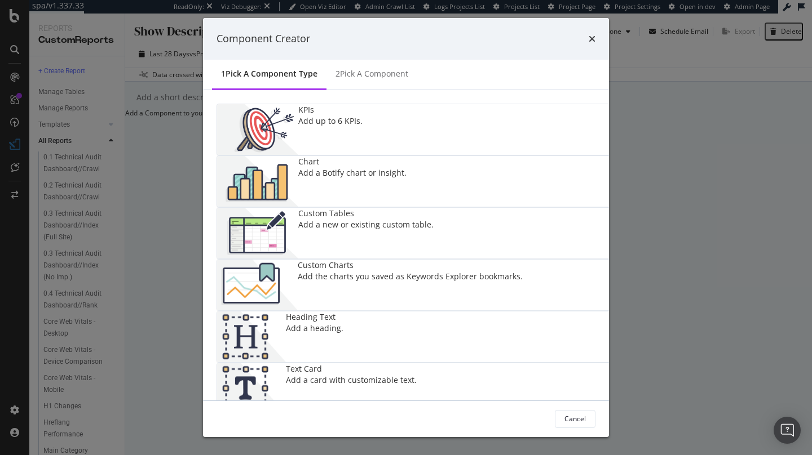
click at [417, 364] on div "Text Card" at bounding box center [351, 369] width 131 height 11
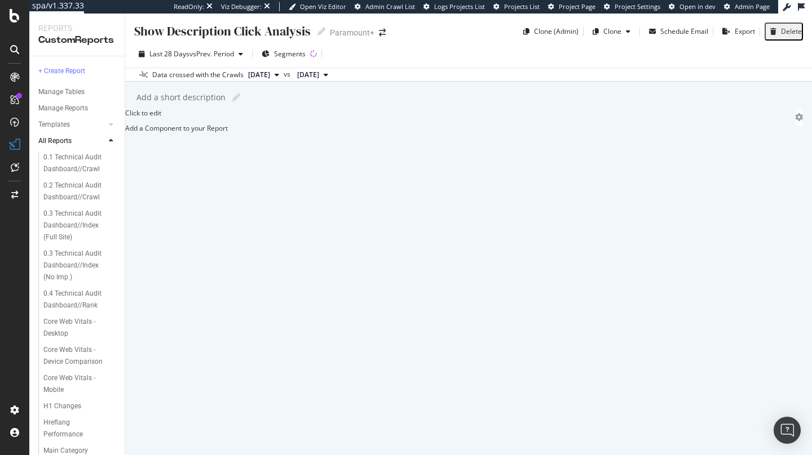
click at [241, 123] on div "Click to edit" at bounding box center [468, 115] width 687 height 15
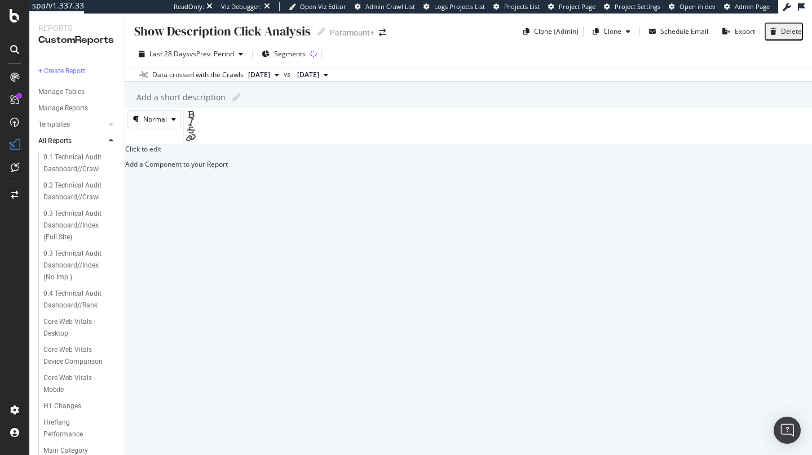
click at [241, 154] on div "Click to edit" at bounding box center [468, 149] width 687 height 10
click at [198, 160] on div "Click to edit" at bounding box center [468, 151] width 687 height 15
click at [207, 154] on p "Click to edit" at bounding box center [468, 149] width 687 height 10
click at [206, 154] on p "Click to edit" at bounding box center [468, 149] width 687 height 10
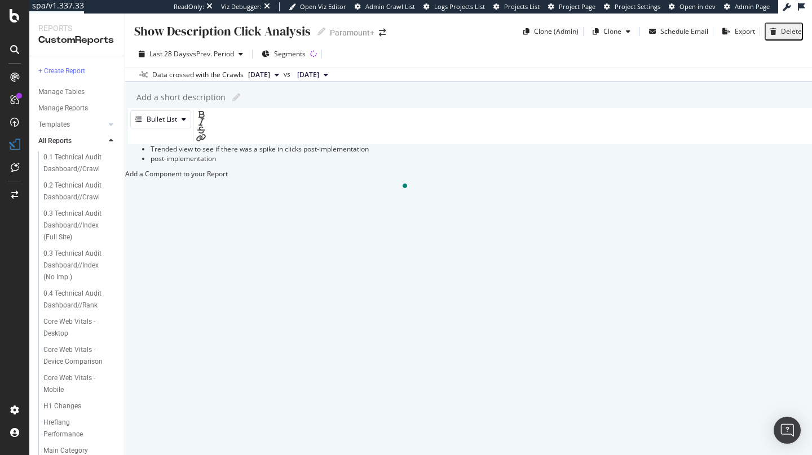
drag, startPoint x: 215, startPoint y: 224, endPoint x: 236, endPoint y: 204, distance: 28.7
click at [232, 163] on div "Trended view to see if there was a spike in clicks post-implementation post-imp…" at bounding box center [471, 153] width 687 height 19
click at [184, 163] on ul "Trended view to see if there was a spike in clicks post-implementation post-imp…" at bounding box center [468, 153] width 687 height 19
click at [243, 154] on li "Trended view to see if there was a spike in clicks post-implementation post-imp…" at bounding box center [480, 149] width 664 height 10
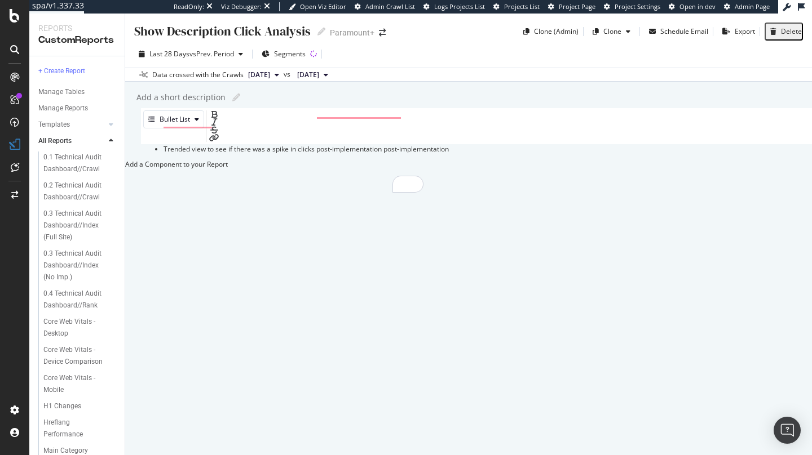
drag, startPoint x: 260, startPoint y: 188, endPoint x: 276, endPoint y: 175, distance: 20.5
click at [276, 154] on li "Trended view to see if there was a spike in clicks post-implementation post-imp…" at bounding box center [495, 149] width 664 height 10
drag, startPoint x: 334, startPoint y: 184, endPoint x: 359, endPoint y: 175, distance: 26.1
click at [359, 154] on li "Trended view to see if there was a spike in clicks post-implementation post-imp…" at bounding box center [524, 149] width 664 height 10
click at [414, 154] on span "Trended view to see if there was a spike in clicks post-implementation post-imp…" at bounding box center [290, 149] width 285 height 10
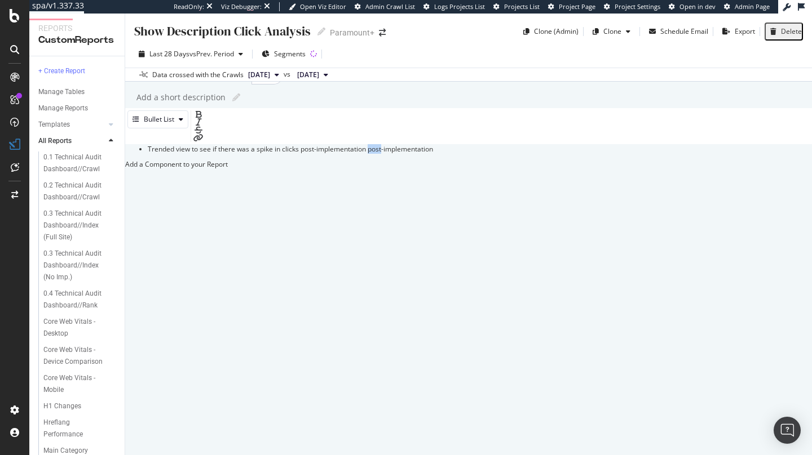
click at [414, 154] on span "Trended view to see if there was a spike in clicks post-implementation post-imp…" at bounding box center [290, 149] width 285 height 10
drag, startPoint x: 413, startPoint y: 175, endPoint x: 339, endPoint y: 188, distance: 75.0
click at [410, 154] on li "Trended view to see if there was a spike in clicks post-implementation -impleme…" at bounding box center [480, 149] width 664 height 10
click at [318, 154] on li "Trended view to see if there was a spike in clicks post-implementation -impleme…" at bounding box center [480, 149] width 664 height 10
click at [409, 365] on div "Show Description Click Analysis Show Description Click Analysis Paramount+ Clon…" at bounding box center [468, 235] width 687 height 442
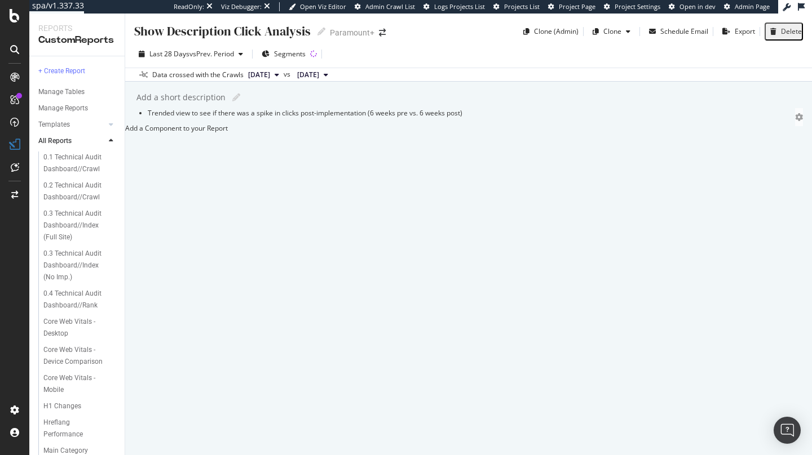
click at [516, 133] on div "Add a Component to your Report" at bounding box center [468, 128] width 687 height 10
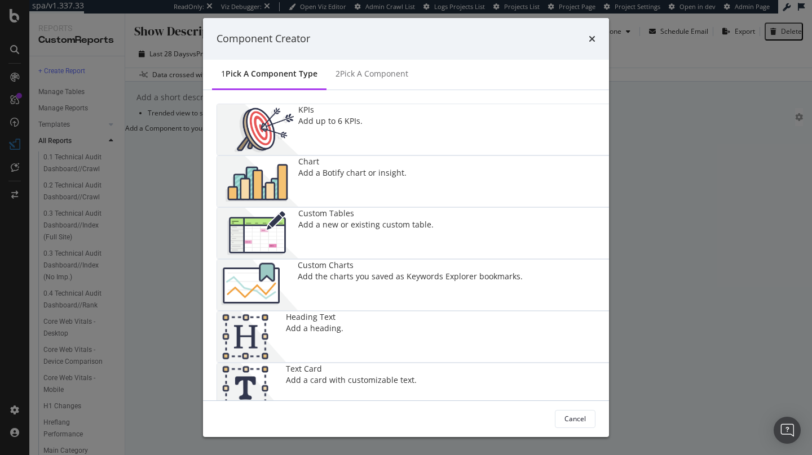
click at [728, 119] on div "Component Creator 1 Pick a Component type 2 Pick a Component KPIs Add up to 6 K…" at bounding box center [406, 227] width 812 height 455
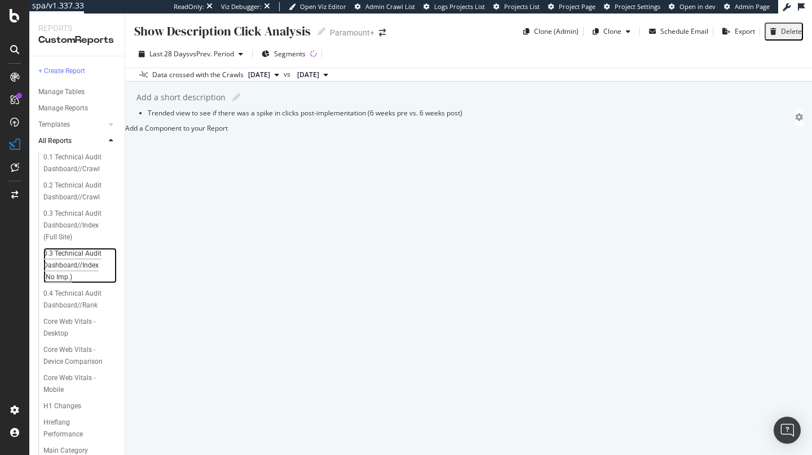
click at [75, 271] on div "0.3 Technical Audit Dashboard//Index (No Imp.)" at bounding box center [77, 266] width 68 height 36
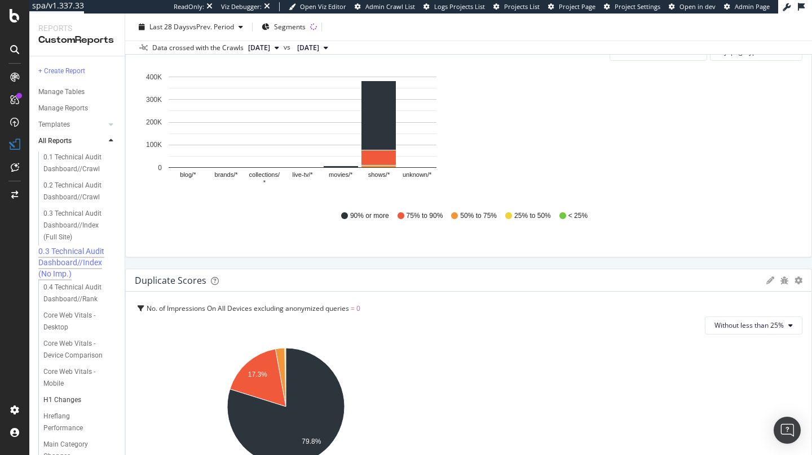
scroll to position [110, 0]
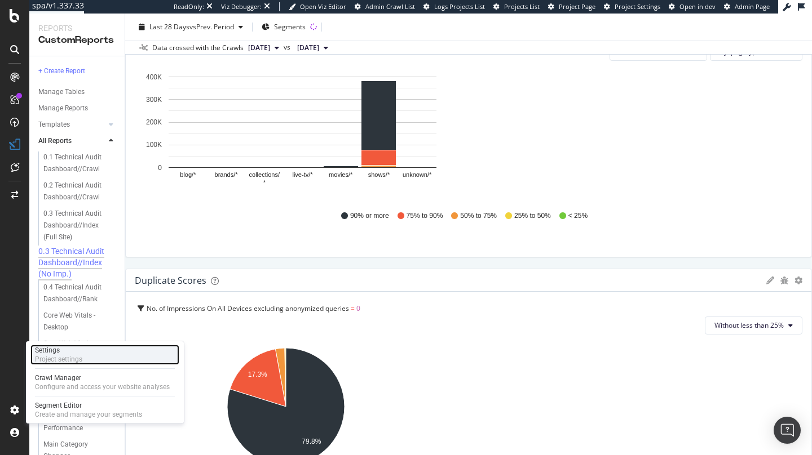
click at [70, 351] on div "Settings" at bounding box center [58, 350] width 47 height 9
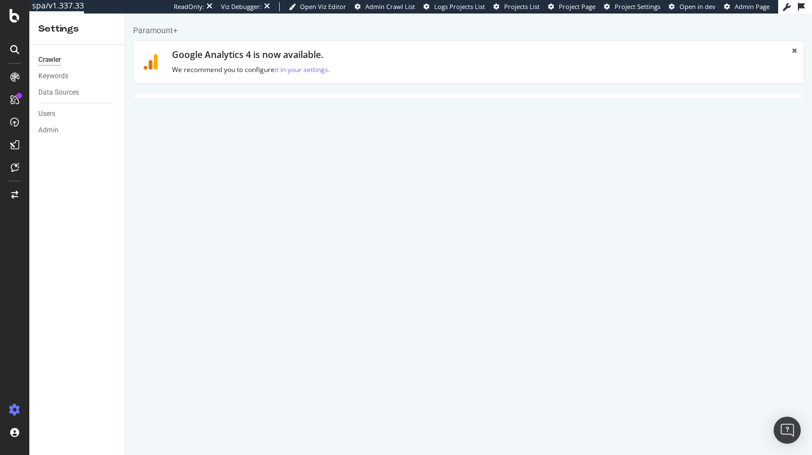
click at [441, 100] on link "Scheduling" at bounding box center [455, 109] width 59 height 31
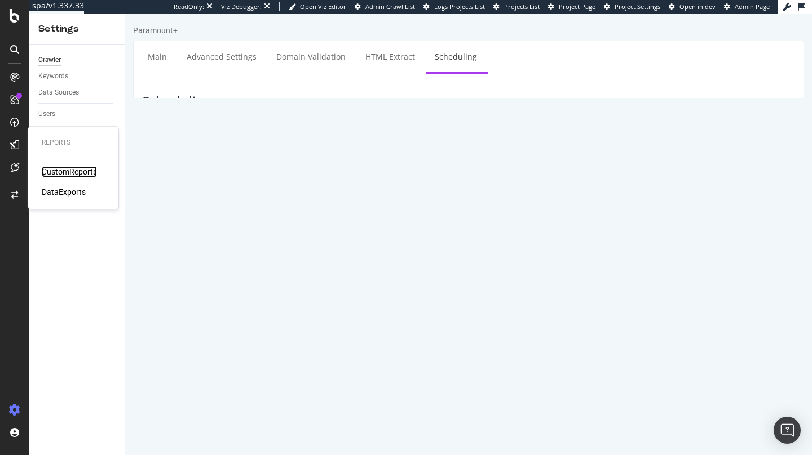
click at [51, 168] on div "CustomReports" at bounding box center [69, 171] width 55 height 11
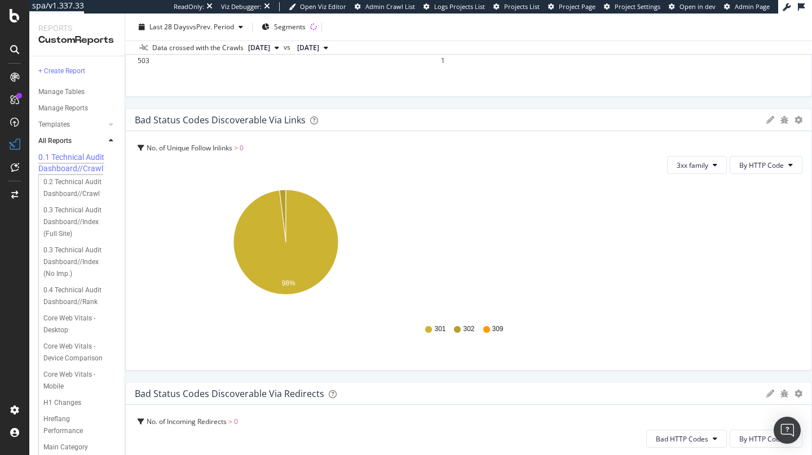
scroll to position [507, 0]
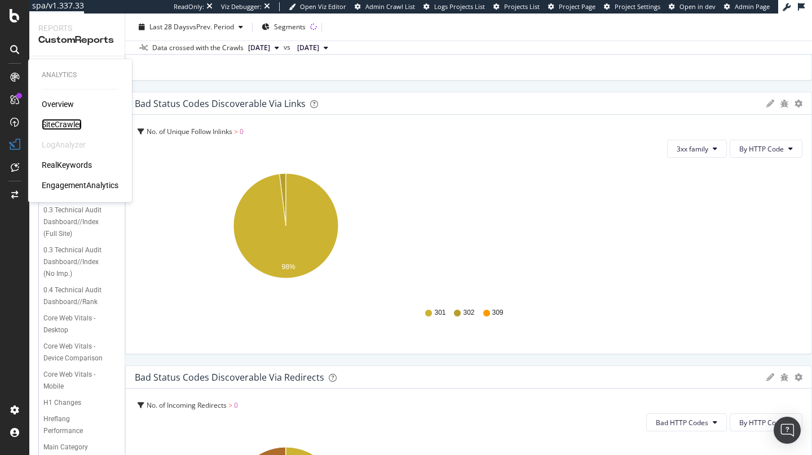
click at [57, 122] on div "SiteCrawler" at bounding box center [62, 124] width 40 height 11
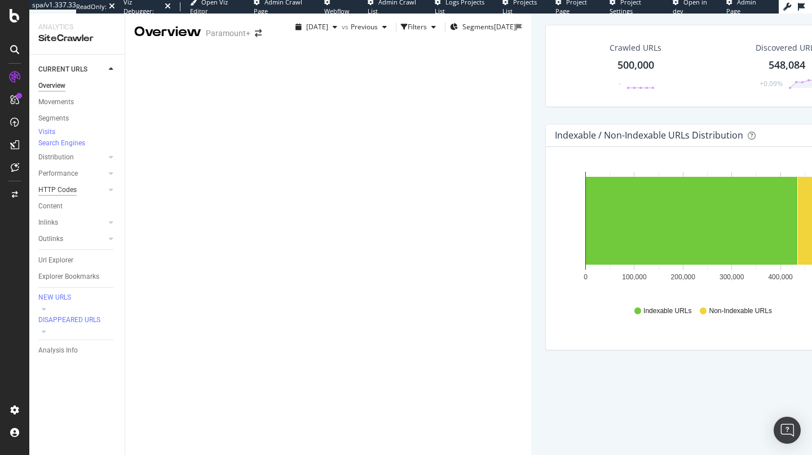
click at [69, 196] on div "HTTP Codes" at bounding box center [57, 190] width 38 height 12
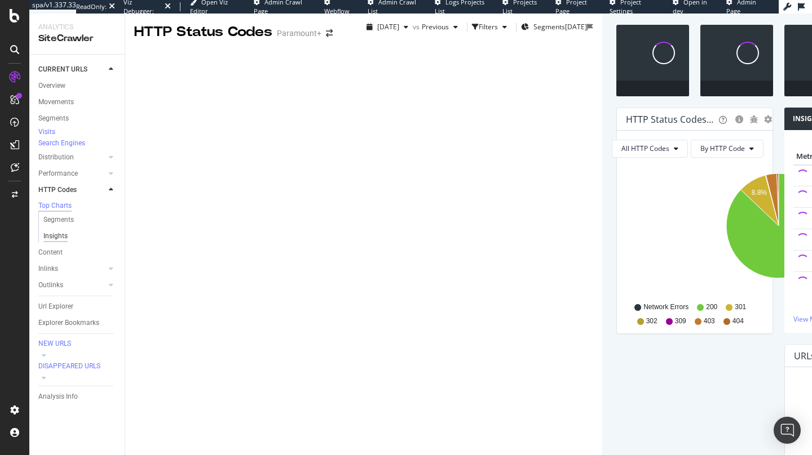
click at [64, 242] on div "Insights" at bounding box center [55, 237] width 24 height 12
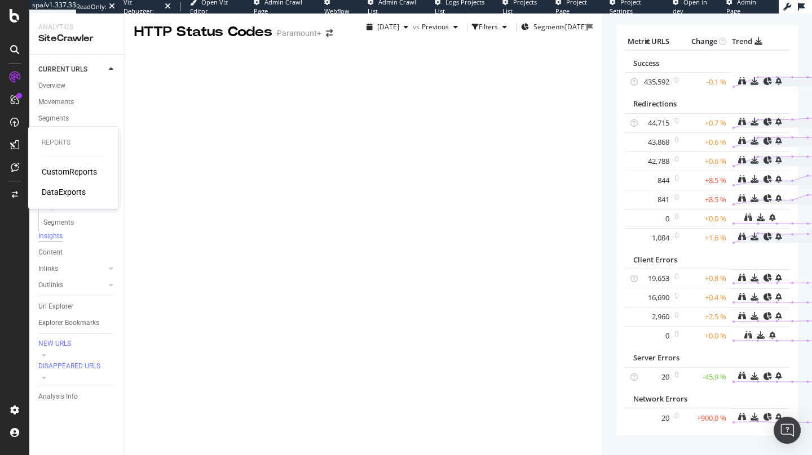
click at [12, 144] on icon at bounding box center [14, 144] width 9 height 9
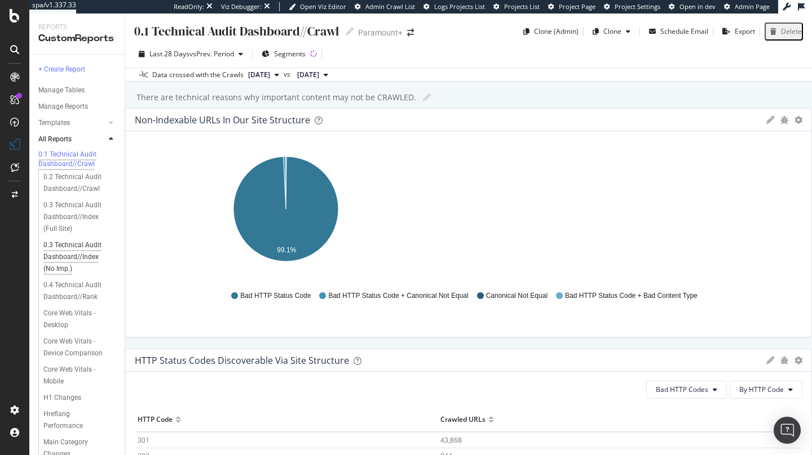
scroll to position [166, 0]
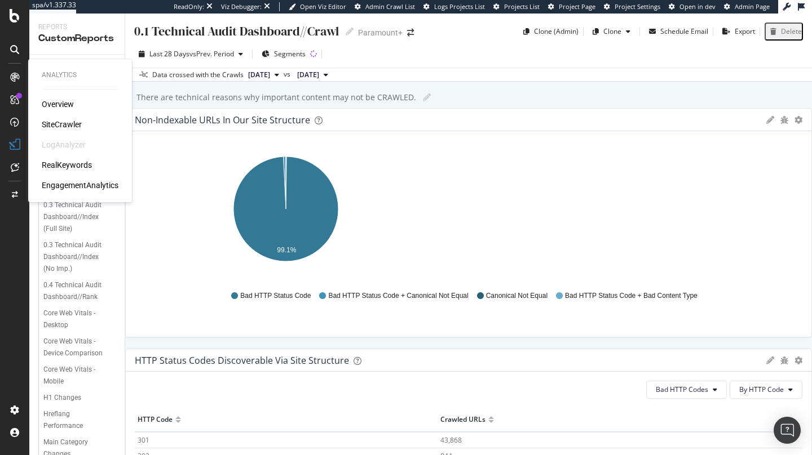
click at [70, 123] on div "SiteCrawler" at bounding box center [62, 124] width 40 height 11
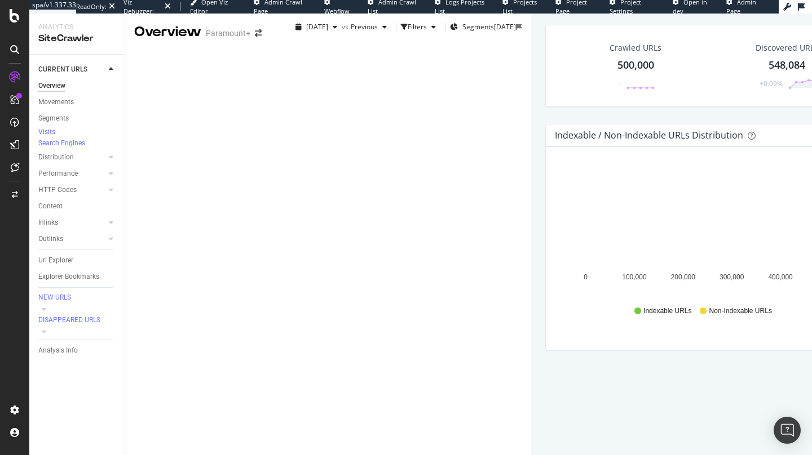
scroll to position [118, 0]
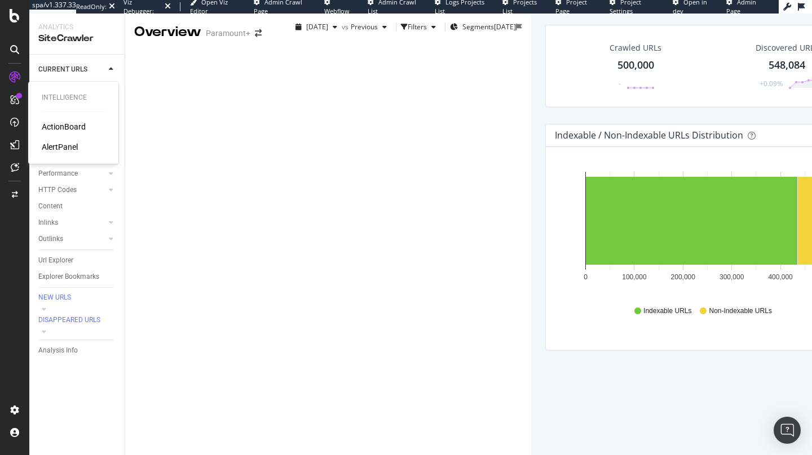
click at [59, 124] on div "ActionBoard" at bounding box center [64, 126] width 44 height 11
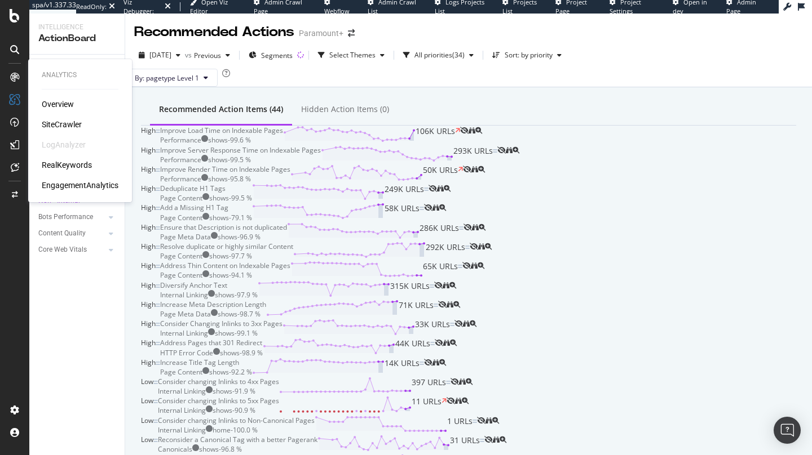
click at [65, 122] on div "SiteCrawler" at bounding box center [62, 124] width 40 height 11
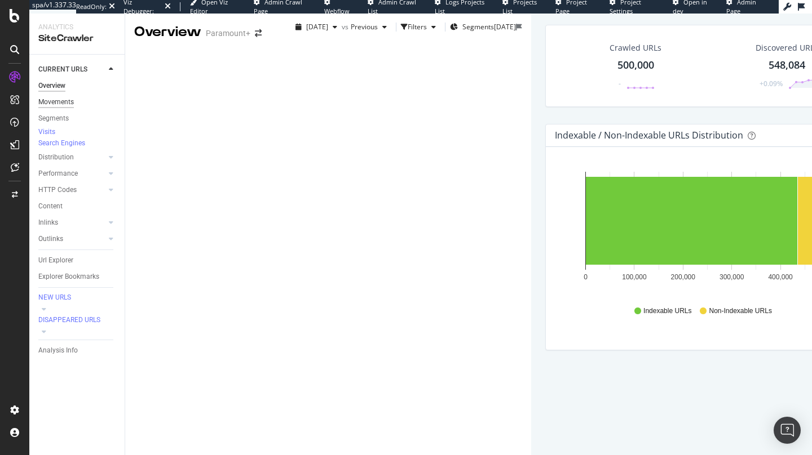
click at [66, 107] on div "Movements" at bounding box center [56, 102] width 36 height 12
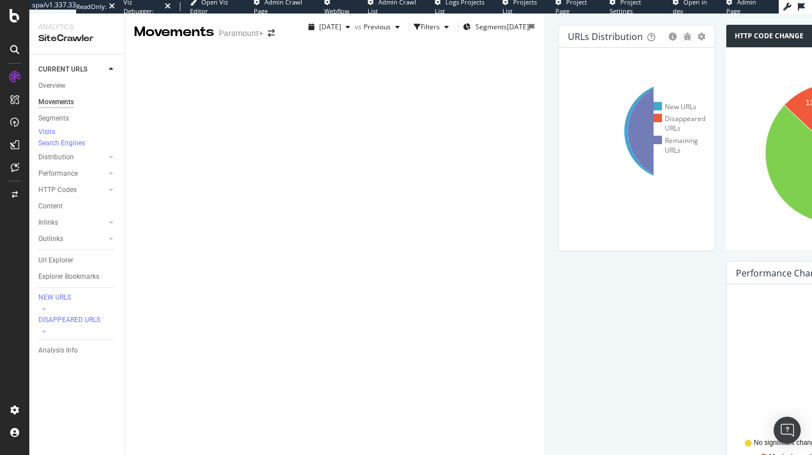
scroll to position [758, 0]
click at [43, 127] on div "ActionBoard" at bounding box center [64, 126] width 44 height 11
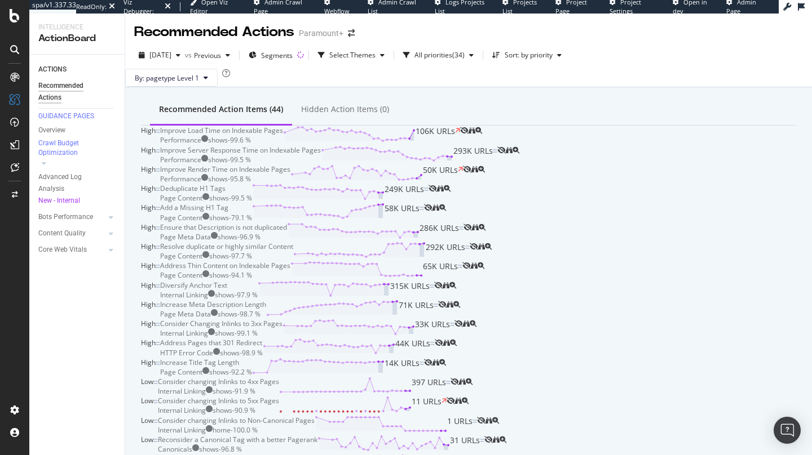
scroll to position [554, 0]
click at [400, 358] on div "Increase Title Tag Length Page Content shows - 92.2 % 14K URLs" at bounding box center [292, 367] width 264 height 19
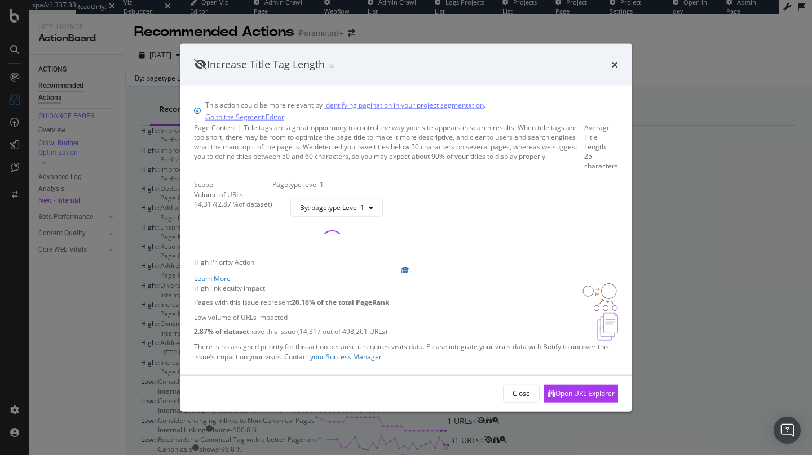
drag, startPoint x: 613, startPoint y: 40, endPoint x: 614, endPoint y: 57, distance: 16.9
click at [613, 60] on icon "times" at bounding box center [614, 64] width 7 height 9
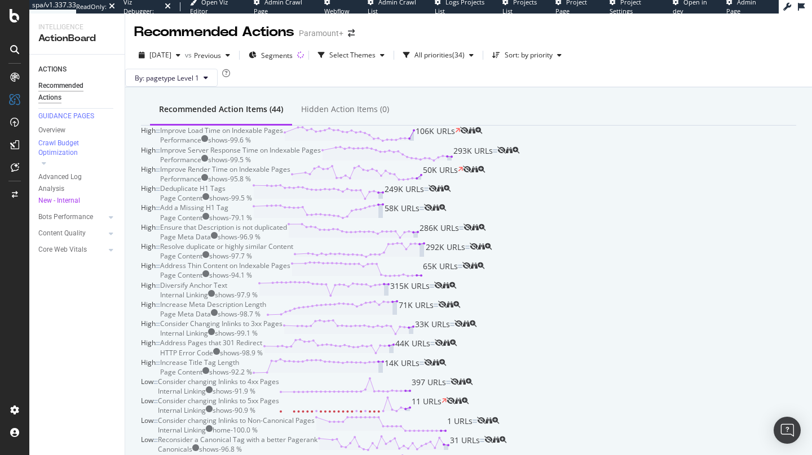
scroll to position [15, 0]
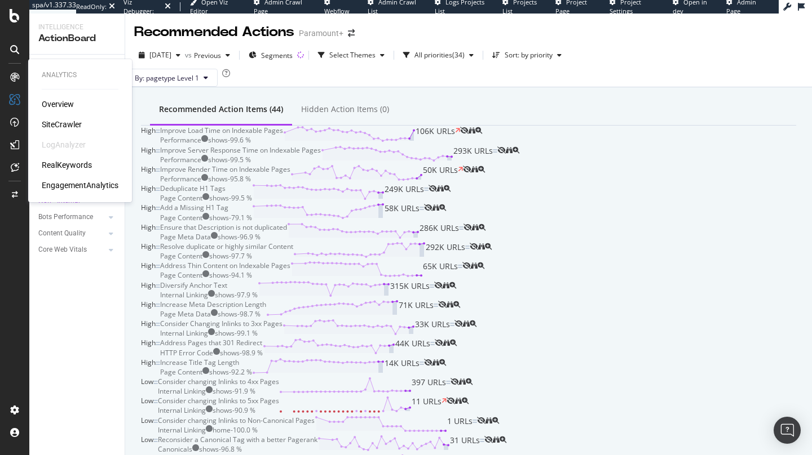
click at [60, 121] on div "SiteCrawler" at bounding box center [62, 124] width 40 height 11
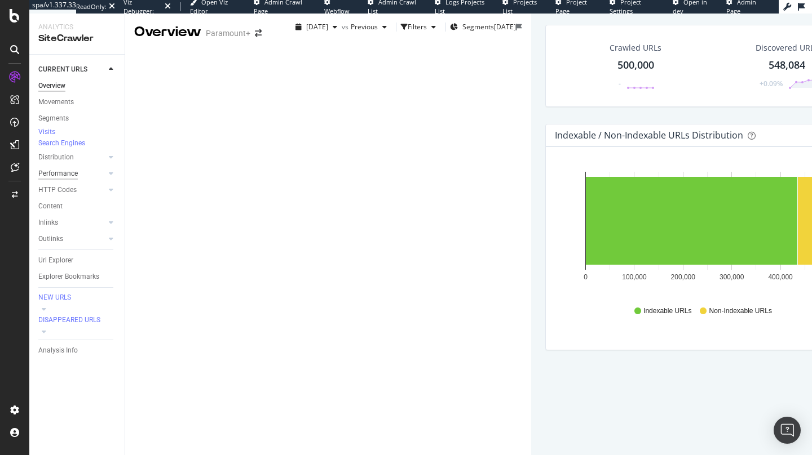
click at [68, 180] on div "Performance" at bounding box center [57, 174] width 39 height 12
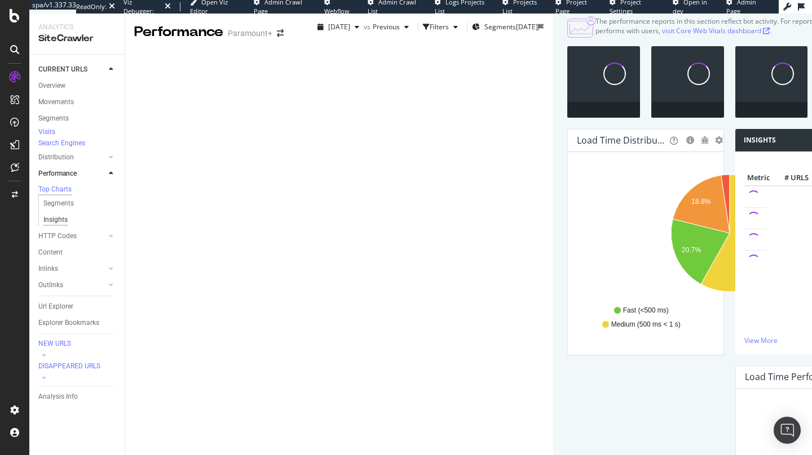
click at [57, 226] on div "Insights" at bounding box center [55, 220] width 24 height 12
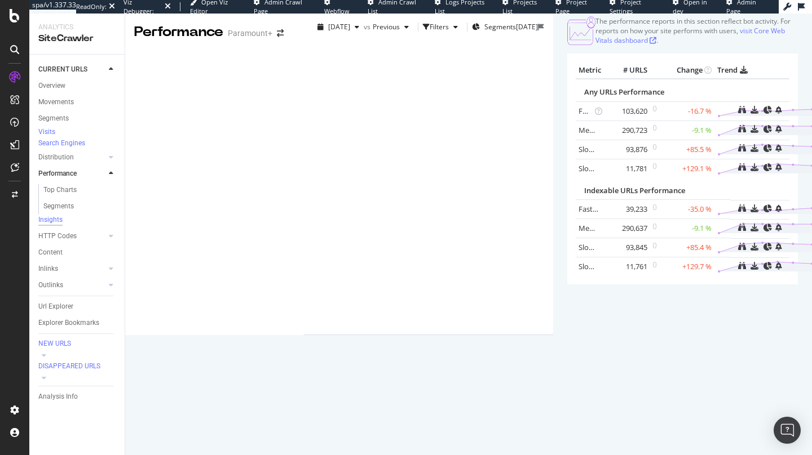
click at [14, 138] on div at bounding box center [15, 145] width 18 height 18
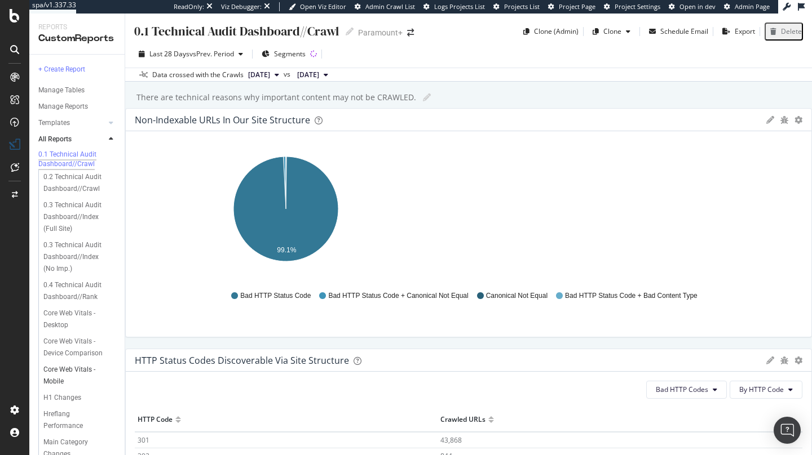
scroll to position [166, 0]
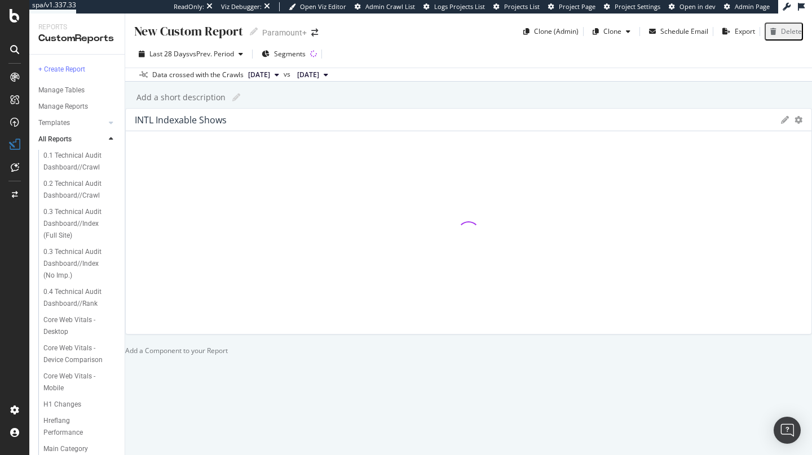
scroll to position [166, 0]
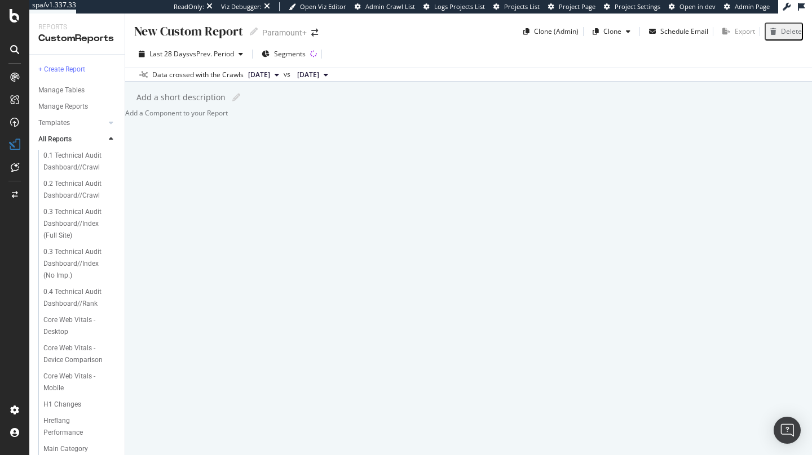
scroll to position [166, 0]
click at [281, 118] on div "Add a Component to your Report" at bounding box center [468, 113] width 687 height 10
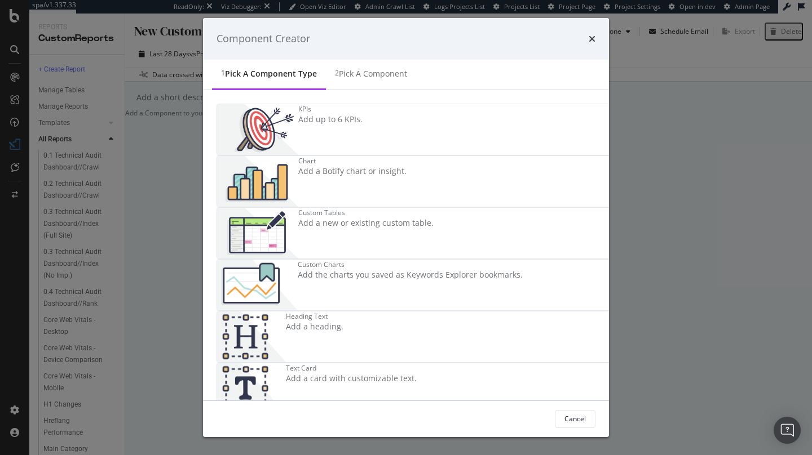
click at [402, 364] on div "Text Card" at bounding box center [351, 369] width 131 height 10
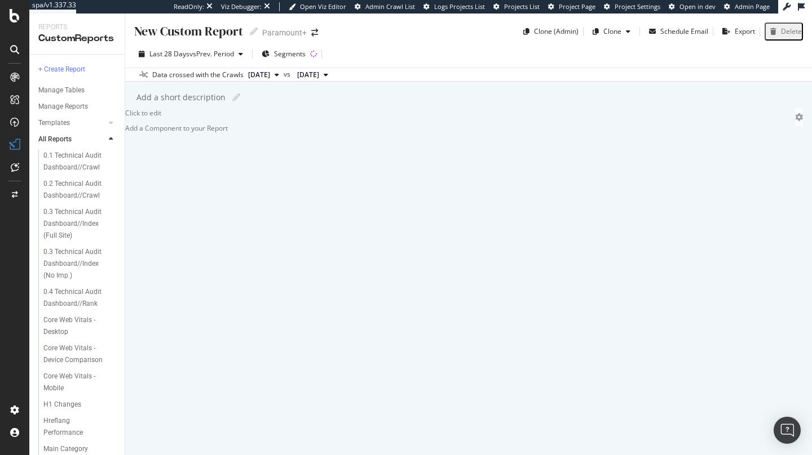
click at [226, 123] on div "Click to edit" at bounding box center [468, 115] width 687 height 15
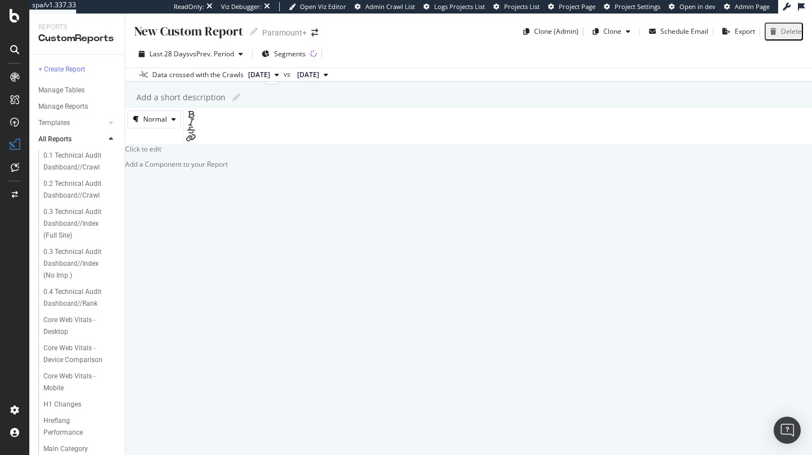
click at [227, 154] on p "Click to edit" at bounding box center [468, 149] width 687 height 10
click at [226, 154] on p "Click to edit" at bounding box center [468, 149] width 687 height 10
click at [199, 169] on span "Secondary Trended lInk" at bounding box center [162, 165] width 74 height 10
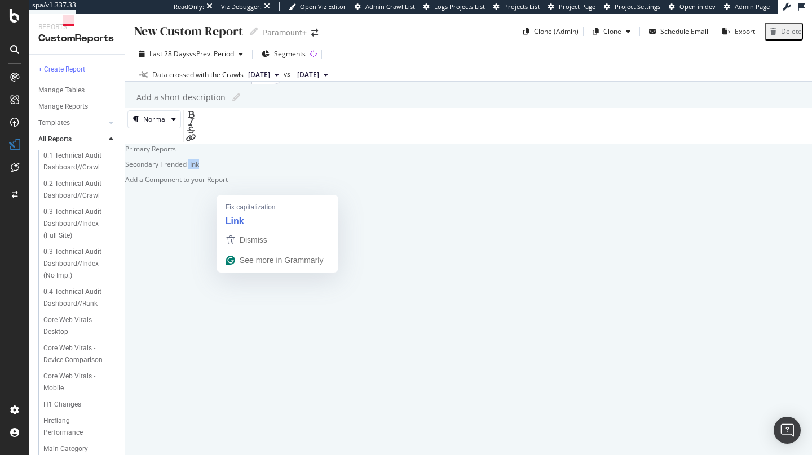
click at [199, 169] on span "Secondary Trended lInk" at bounding box center [162, 165] width 74 height 10
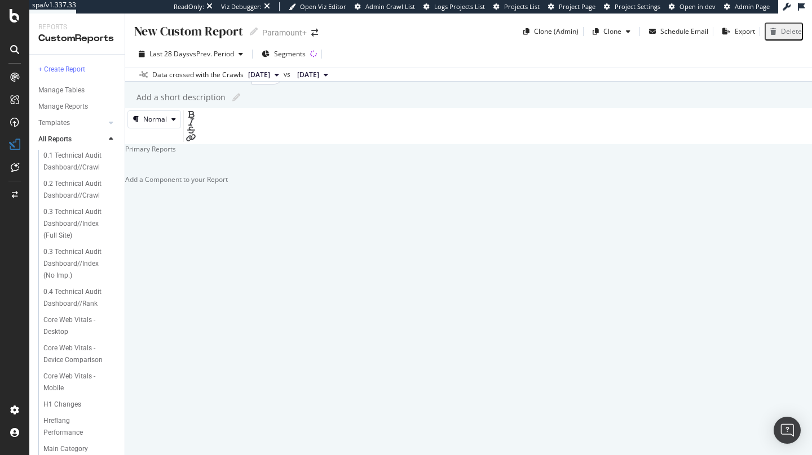
click at [219, 154] on p "Primary Reports" at bounding box center [468, 149] width 687 height 10
click at [454, 111] on div "New Custom Report New Custom Report Paramount+ Clone (Admin) Clone Schedule Ema…" at bounding box center [468, 235] width 687 height 442
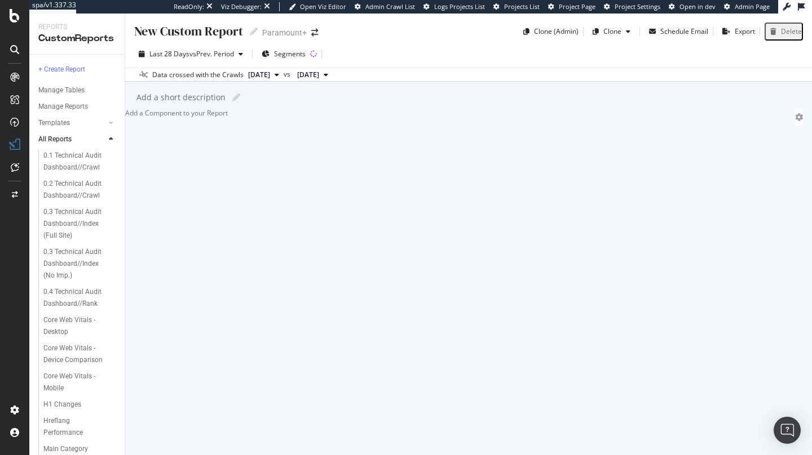
click at [453, 108] on div at bounding box center [468, 108] width 687 height 0
click at [795, 121] on icon "gear" at bounding box center [799, 117] width 8 height 8
click at [740, 30] on div "Delete" at bounding box center [766, 23] width 52 height 14
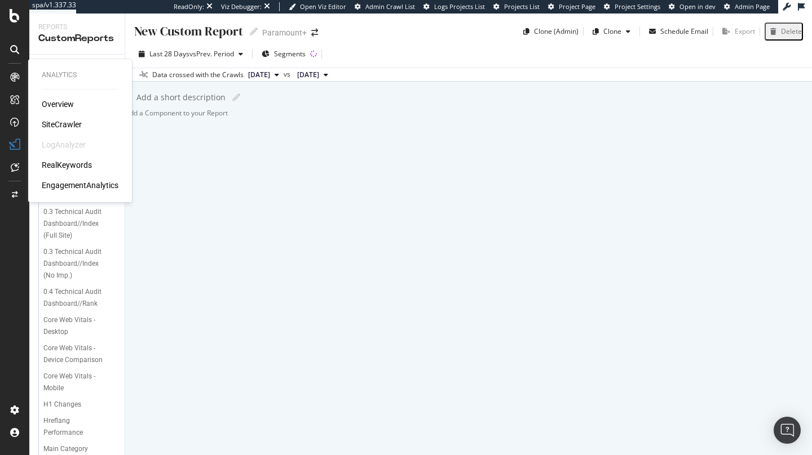
click at [74, 126] on div "SiteCrawler" at bounding box center [62, 124] width 40 height 11
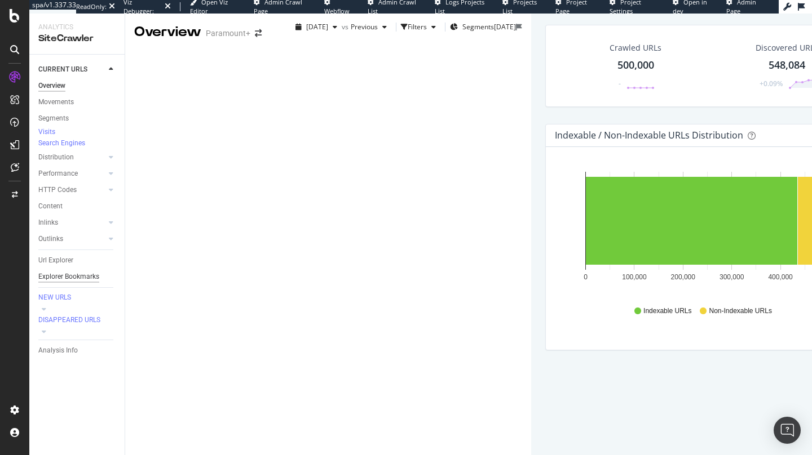
click at [51, 283] on div "Explorer Bookmarks" at bounding box center [68, 277] width 61 height 12
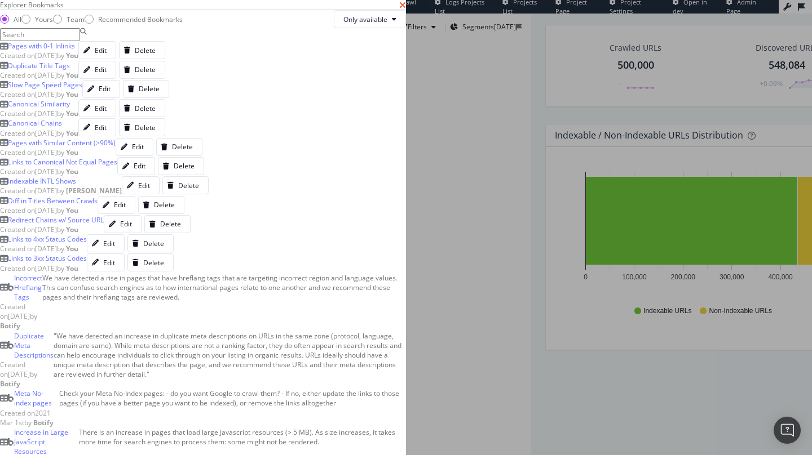
click at [406, 10] on icon "times" at bounding box center [402, 5] width 7 height 9
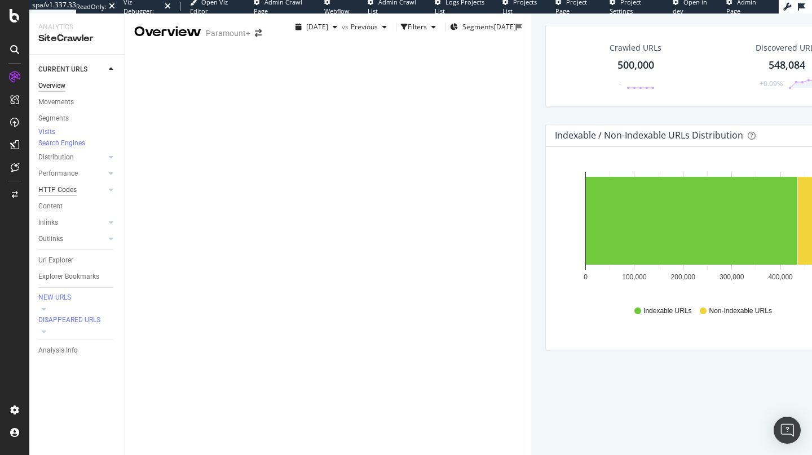
click at [64, 196] on div "HTTP Codes" at bounding box center [57, 190] width 38 height 12
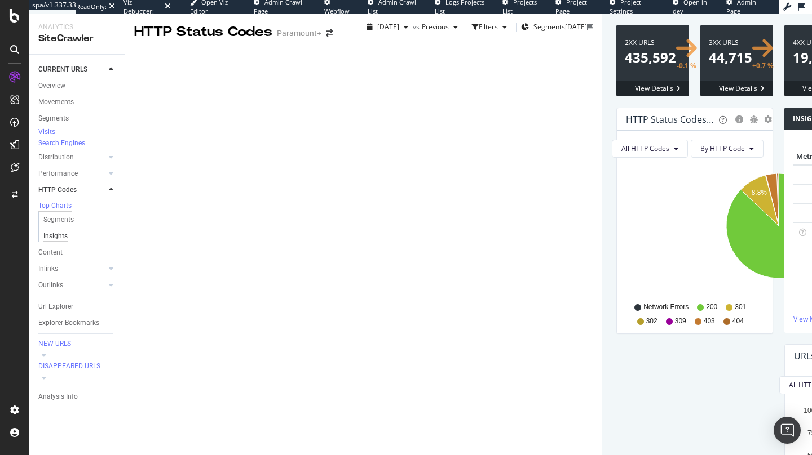
click at [66, 242] on div "Insights" at bounding box center [55, 237] width 24 height 12
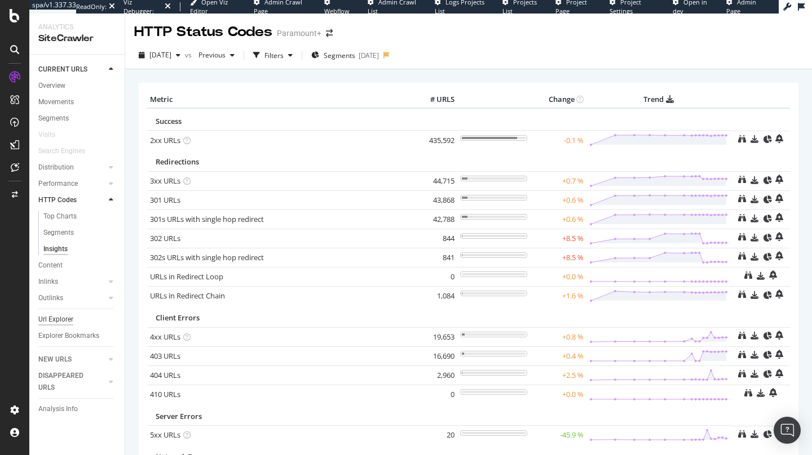
click at [61, 319] on div "Url Explorer" at bounding box center [55, 320] width 35 height 12
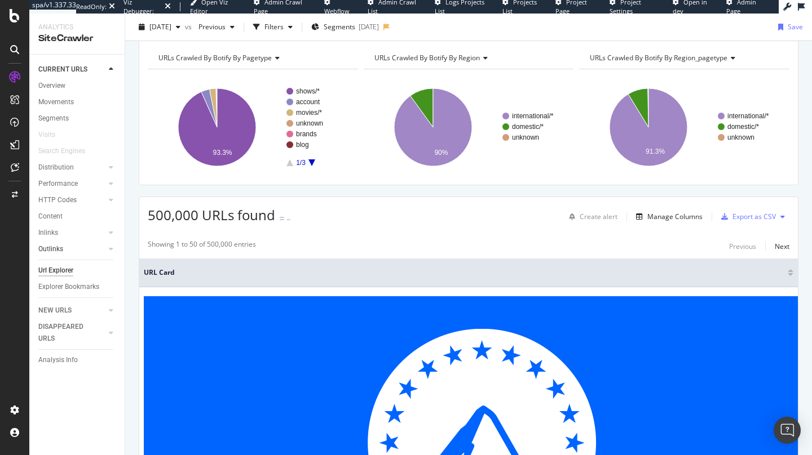
scroll to position [30, 0]
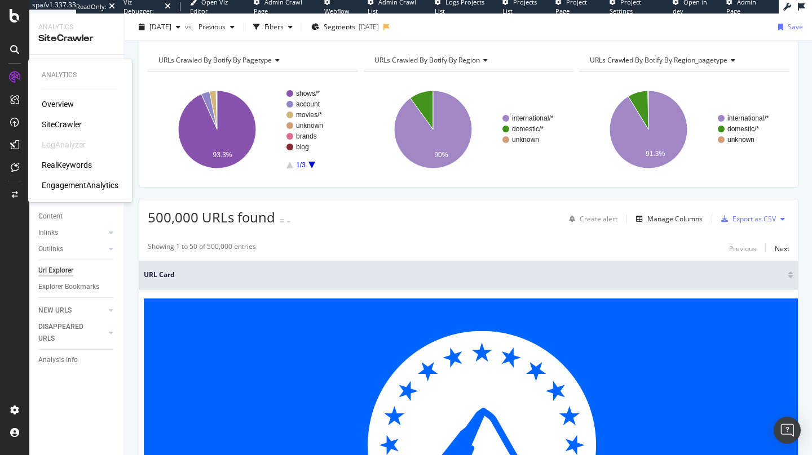
click at [76, 127] on div "SiteCrawler" at bounding box center [62, 124] width 40 height 11
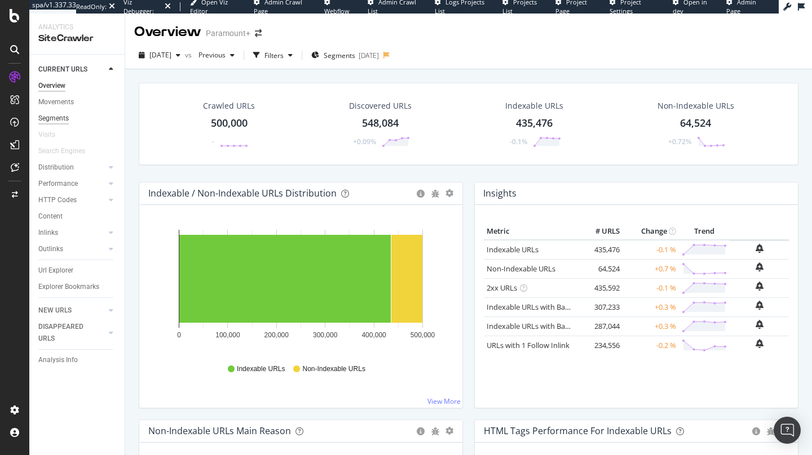
click at [61, 118] on div "Segments" at bounding box center [53, 119] width 30 height 12
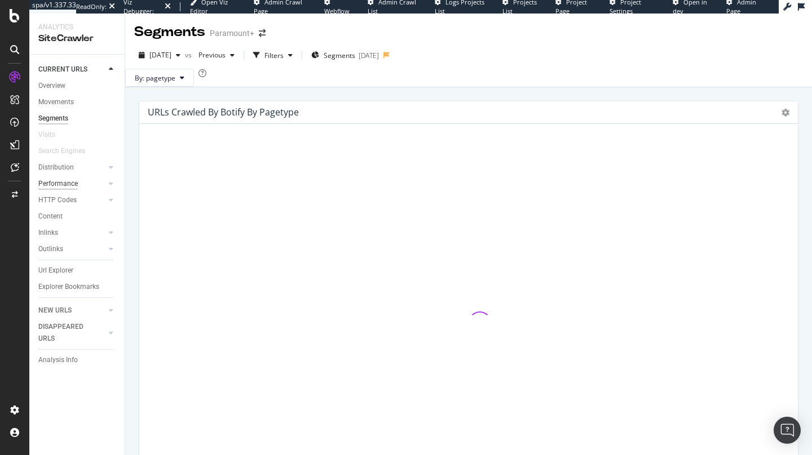
drag, startPoint x: 64, startPoint y: 184, endPoint x: 73, endPoint y: 189, distance: 9.6
click at [65, 184] on div "Performance" at bounding box center [57, 184] width 39 height 12
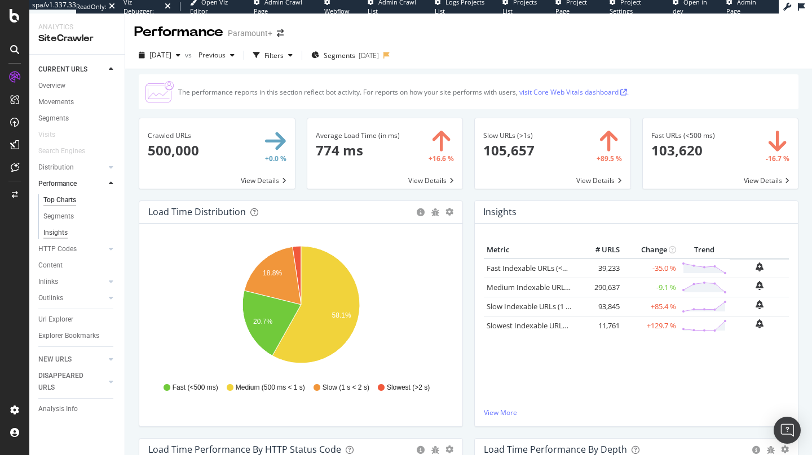
click at [62, 229] on div "Insights" at bounding box center [55, 233] width 24 height 12
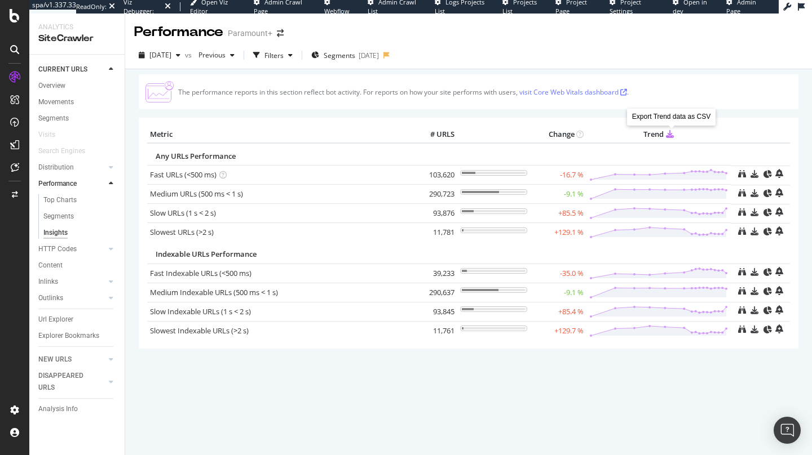
click at [671, 136] on icon at bounding box center [670, 134] width 8 height 8
click at [670, 136] on icon at bounding box center [670, 134] width 8 height 8
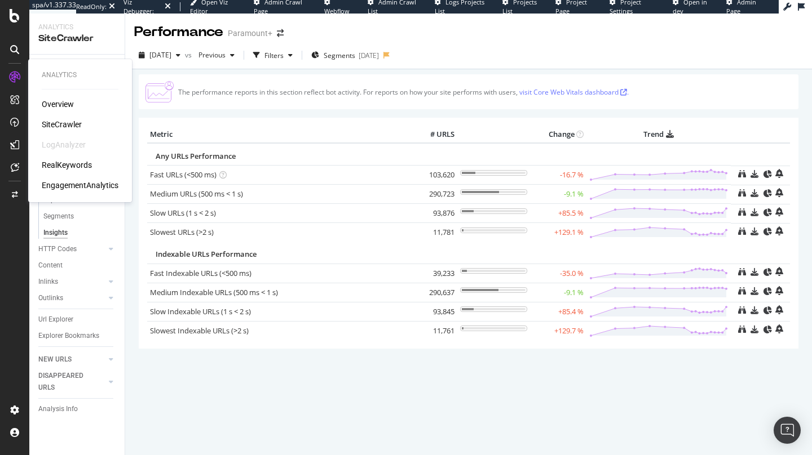
click at [81, 171] on div "Overview SiteCrawler LogAnalyzer RealKeywords EngagementAnalytics" at bounding box center [80, 145] width 77 height 92
click at [81, 166] on div "RealKeywords" at bounding box center [67, 165] width 50 height 11
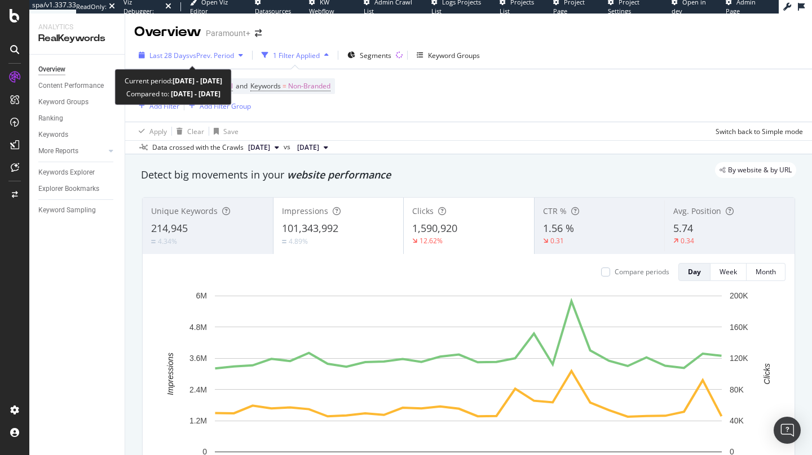
click at [176, 56] on span "Last 28 Days" at bounding box center [169, 56] width 40 height 10
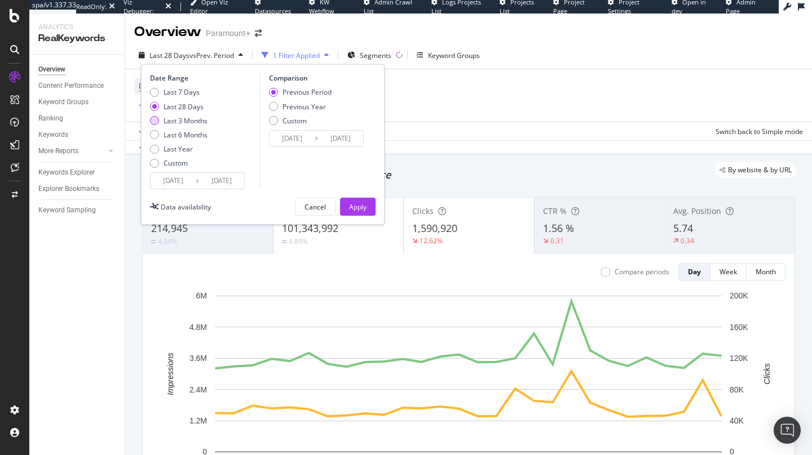
click at [192, 121] on div "Last 3 Months" at bounding box center [185, 121] width 44 height 10
type input "[DATE]"
click at [365, 200] on div "Apply" at bounding box center [357, 206] width 17 height 17
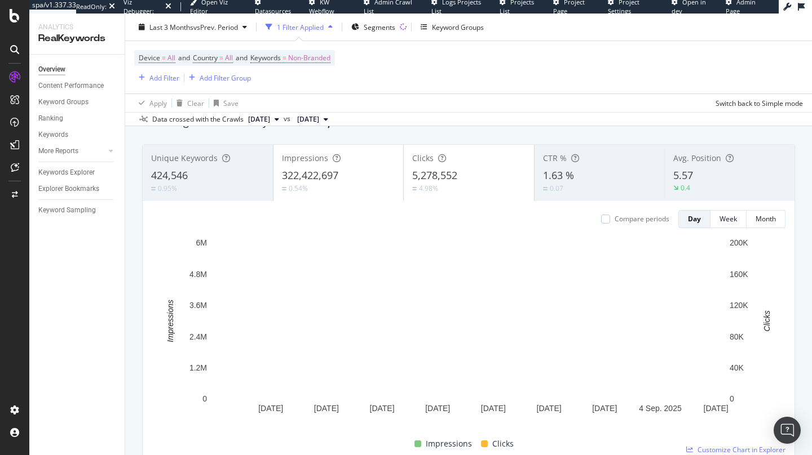
scroll to position [52, 0]
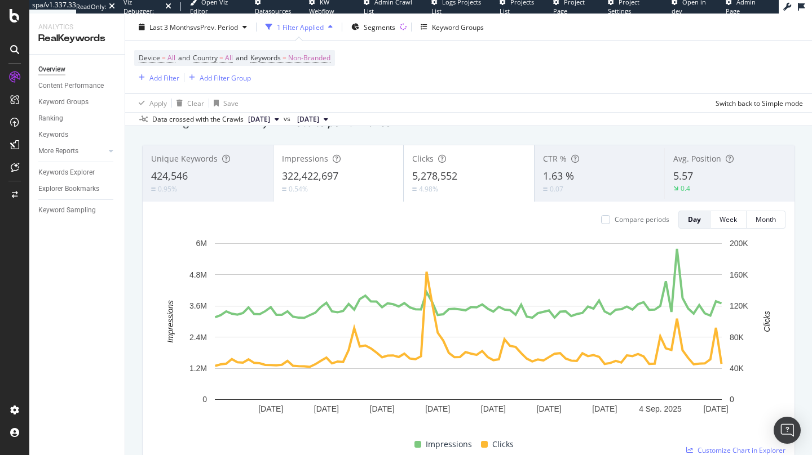
click at [703, 183] on div "5.57" at bounding box center [729, 176] width 113 height 15
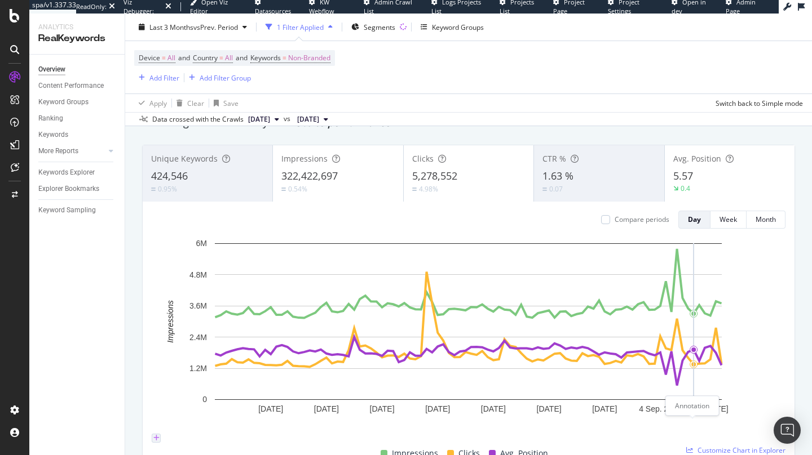
click at [160, 435] on icon "plus" at bounding box center [156, 438] width 6 height 7
click at [187, 366] on textarea at bounding box center [146, 377] width 81 height 23
type textarea "num=100 disabled by Google"
click at [136, 402] on div "Save" at bounding box center [128, 407] width 15 height 10
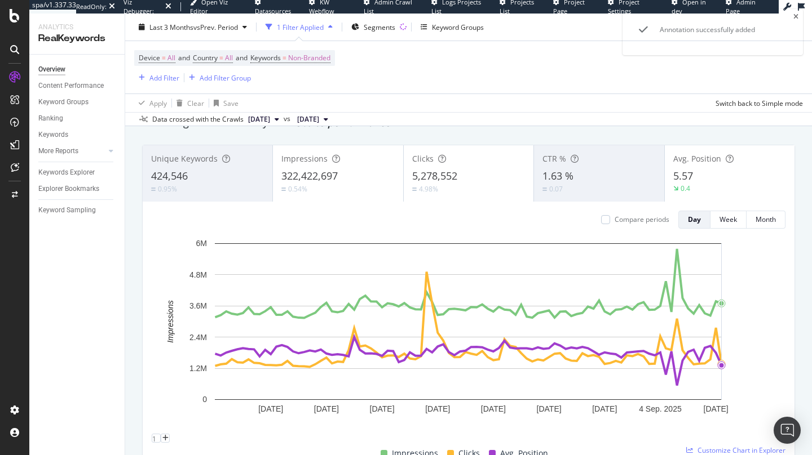
click at [769, 256] on rect "A chart." at bounding box center [469, 336] width 634 height 196
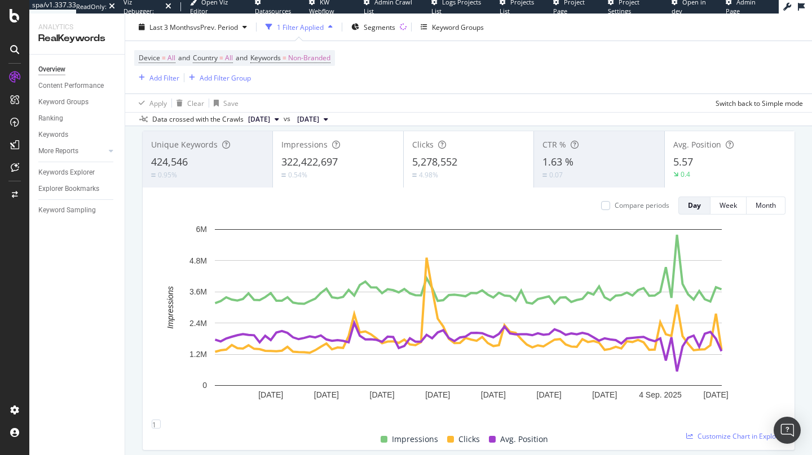
scroll to position [69, 0]
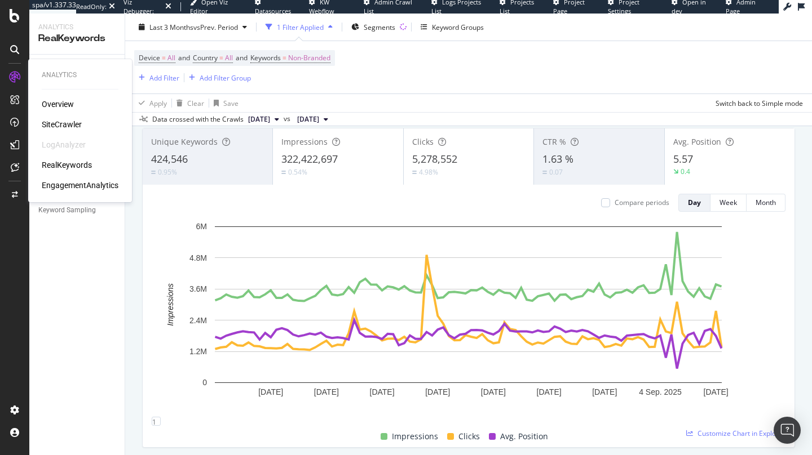
click at [53, 120] on div "SiteCrawler" at bounding box center [62, 124] width 40 height 11
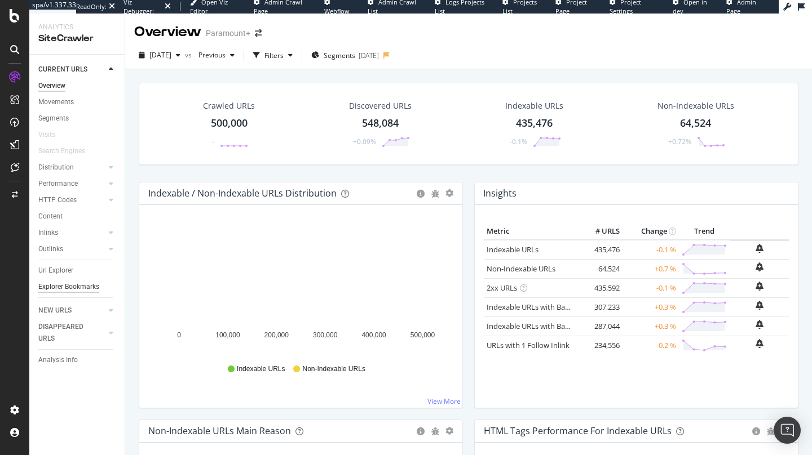
scroll to position [43, 0]
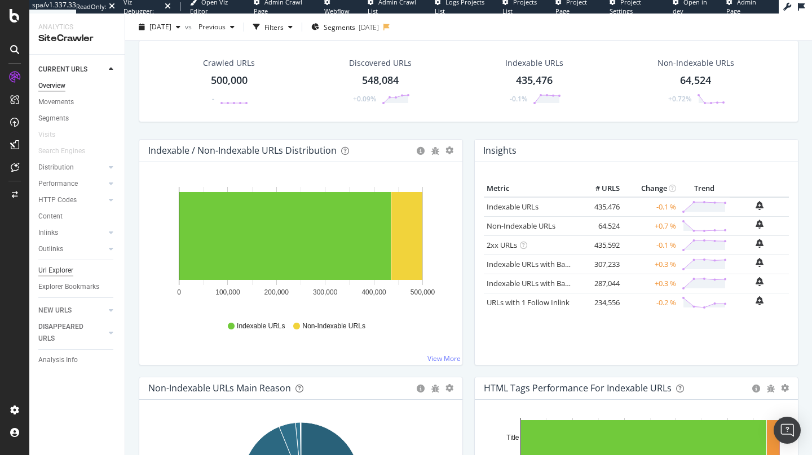
click at [50, 269] on div "Url Explorer" at bounding box center [55, 271] width 35 height 12
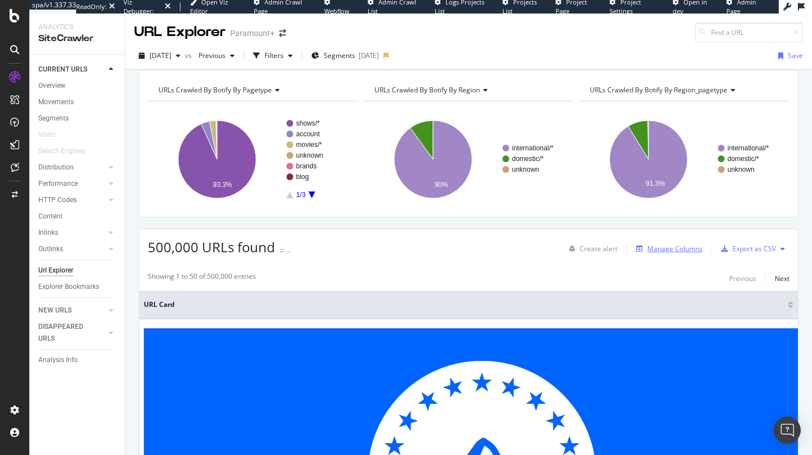
click at [669, 254] on div "Manage Columns" at bounding box center [674, 249] width 55 height 10
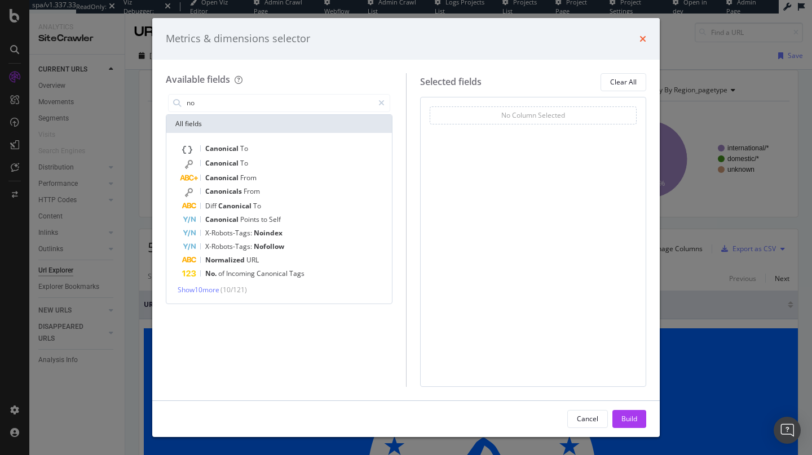
type input "no"
click at [643, 39] on icon "times" at bounding box center [642, 38] width 7 height 9
